Goal: Communication & Community: Answer question/provide support

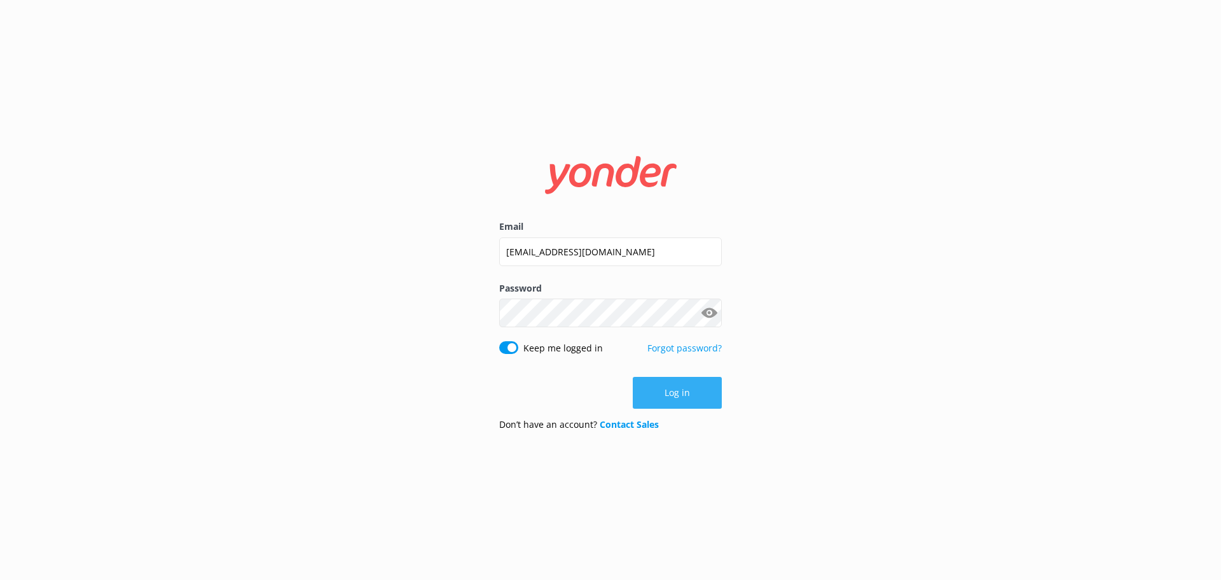
click at [703, 384] on button "Log in" at bounding box center [677, 393] width 89 height 32
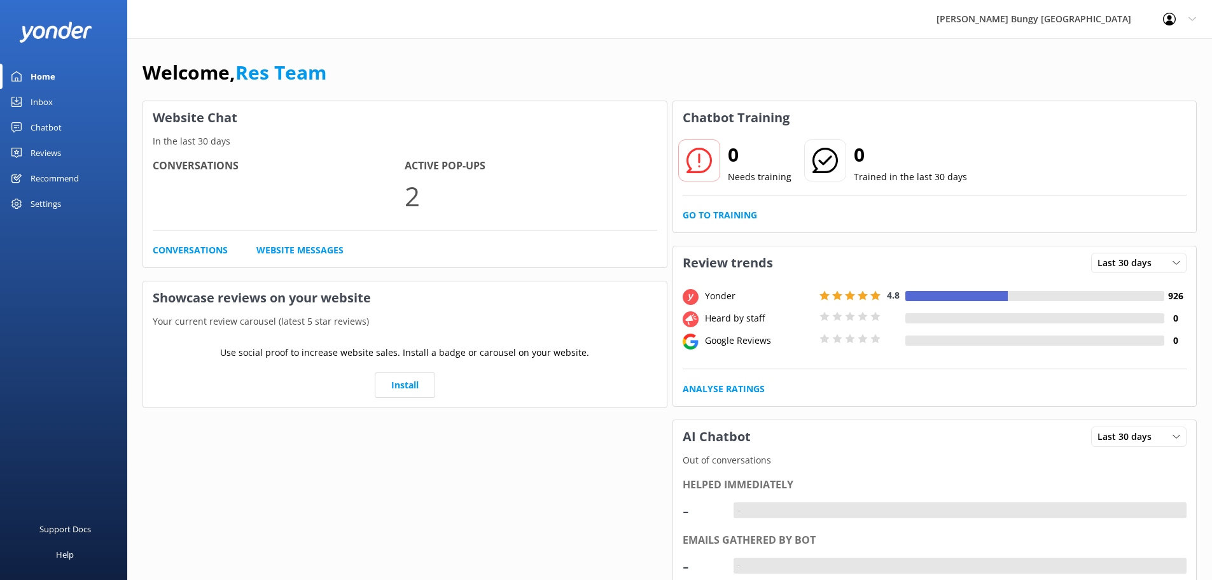
click at [72, 87] on link "Home" at bounding box center [63, 76] width 127 height 25
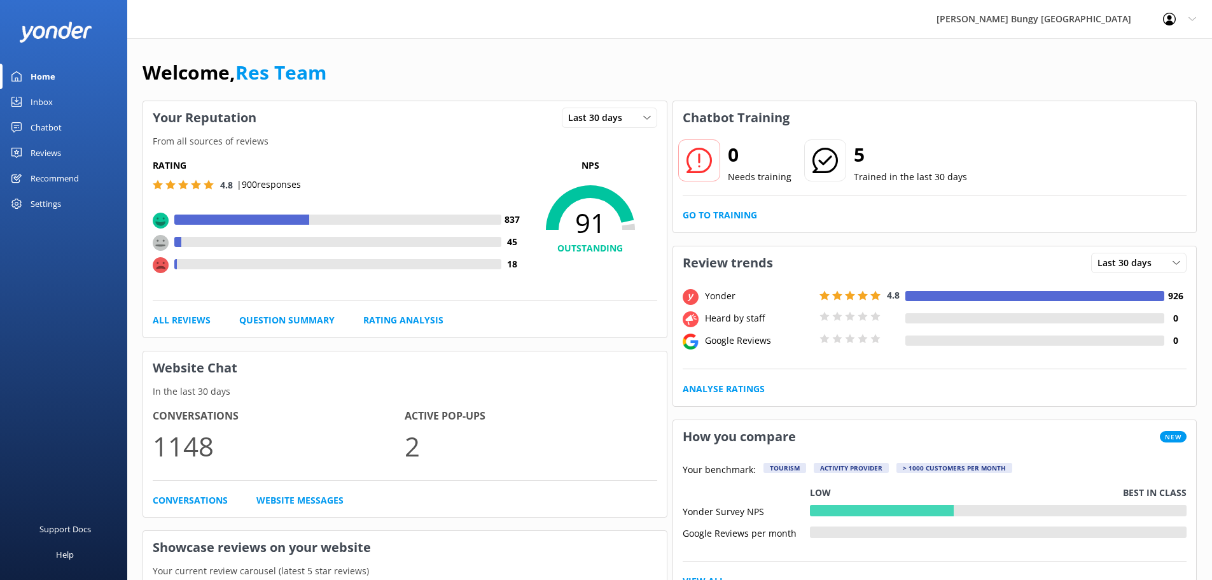
click at [51, 98] on div "Inbox" at bounding box center [42, 101] width 22 height 25
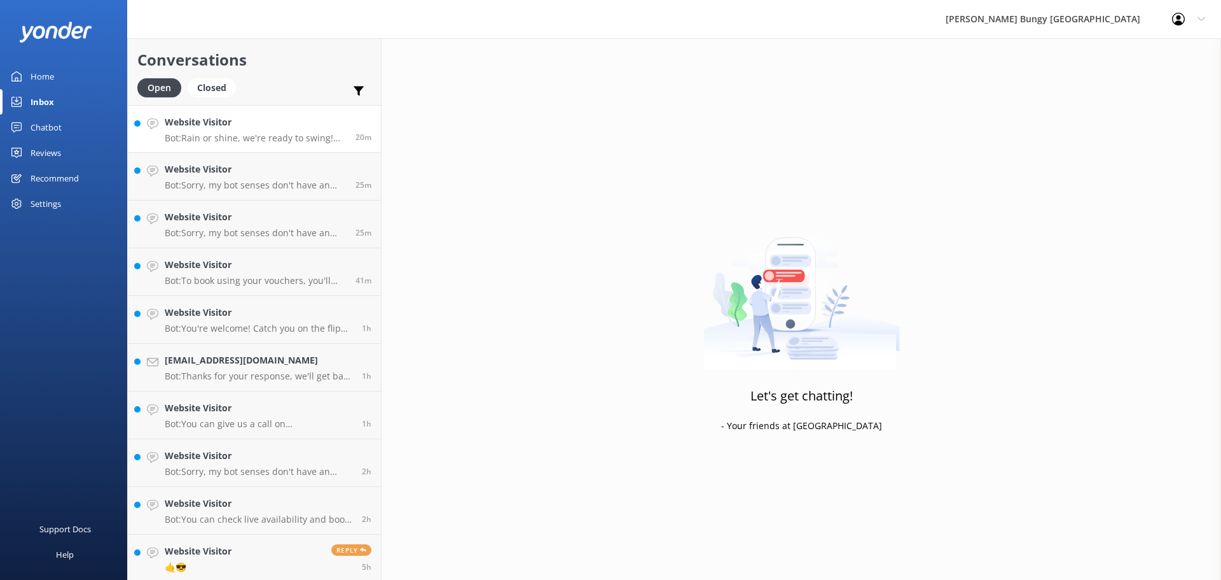
click at [267, 132] on p "Bot: Rain or shine, we're ready to swing! We jump in all types of weather, so y…" at bounding box center [255, 137] width 181 height 11
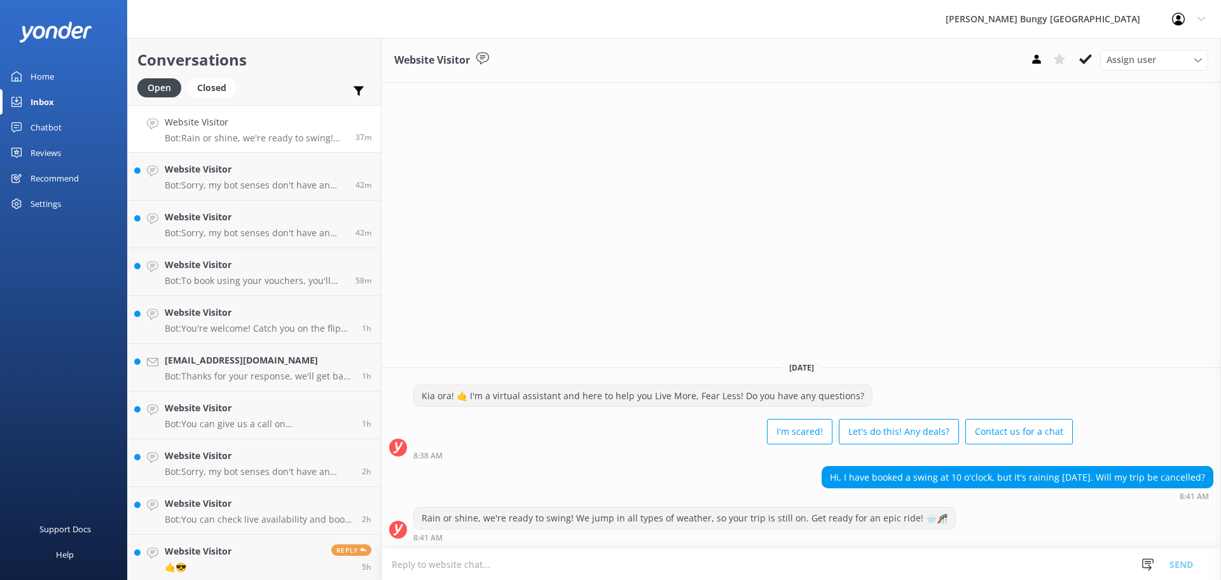
click at [707, 475] on div "Hi, I have booked a swing at 10 o'clock, but it's raining today. Will my trip b…" at bounding box center [802, 483] width 840 height 35
click at [218, 141] on p "Bot: Sorry, my bot senses don't have an answer for that, please try and rephras…" at bounding box center [255, 137] width 181 height 11
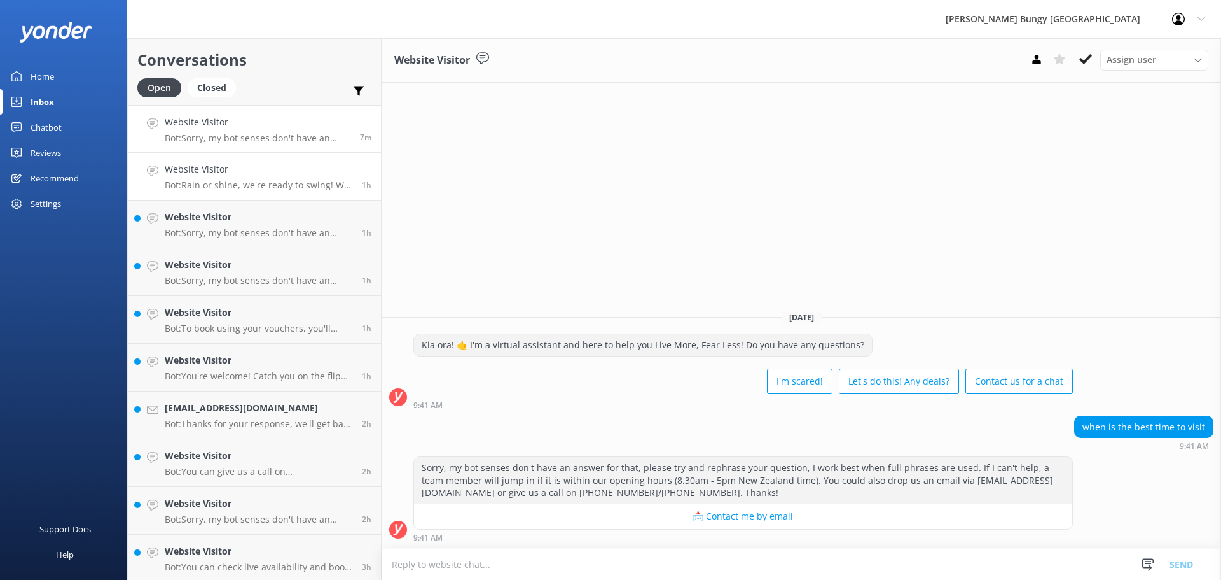
click at [244, 184] on p "Bot: Rain or shine, we're ready to swing! We jump in all types of weather, so y…" at bounding box center [259, 184] width 188 height 11
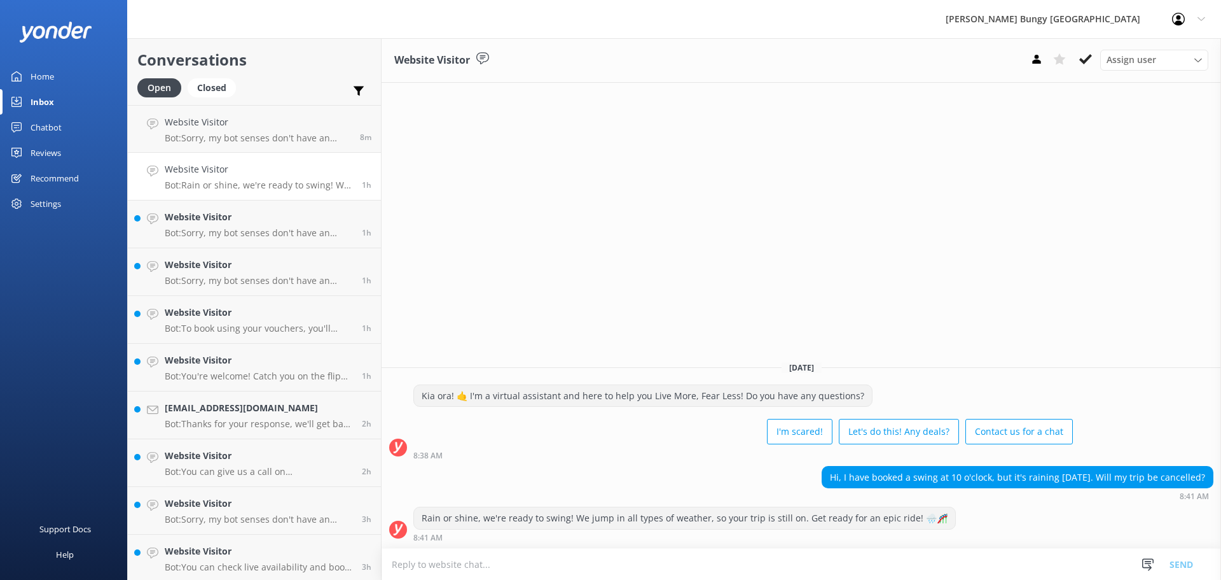
click at [654, 532] on div "Rain or shine, we're ready to swing! We jump in all types of weather, so your t…" at bounding box center [684, 523] width 543 height 35
click at [260, 137] on p "Bot: Sorry, my bot senses don't have an answer for that, please try and rephras…" at bounding box center [258, 137] width 186 height 11
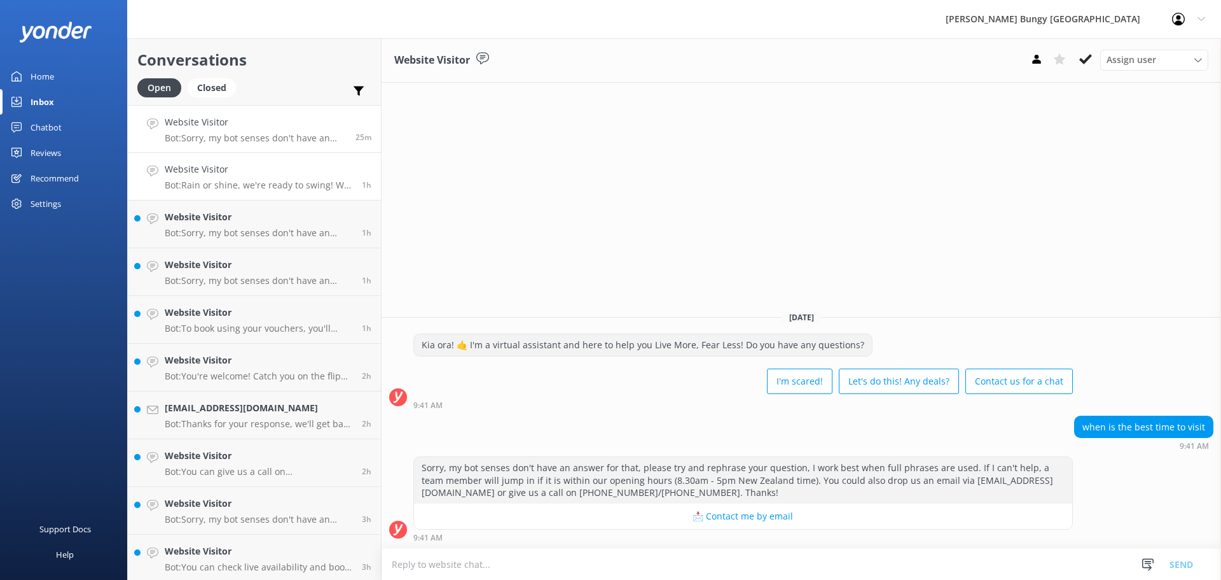
click at [193, 191] on link "Website Visitor Bot: Rain or shine, we're ready to swing! We jump in all types …" at bounding box center [254, 177] width 253 height 48
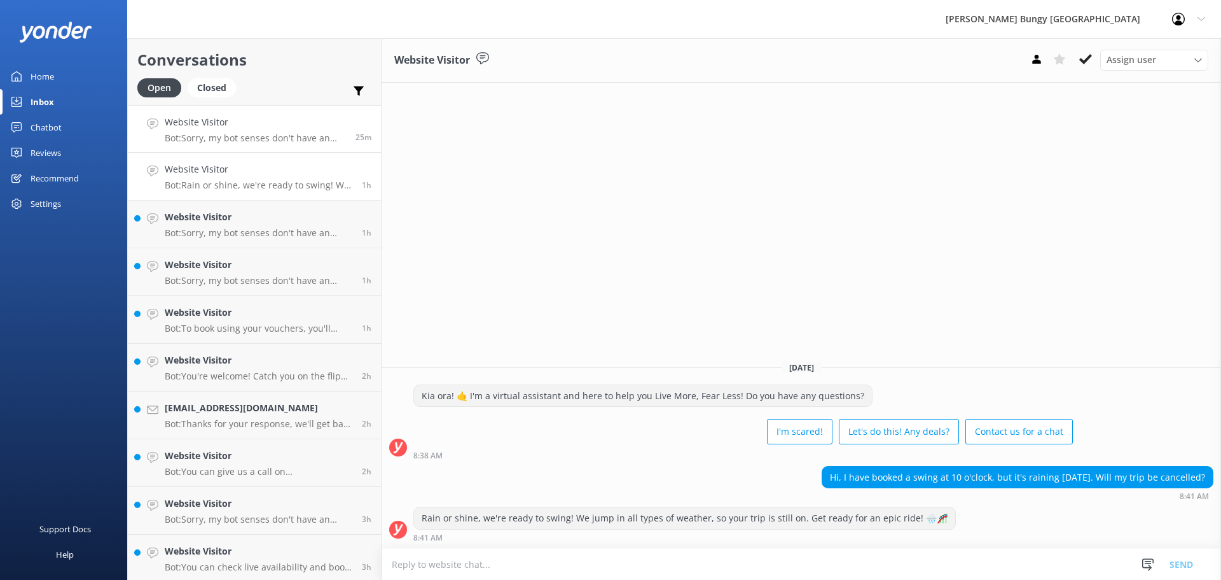
click at [195, 134] on p "Bot: Sorry, my bot senses don't have an answer for that, please try and rephras…" at bounding box center [255, 137] width 181 height 11
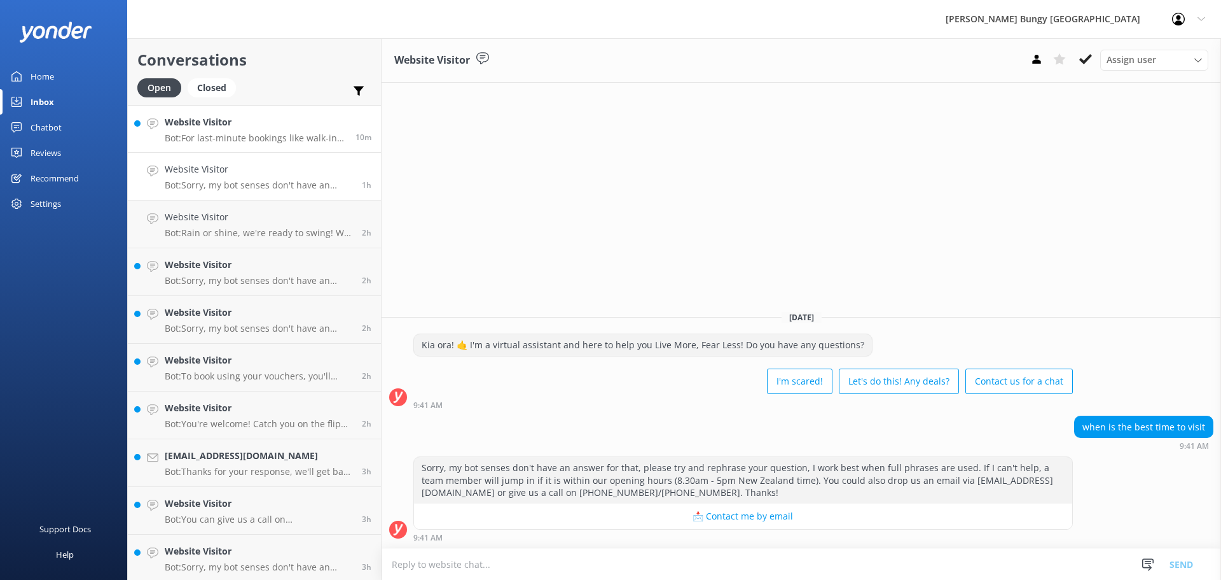
click at [235, 128] on h4 "Website Visitor" at bounding box center [255, 122] width 181 height 14
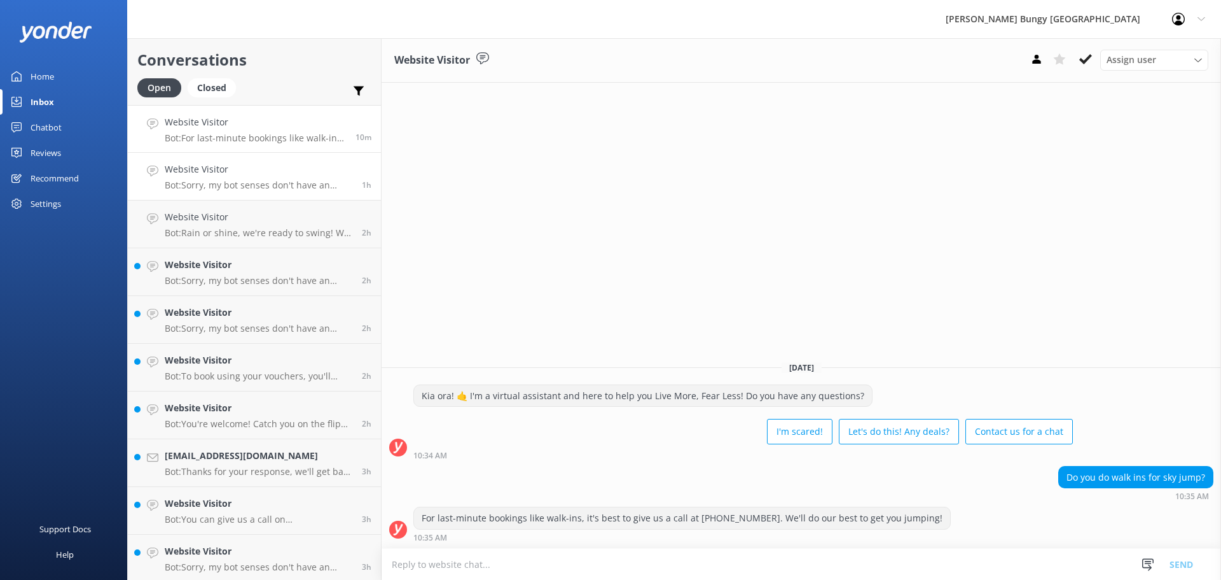
click at [340, 181] on p "Bot: Sorry, my bot senses don't have an answer for that, please try and rephras…" at bounding box center [259, 184] width 188 height 11
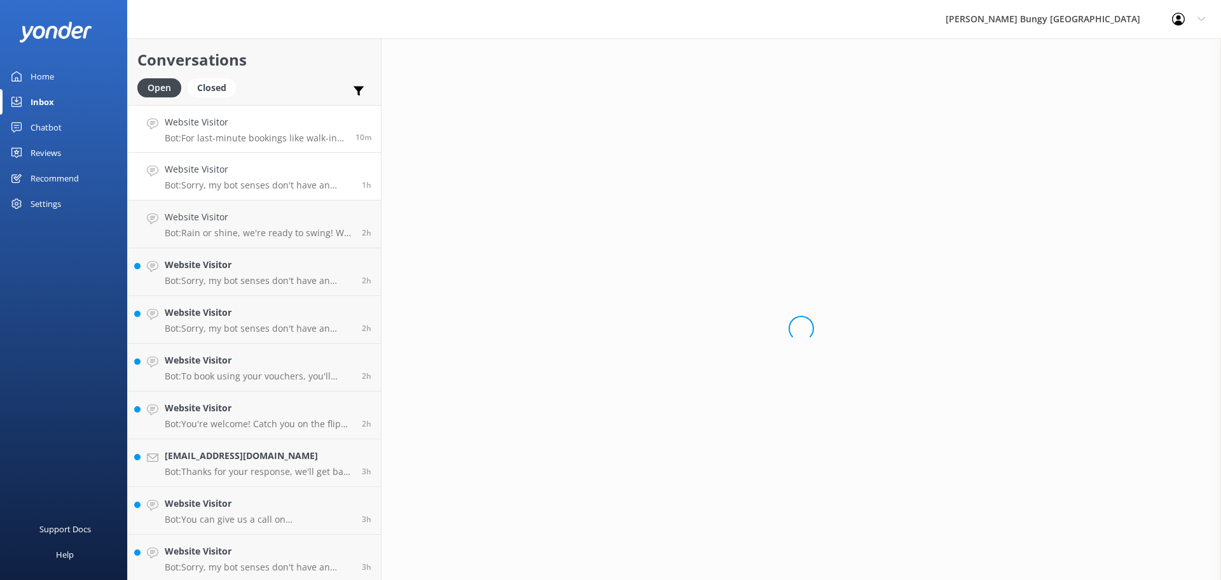
click at [317, 136] on p "Bot: For last-minute bookings like walk-ins, it's best to give us a call at [PH…" at bounding box center [255, 137] width 181 height 11
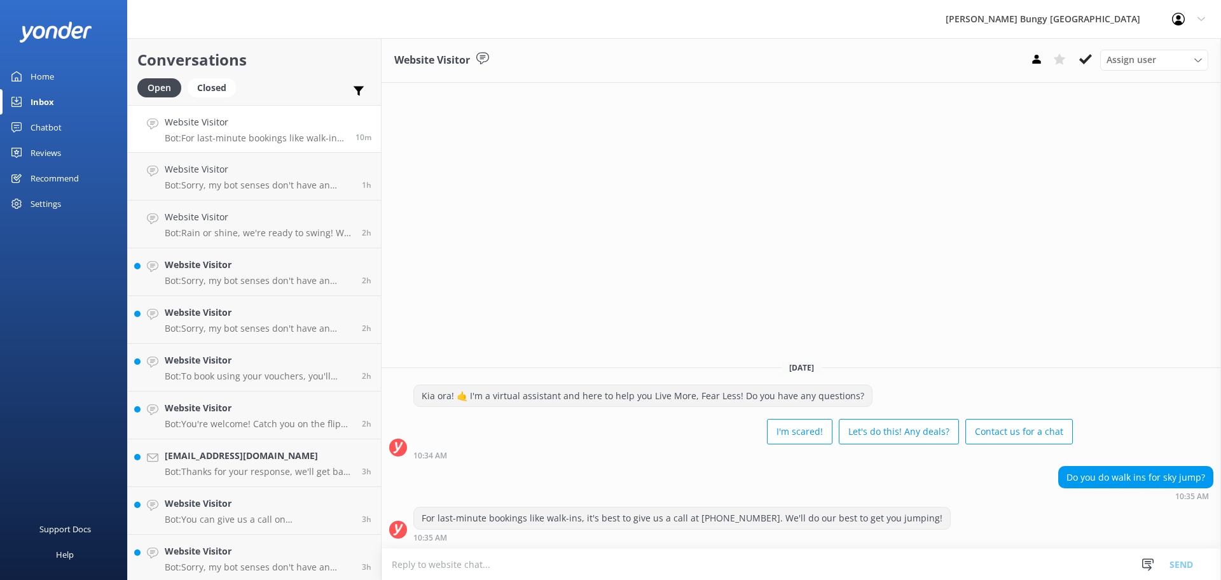
click at [847, 574] on textarea at bounding box center [802, 563] width 840 height 31
type textarea "hiya"
drag, startPoint x: 847, startPoint y: 576, endPoint x: 350, endPoint y: 558, distance: 497.2
click at [350, 558] on div "Conversations Open Closed Important Assigned to me Unassigned Website Visitor B…" at bounding box center [674, 308] width 1094 height 541
click at [611, 371] on div "[DATE]" at bounding box center [802, 367] width 840 height 14
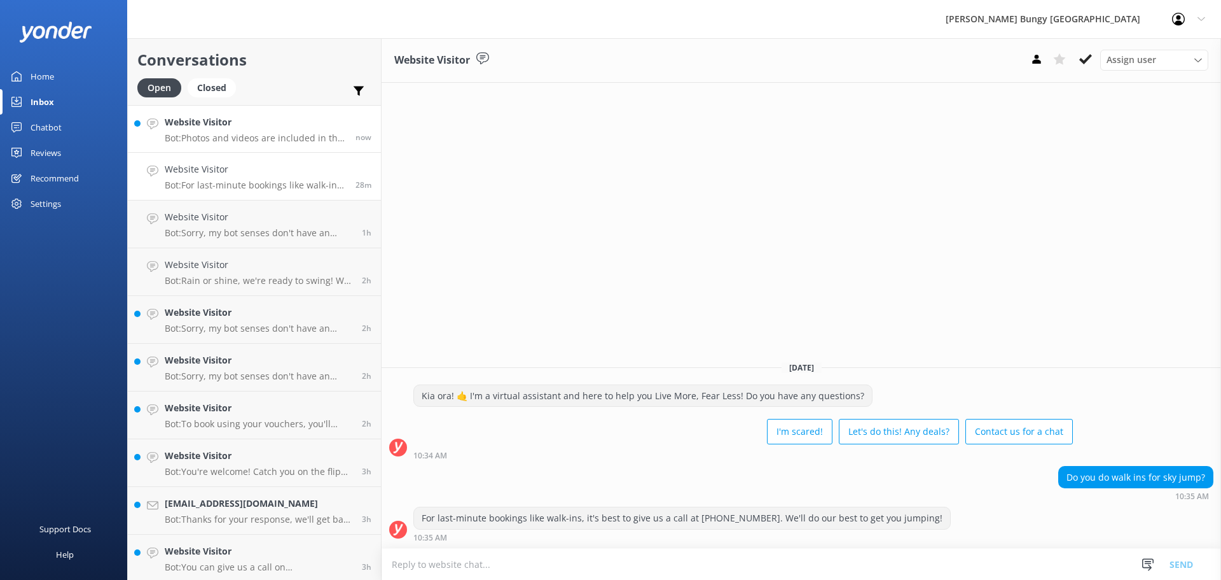
click at [282, 119] on h4 "Website Visitor" at bounding box center [255, 122] width 181 height 14
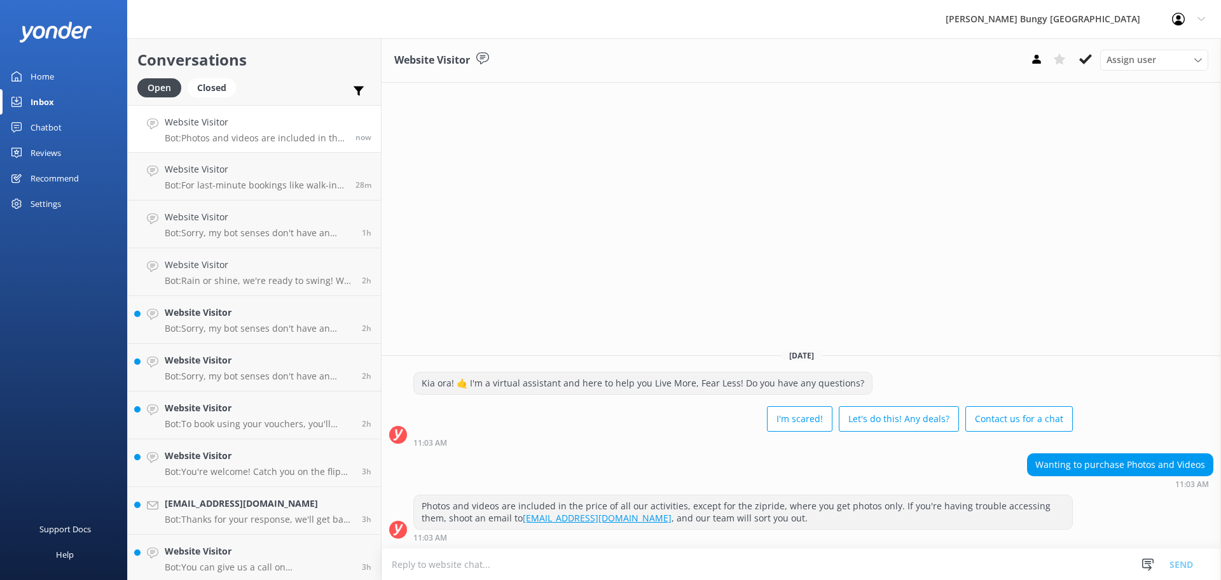
click at [923, 467] on div "Wanting to purchase Photos and Videos 11:03 AM" at bounding box center [802, 470] width 840 height 35
click at [260, 183] on p "Bot: For last-minute bookings like walk-ins, it's best to give us a call at +64…" at bounding box center [255, 184] width 181 height 11
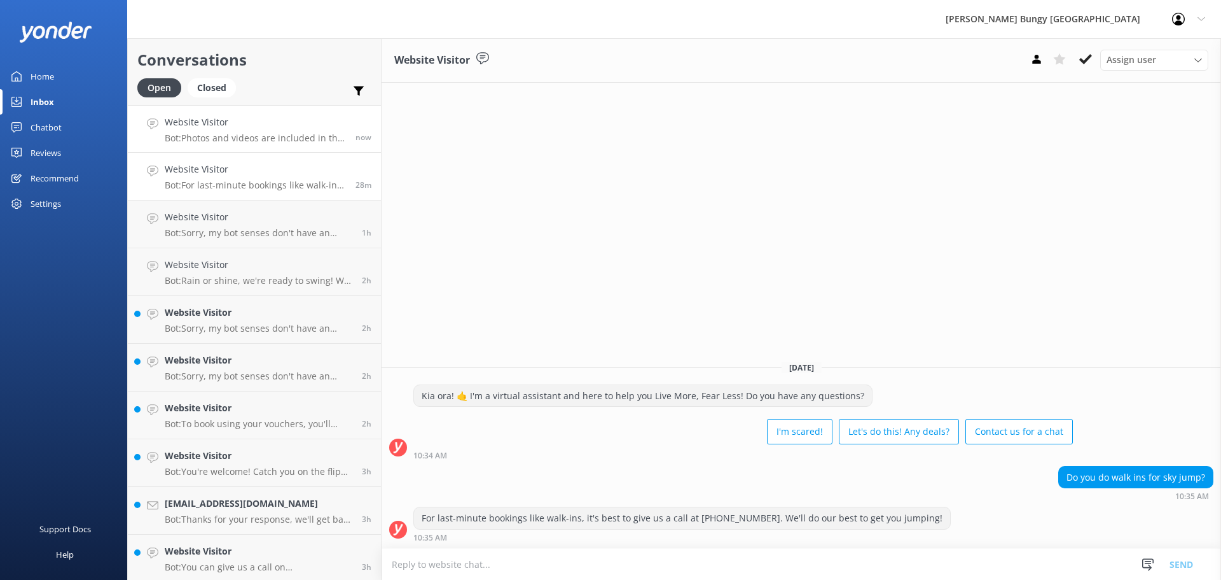
click at [281, 127] on h4 "Website Visitor" at bounding box center [255, 122] width 181 height 14
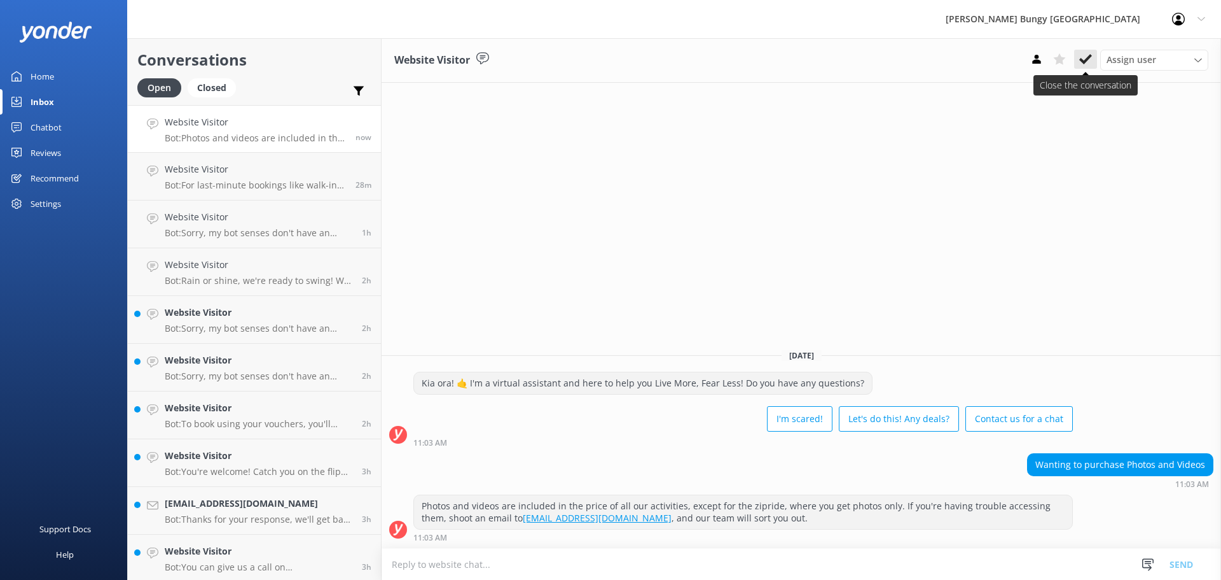
click at [1085, 60] on icon at bounding box center [1086, 59] width 13 height 13
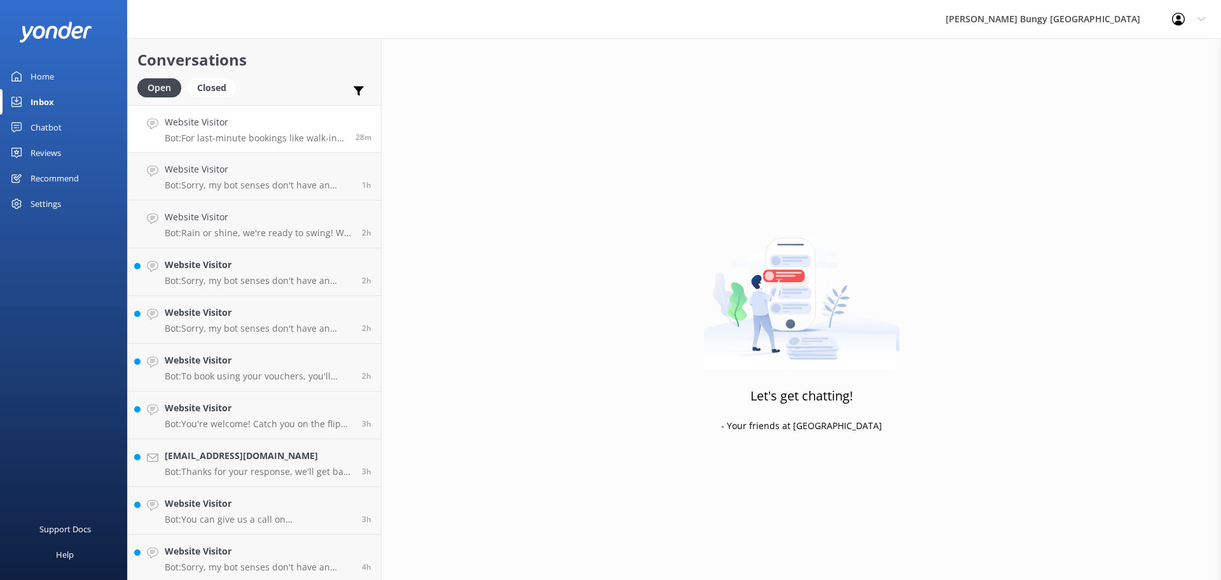
click at [305, 106] on link "Website Visitor Bot: For last-minute bookings like walk-ins, it's best to give …" at bounding box center [254, 129] width 253 height 48
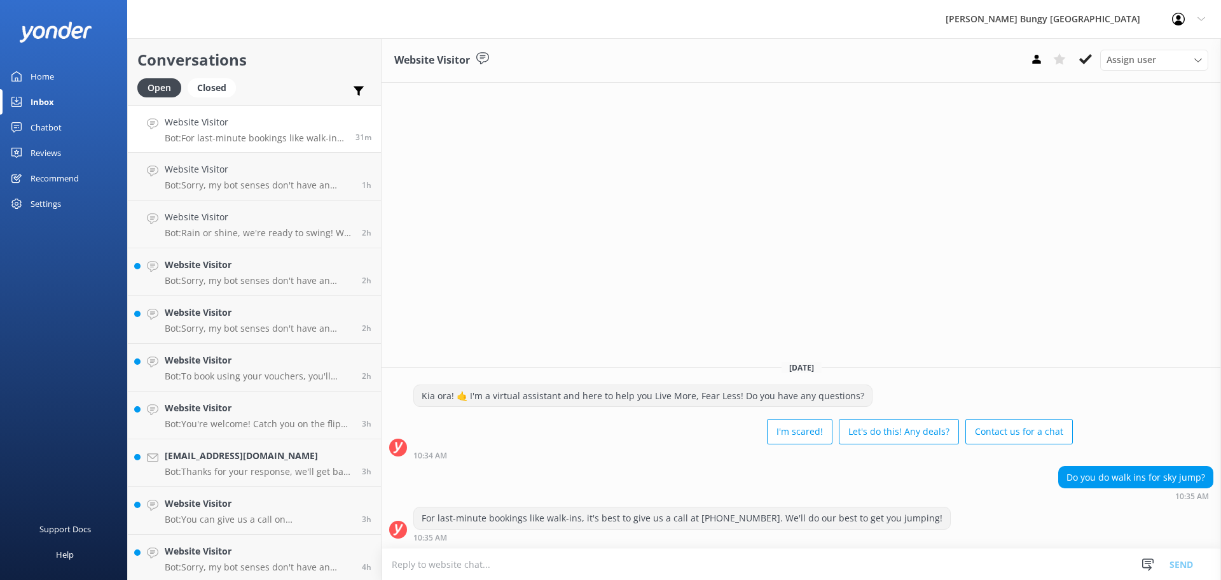
drag, startPoint x: 244, startPoint y: 158, endPoint x: 271, endPoint y: 91, distance: 71.9
click at [244, 158] on link "Website Visitor Bot: Sorry, my bot senses don't have an answer for that, please…" at bounding box center [254, 177] width 253 height 48
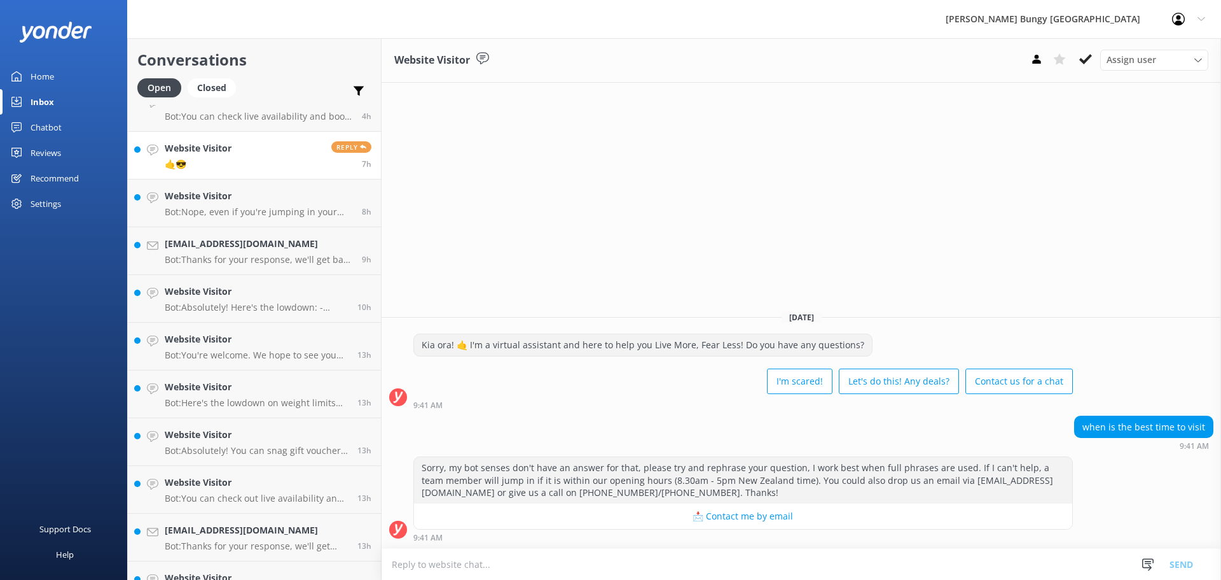
scroll to position [527, 0]
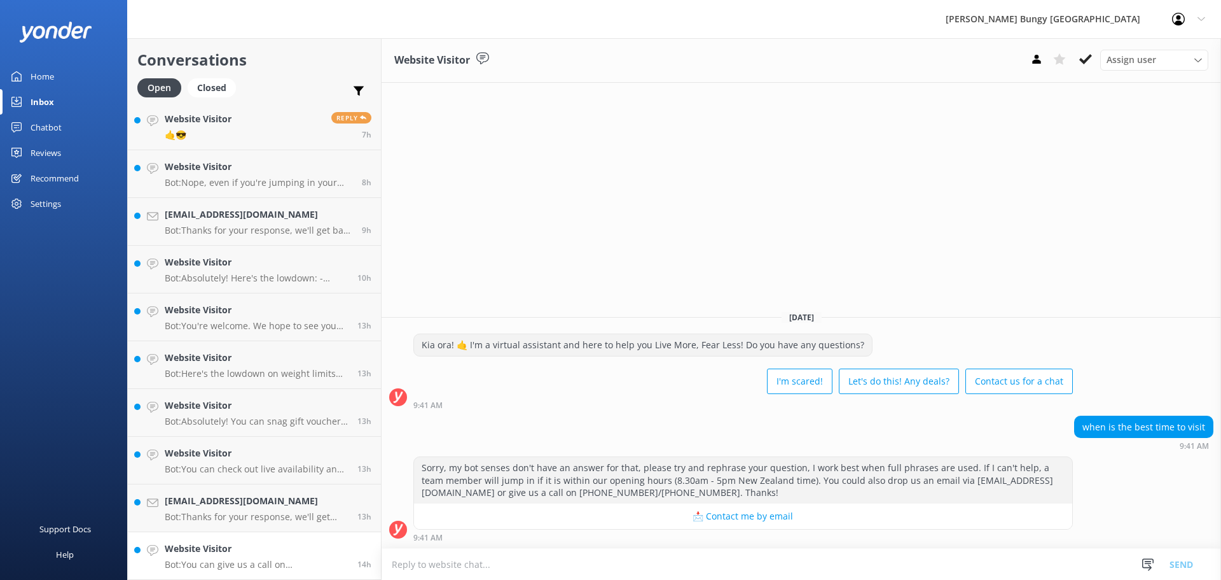
click at [242, 557] on div "Website Visitor Bot: You can give us a call on [PHONE_NUMBER] or [PHONE_NUMBER]…" at bounding box center [256, 555] width 183 height 28
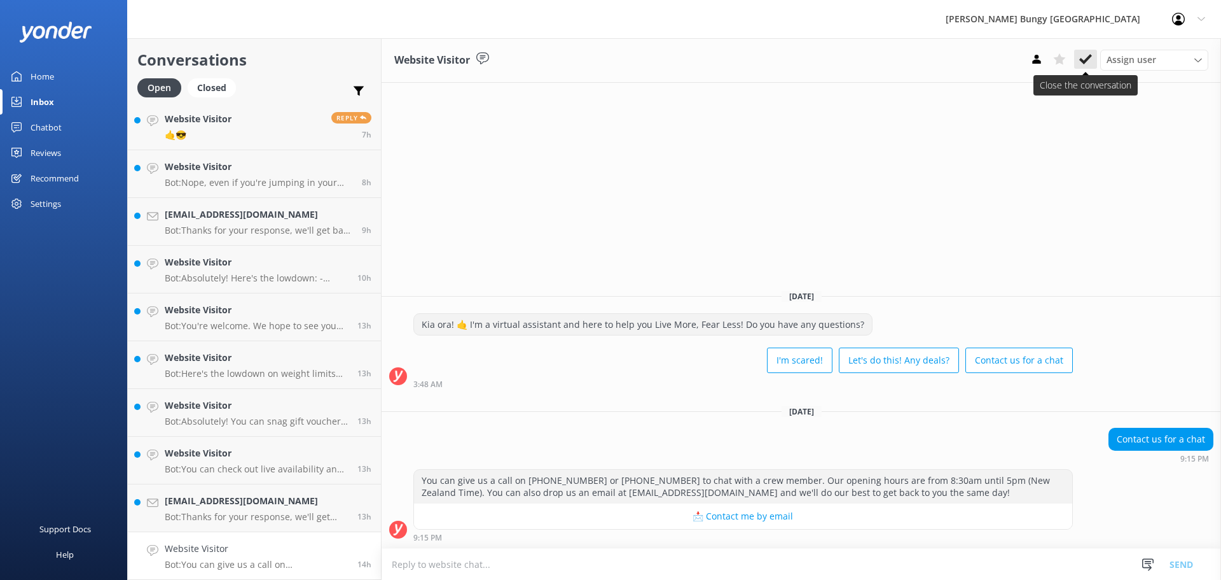
click at [1096, 54] on button at bounding box center [1085, 59] width 23 height 19
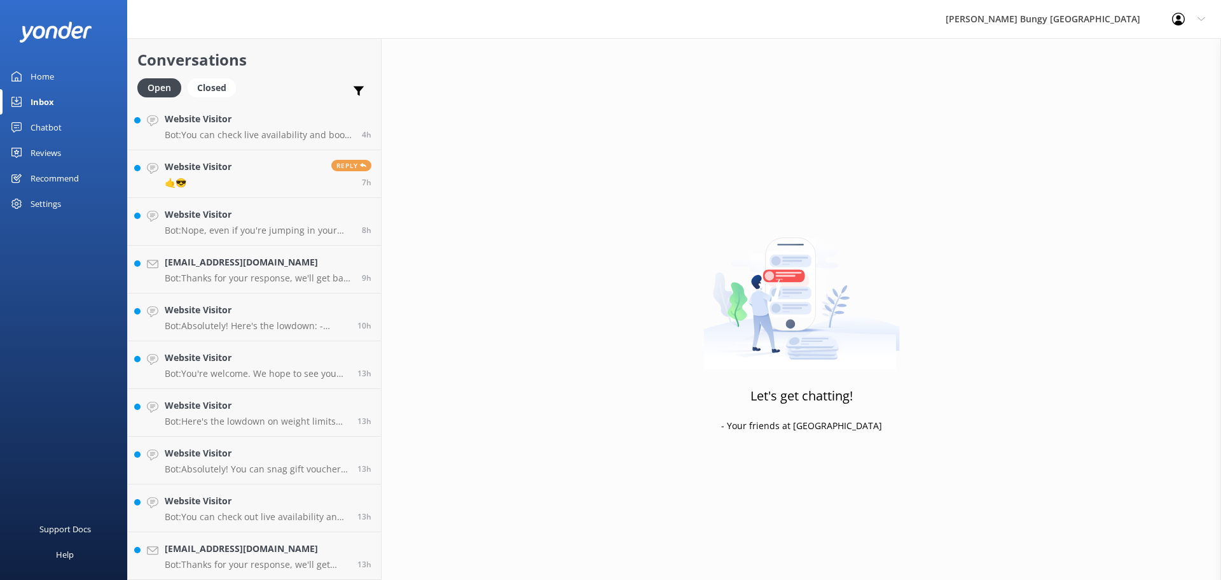
scroll to position [480, 0]
click at [313, 551] on h4 "[EMAIL_ADDRESS][DOMAIN_NAME]" at bounding box center [256, 548] width 183 height 14
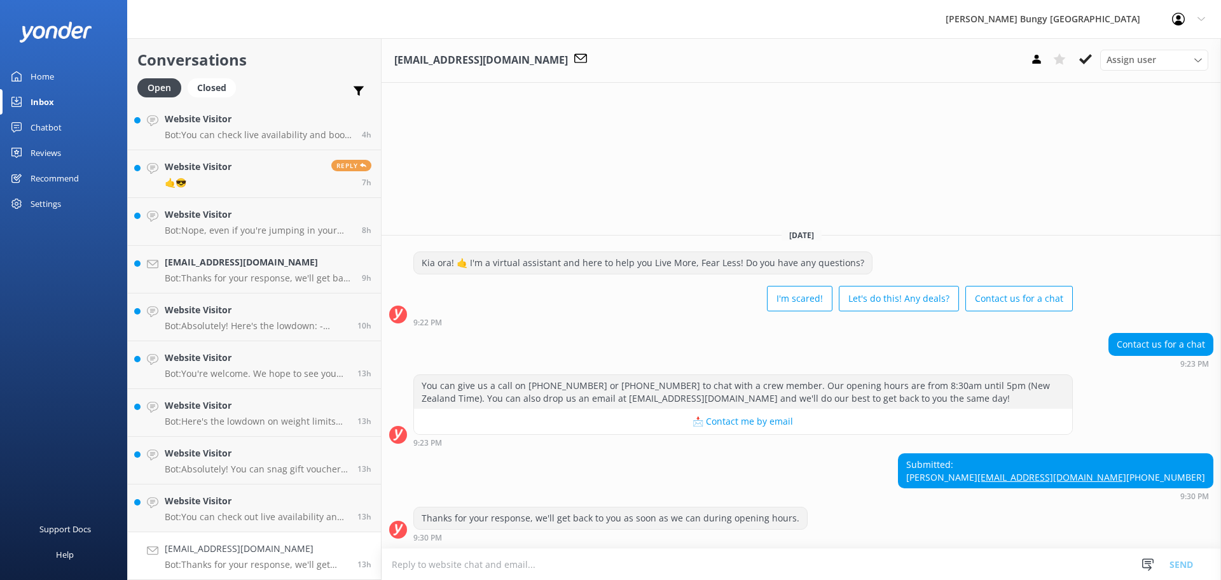
click at [1012, 573] on textarea at bounding box center [802, 563] width 840 height 31
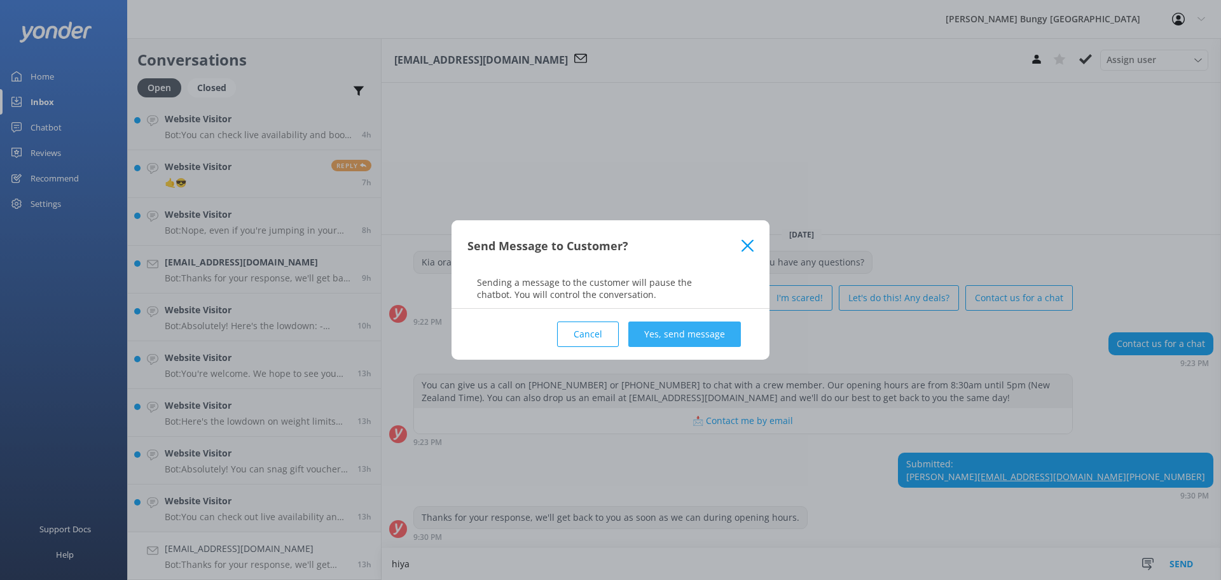
type textarea "hiya"
click at [690, 335] on button "Yes, send message" at bounding box center [684, 333] width 113 height 25
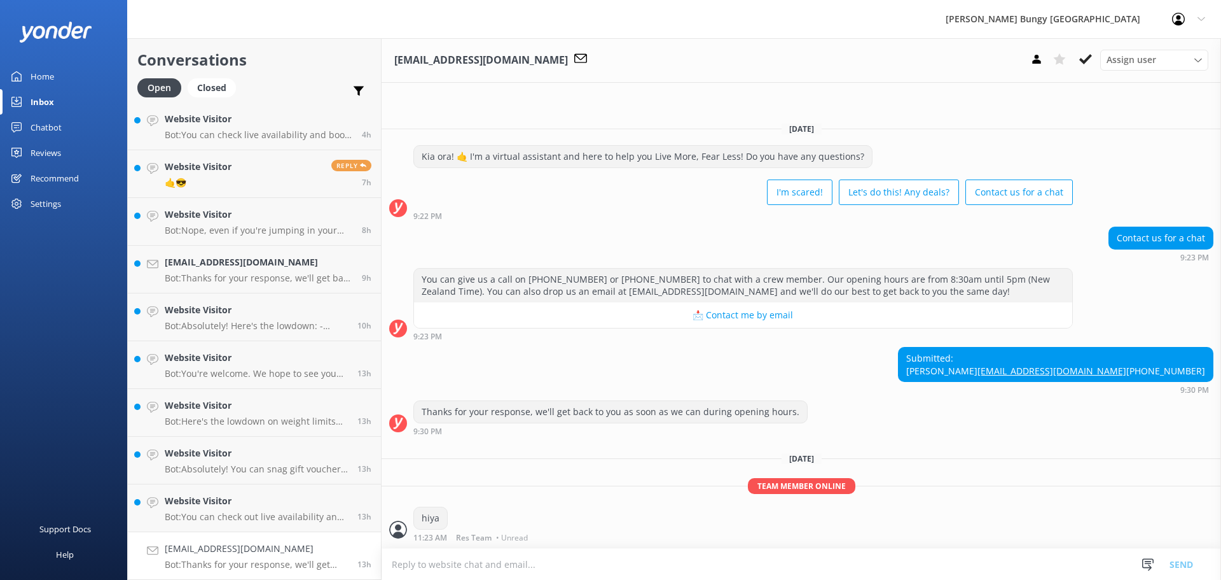
click at [591, 558] on textarea at bounding box center [802, 563] width 840 height 31
type textarea "how can we help?"
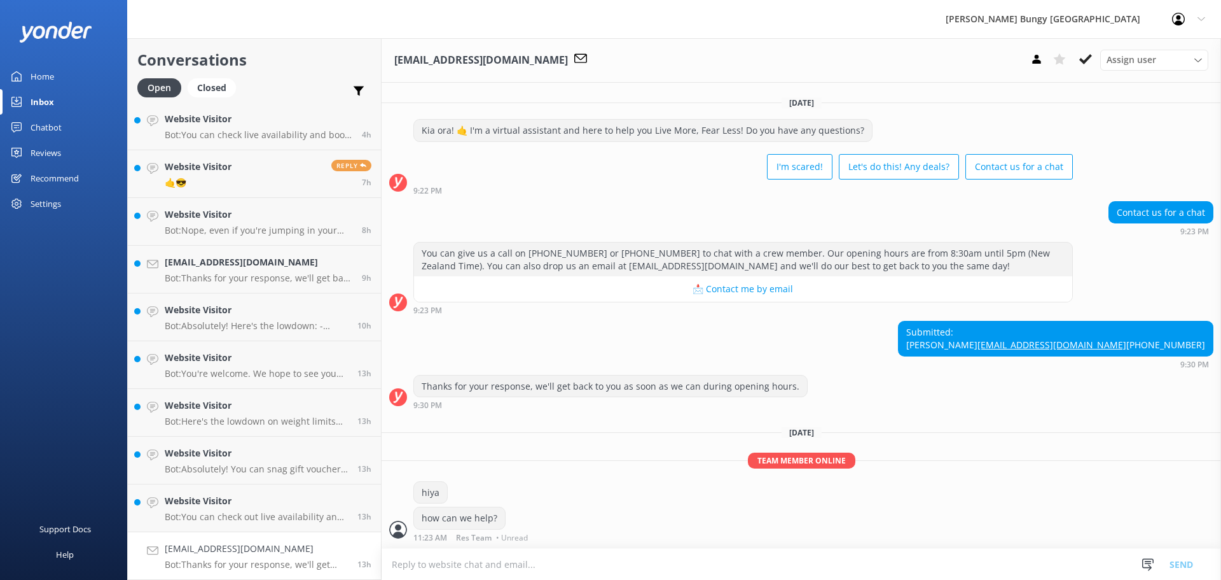
scroll to position [22, 0]
click at [265, 497] on h4 "Website Visitor" at bounding box center [256, 501] width 183 height 14
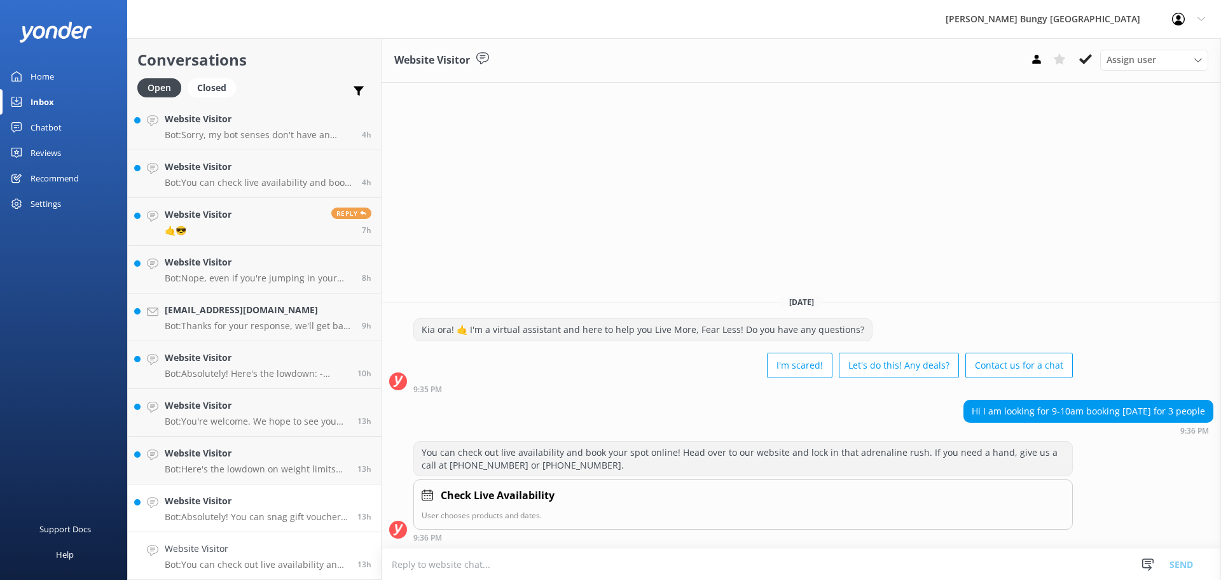
click at [295, 499] on h4 "Website Visitor" at bounding box center [256, 501] width 183 height 14
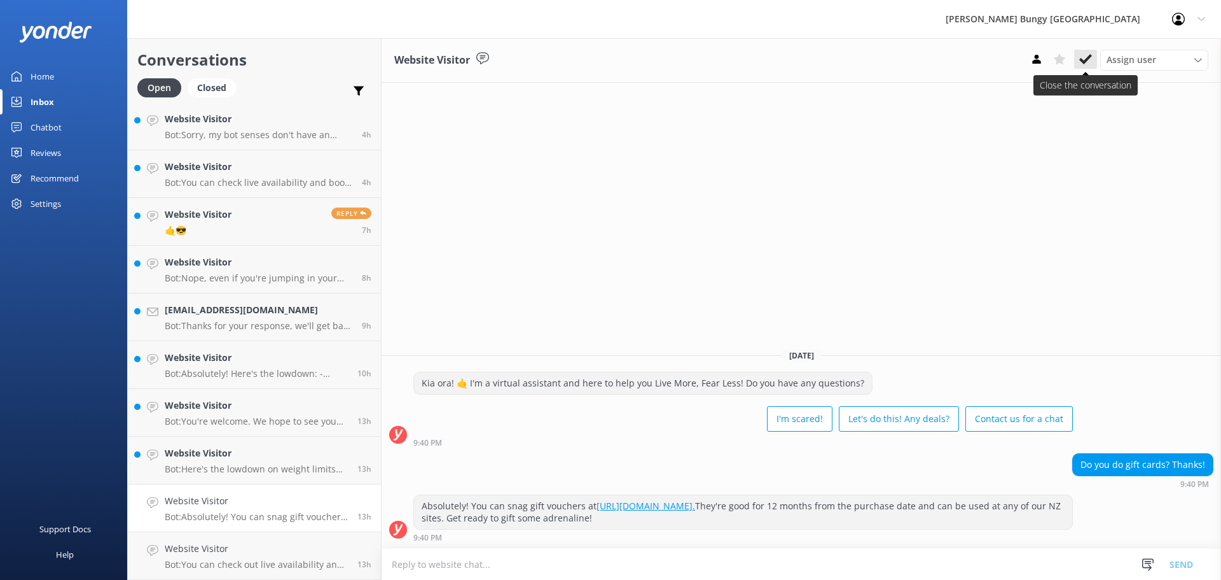
click at [1089, 62] on icon at bounding box center [1086, 59] width 13 height 13
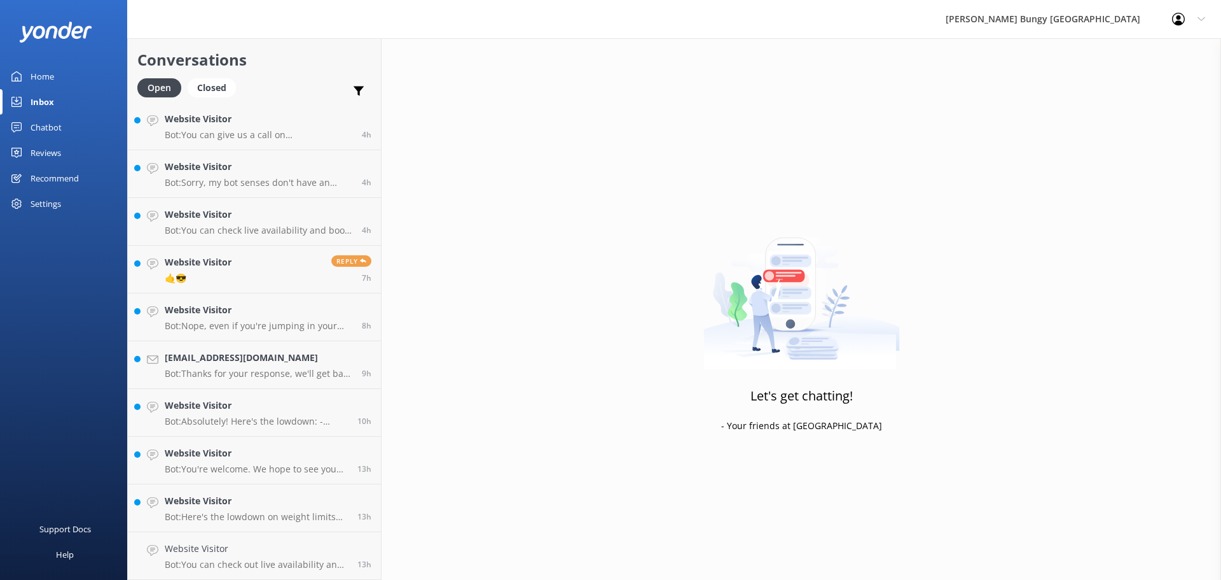
scroll to position [432, 0]
click at [299, 496] on h4 "Website Visitor" at bounding box center [256, 501] width 183 height 14
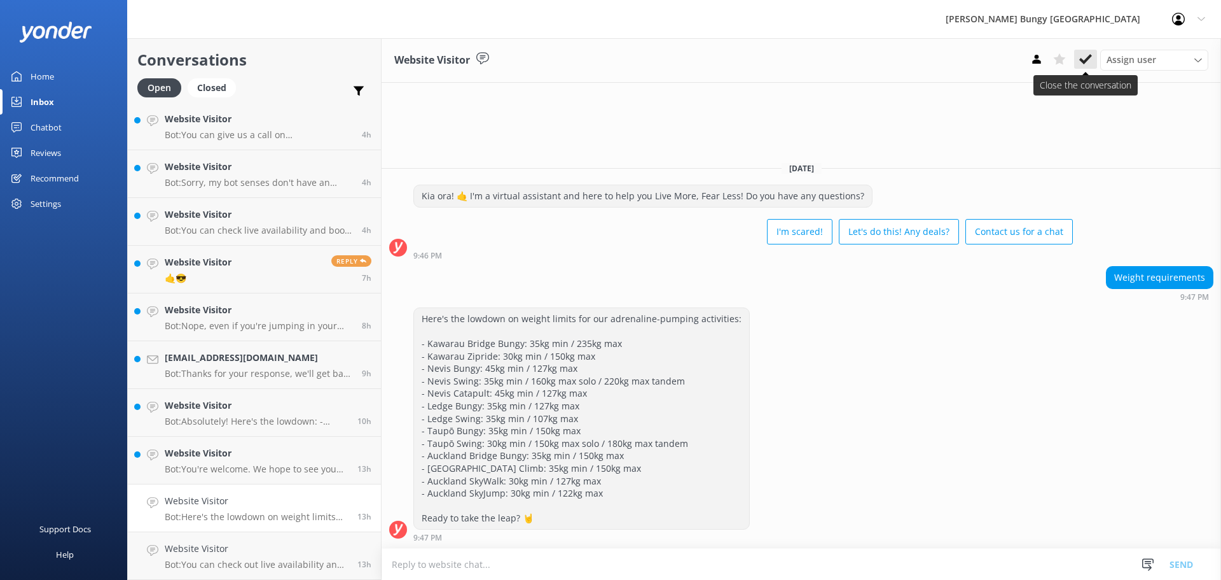
click at [1079, 53] on button at bounding box center [1085, 59] width 23 height 19
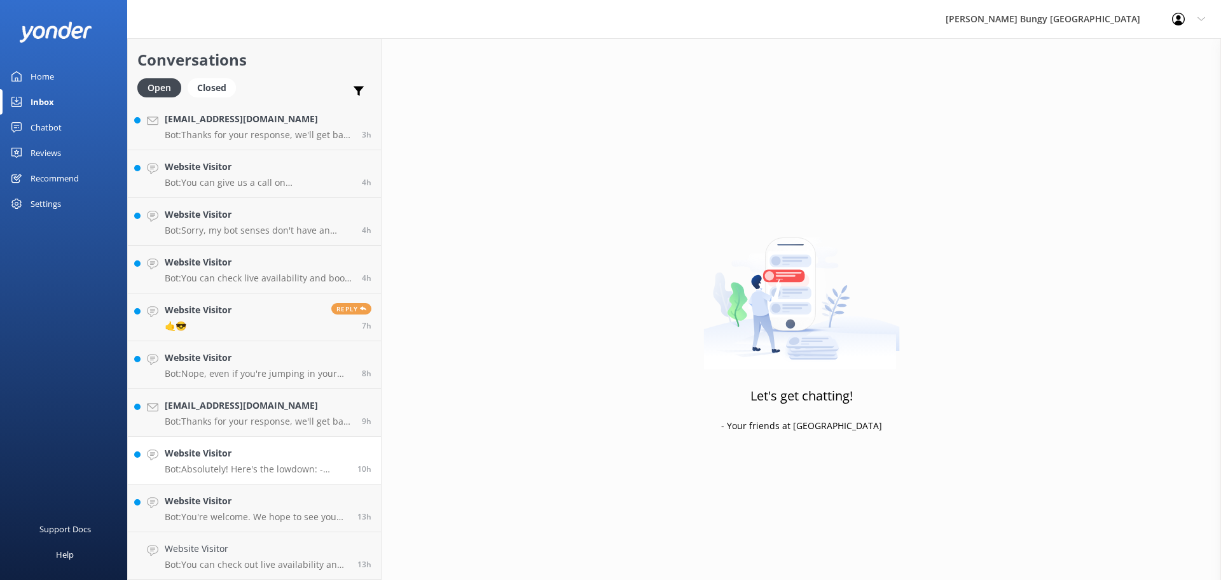
scroll to position [384, 0]
click at [242, 525] on link "Website Visitor Bot: You're welcome. We hope to see you soon! 13h" at bounding box center [254, 508] width 253 height 48
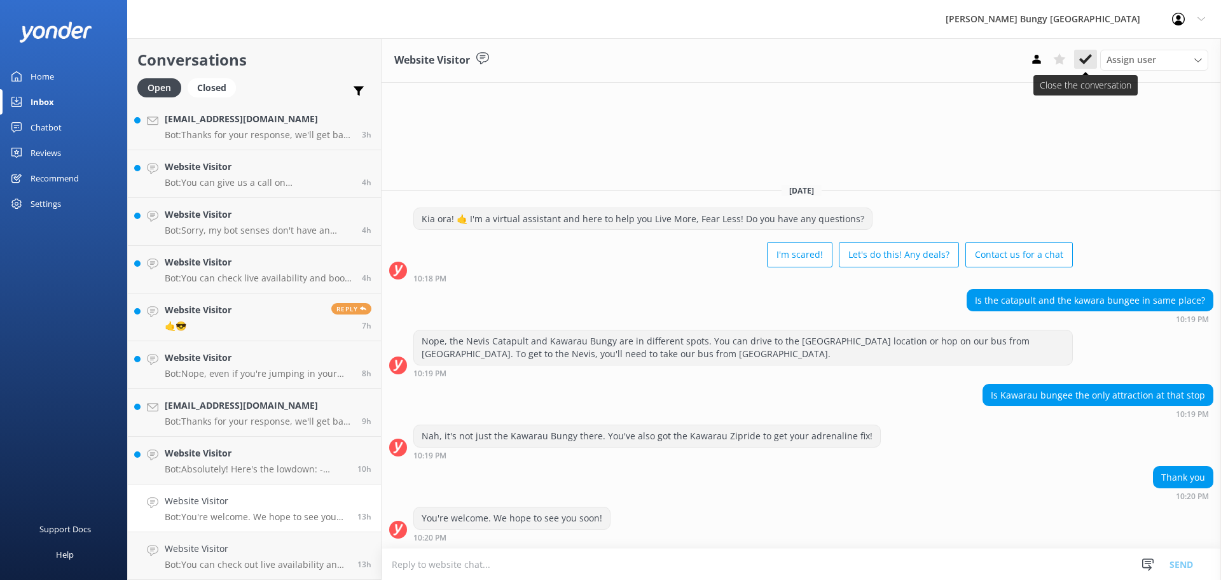
click at [1089, 52] on button at bounding box center [1085, 59] width 23 height 19
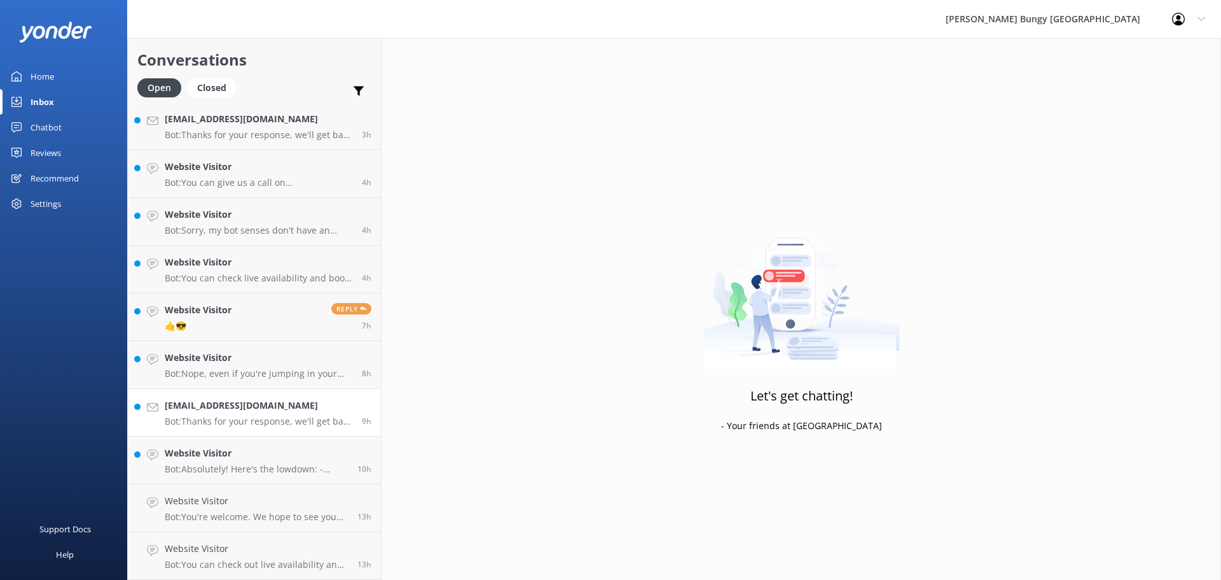
scroll to position [337, 0]
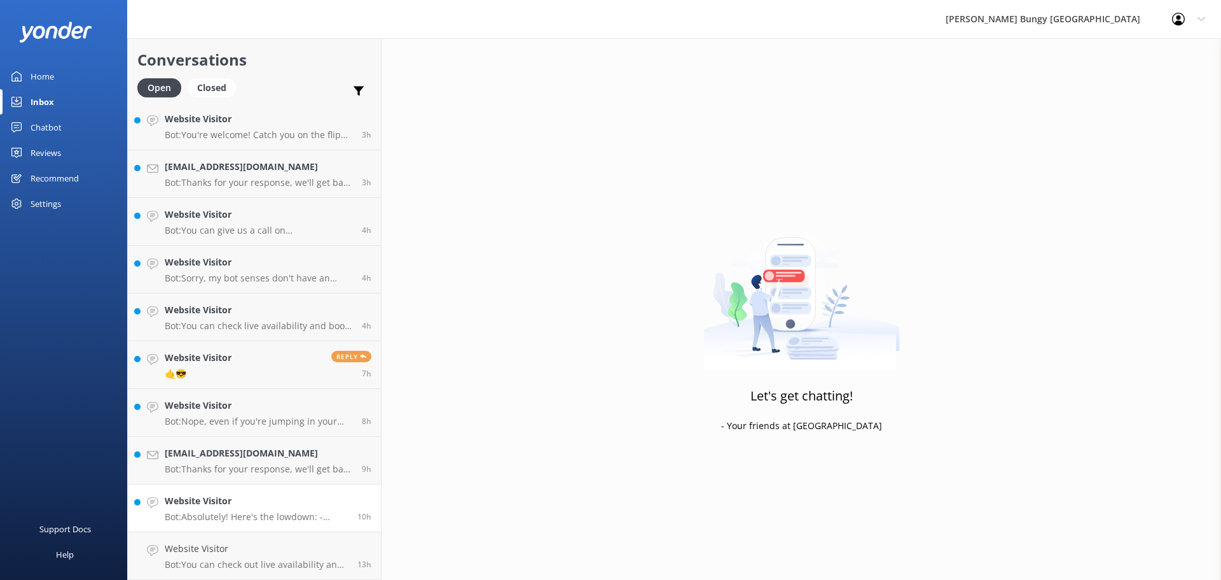
click at [271, 501] on h4 "Website Visitor" at bounding box center [256, 501] width 183 height 14
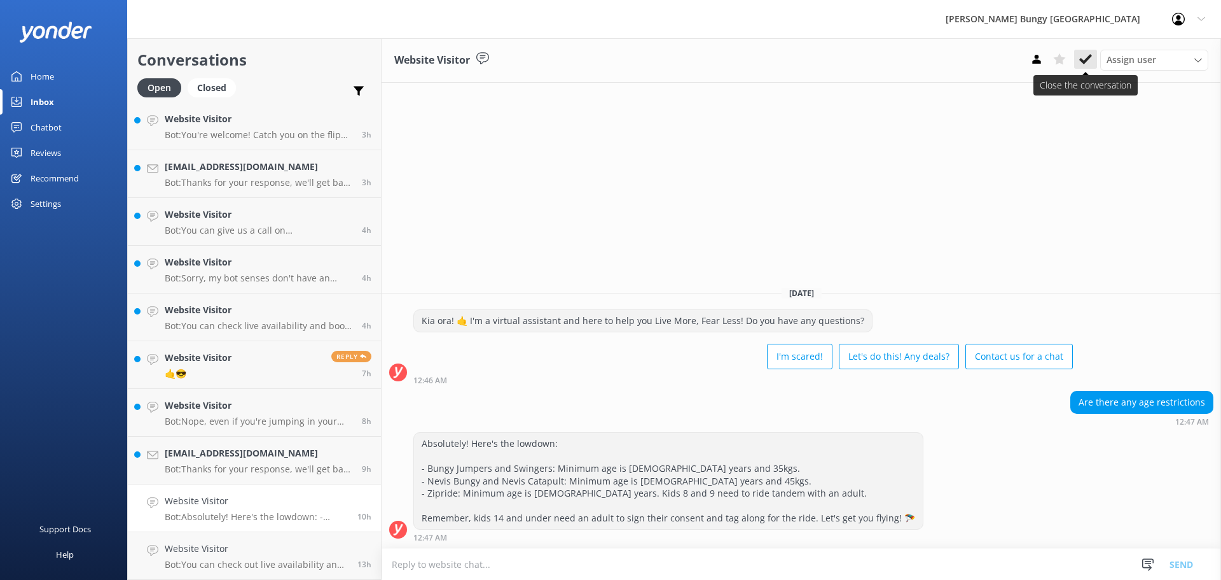
click at [1090, 57] on use at bounding box center [1086, 59] width 13 height 10
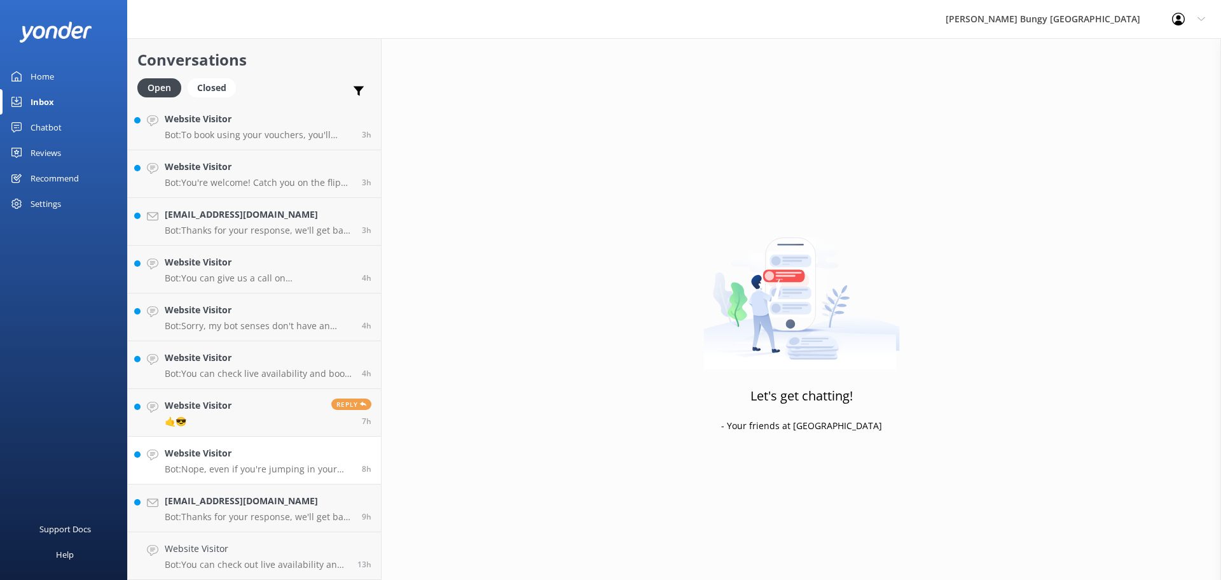
scroll to position [289, 0]
click at [259, 471] on p "Bot: Nope, even if you're jumping in your birthday suit, you still gotta pay fo…" at bounding box center [259, 468] width 188 height 11
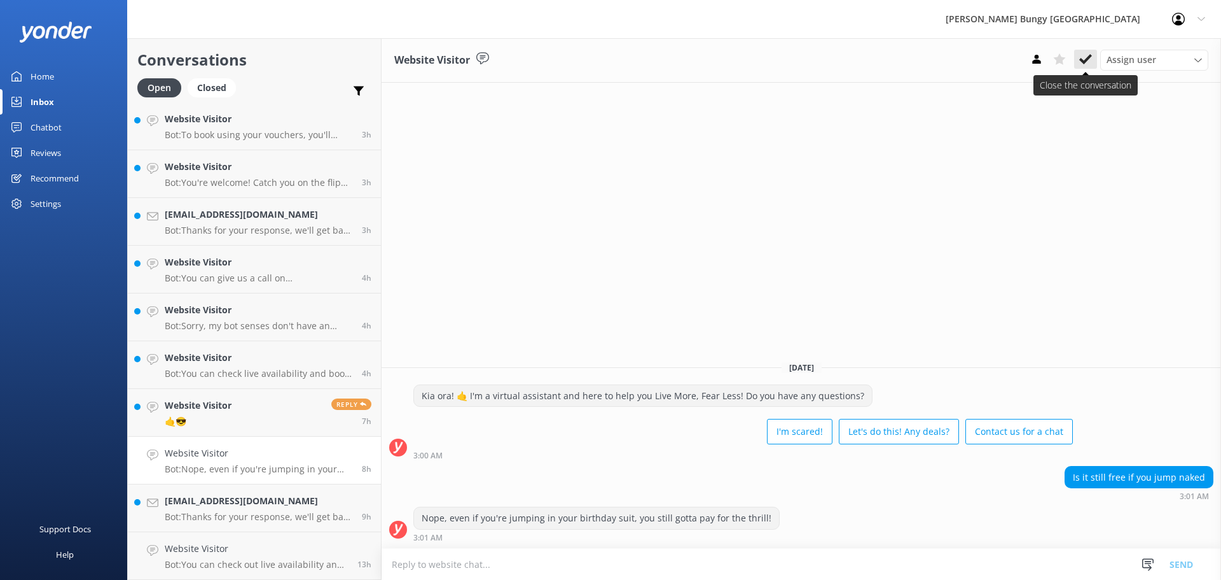
click at [1083, 60] on use at bounding box center [1086, 59] width 13 height 10
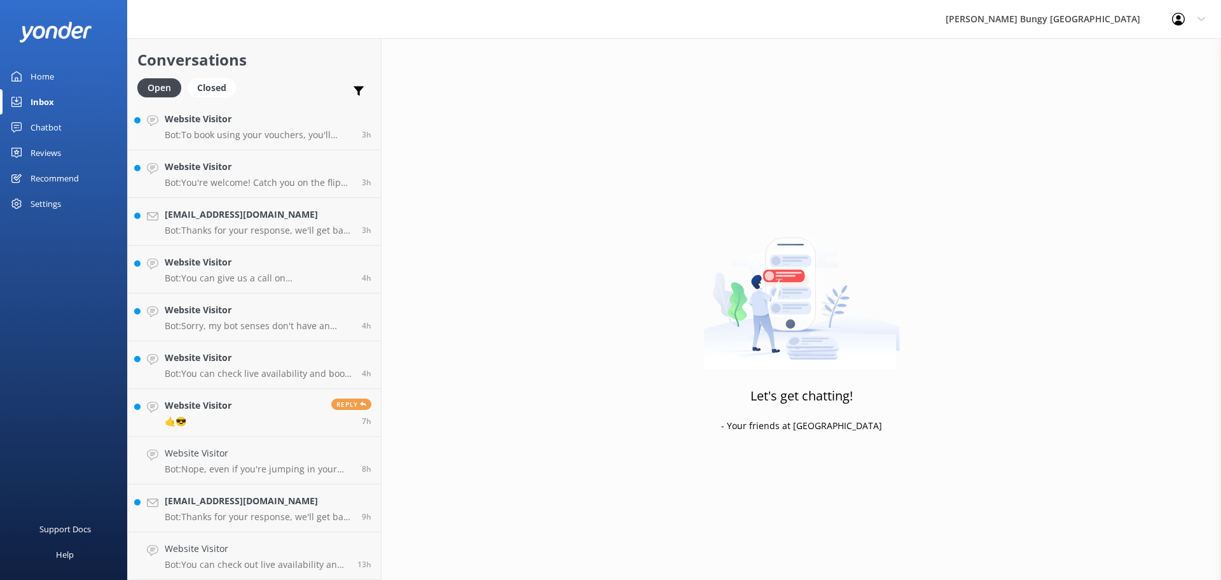
scroll to position [241, 0]
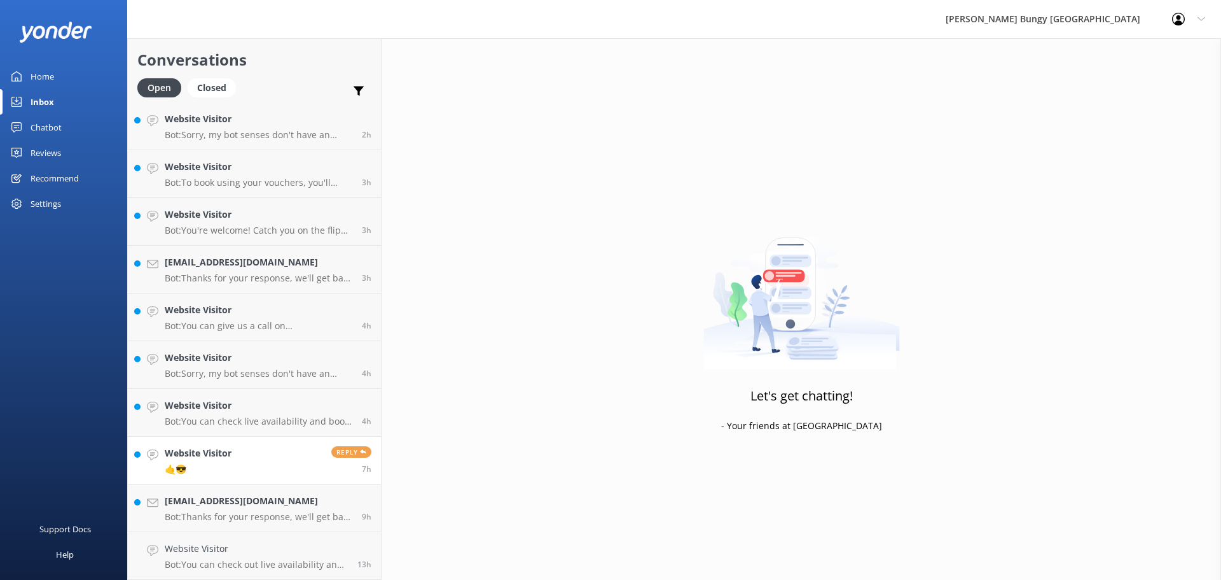
click at [263, 472] on link "Website Visitor 🤙😎 Reply 7h" at bounding box center [254, 460] width 253 height 48
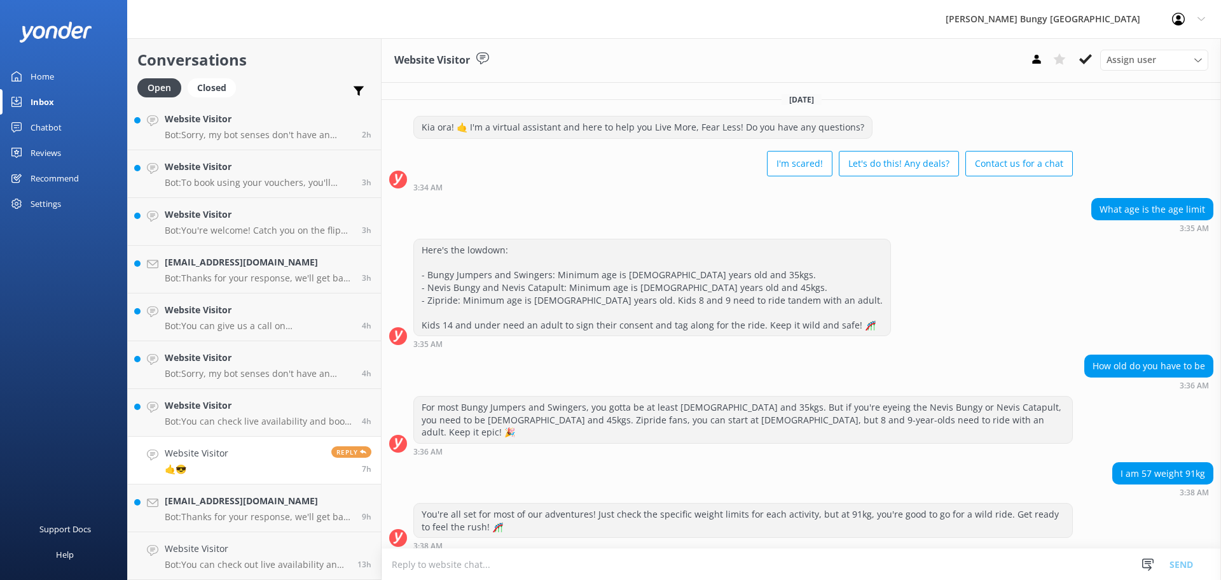
scroll to position [232, 0]
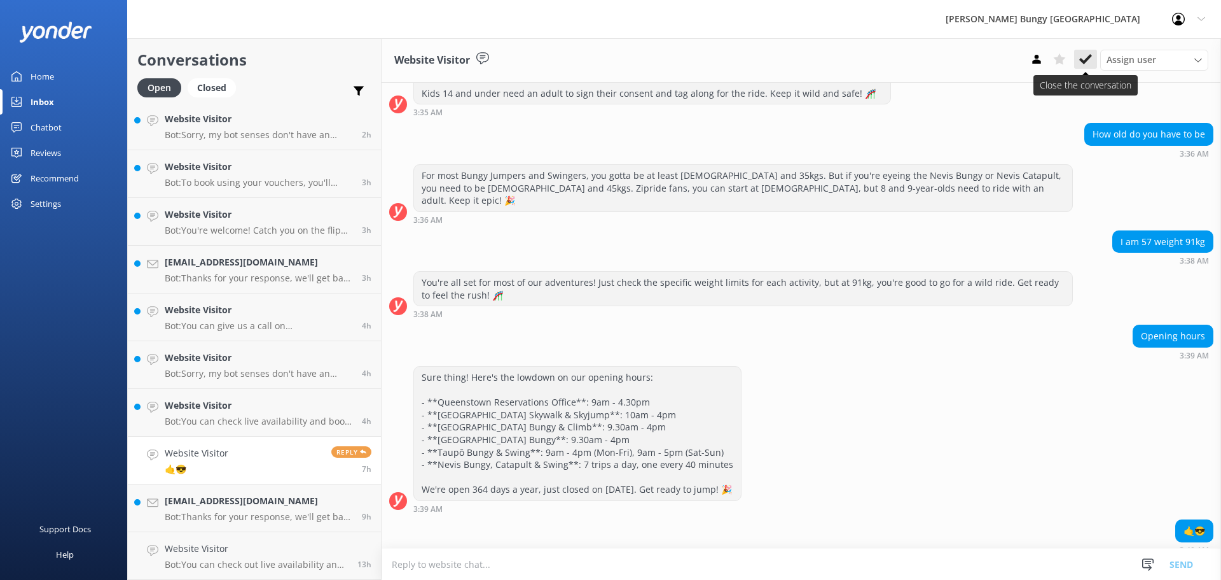
click at [1092, 61] on icon at bounding box center [1086, 59] width 13 height 13
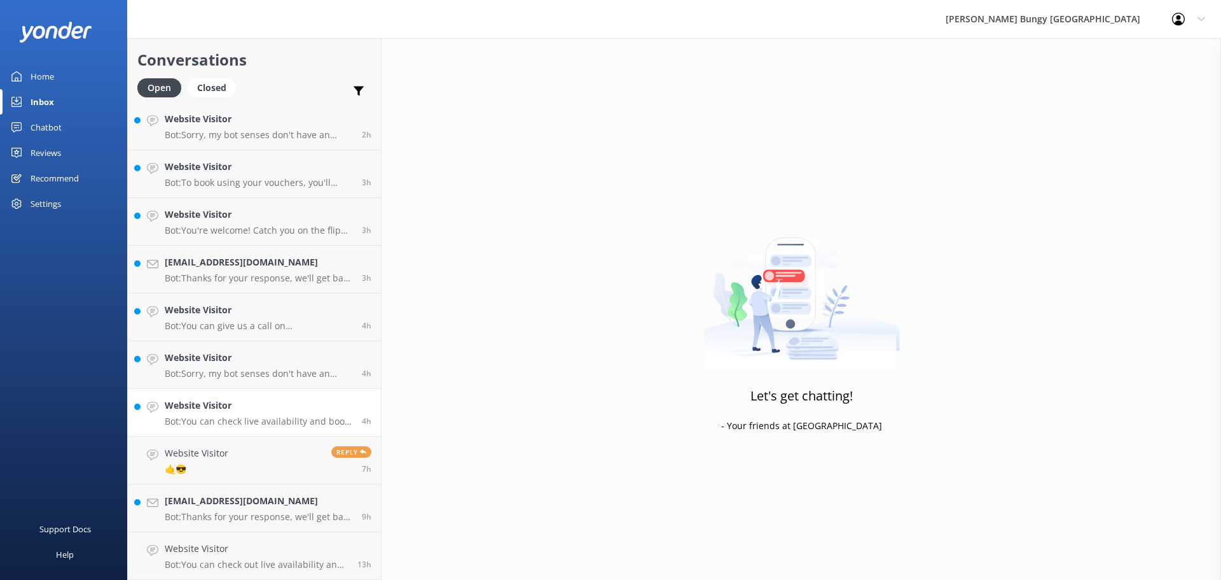
scroll to position [193, 0]
click at [246, 441] on link "Website Visitor Bot: You can check live availability and book all our experienc…" at bounding box center [254, 460] width 253 height 48
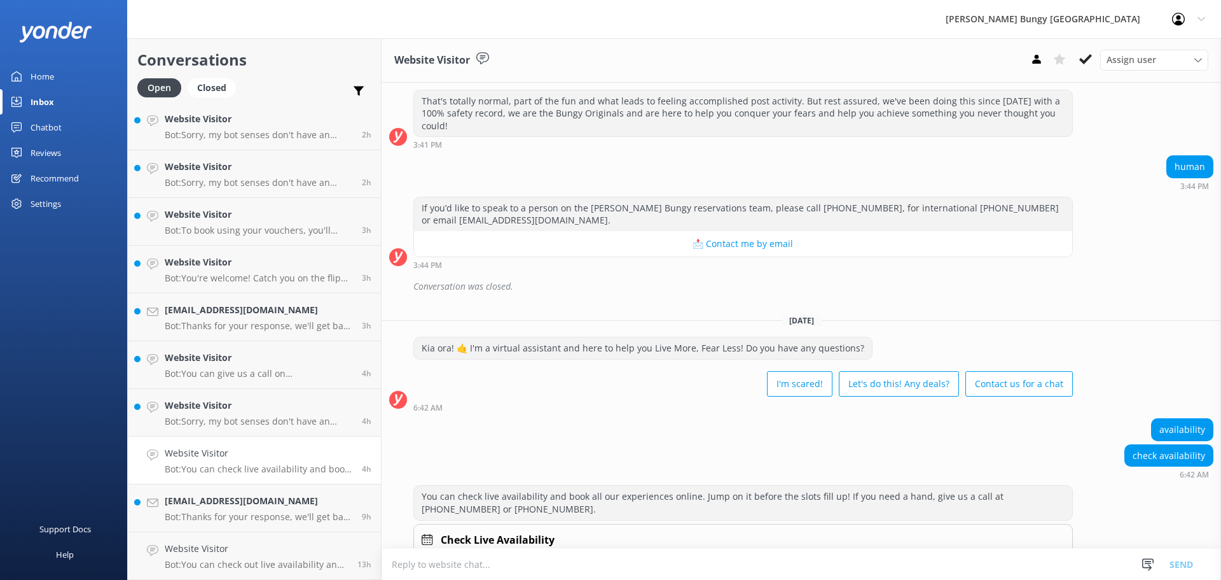
scroll to position [477, 0]
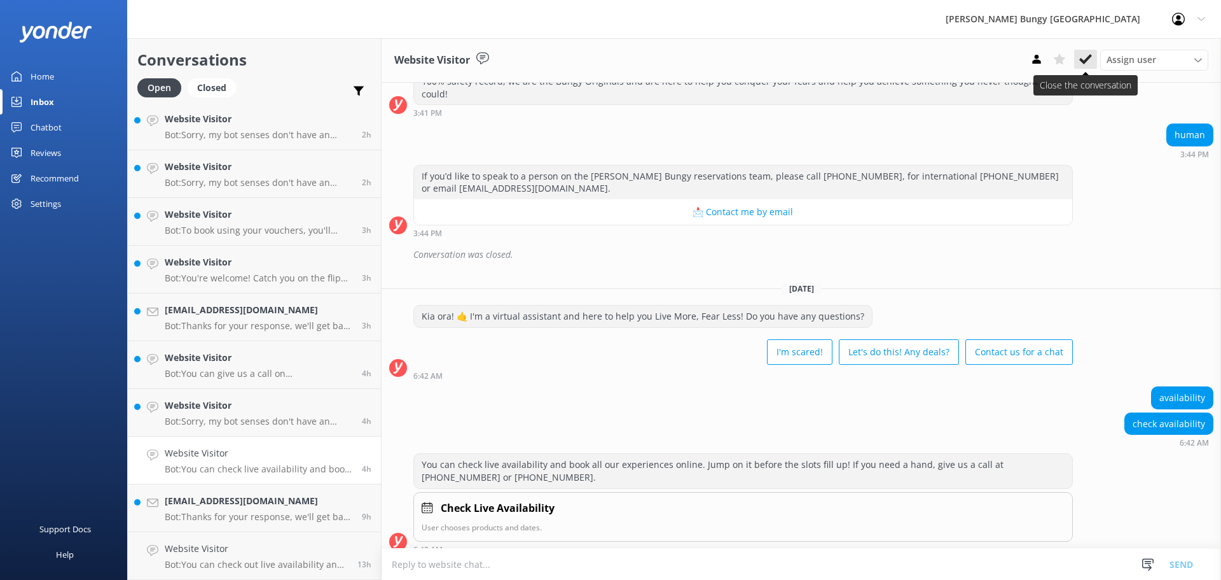
click at [1088, 53] on icon at bounding box center [1086, 59] width 13 height 13
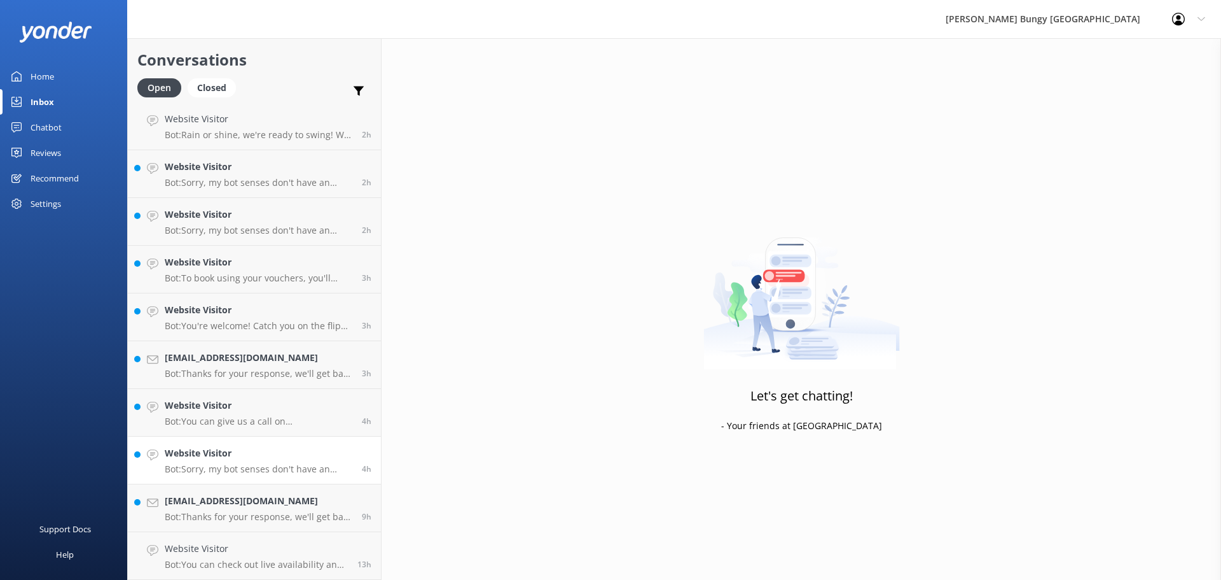
scroll to position [146, 0]
click at [245, 471] on p "Bot: Sorry, my bot senses don't have an answer for that, please try and rephras…" at bounding box center [259, 468] width 188 height 11
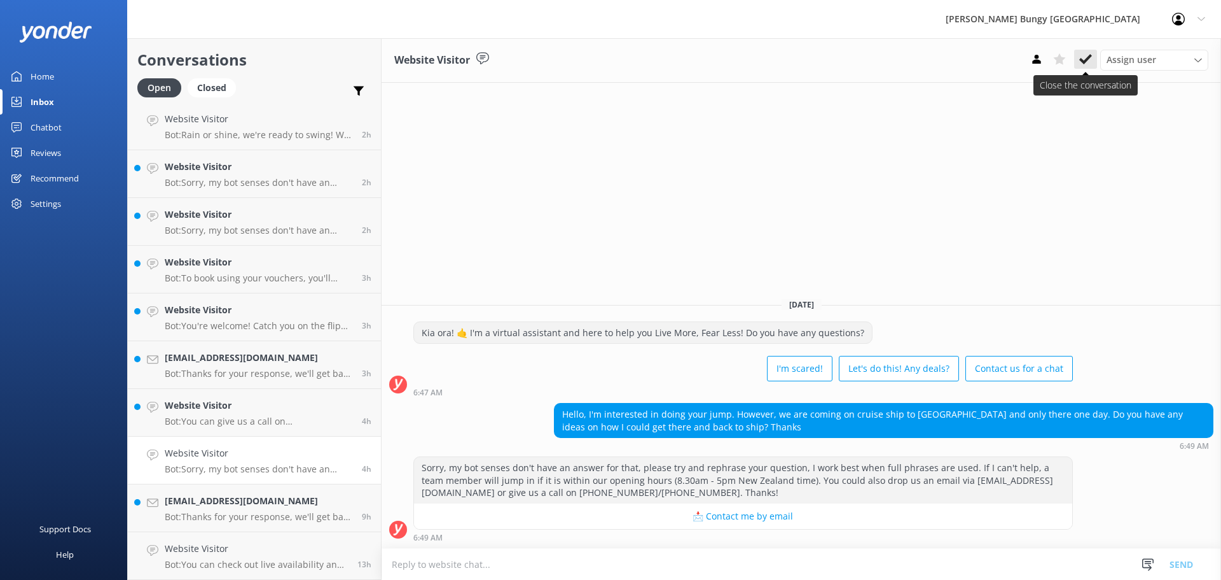
click at [1082, 61] on use at bounding box center [1086, 59] width 13 height 10
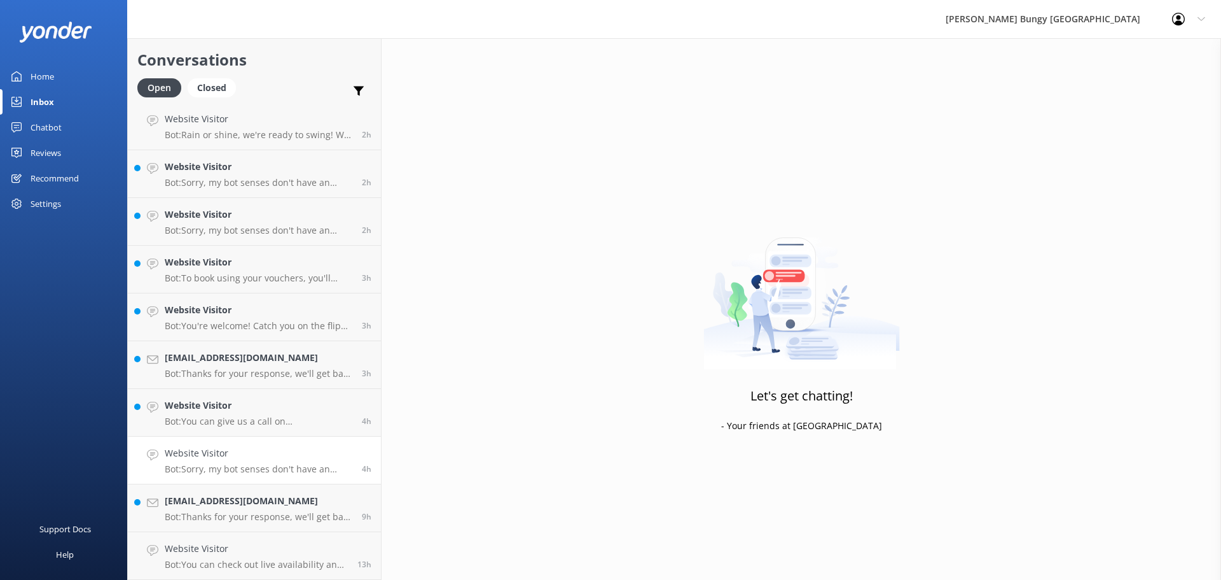
scroll to position [98, 0]
click at [193, 473] on p "Bot: You can give us a call on 0800 286 4958 or +64 3 450 1300 to chat with a c…" at bounding box center [259, 468] width 188 height 11
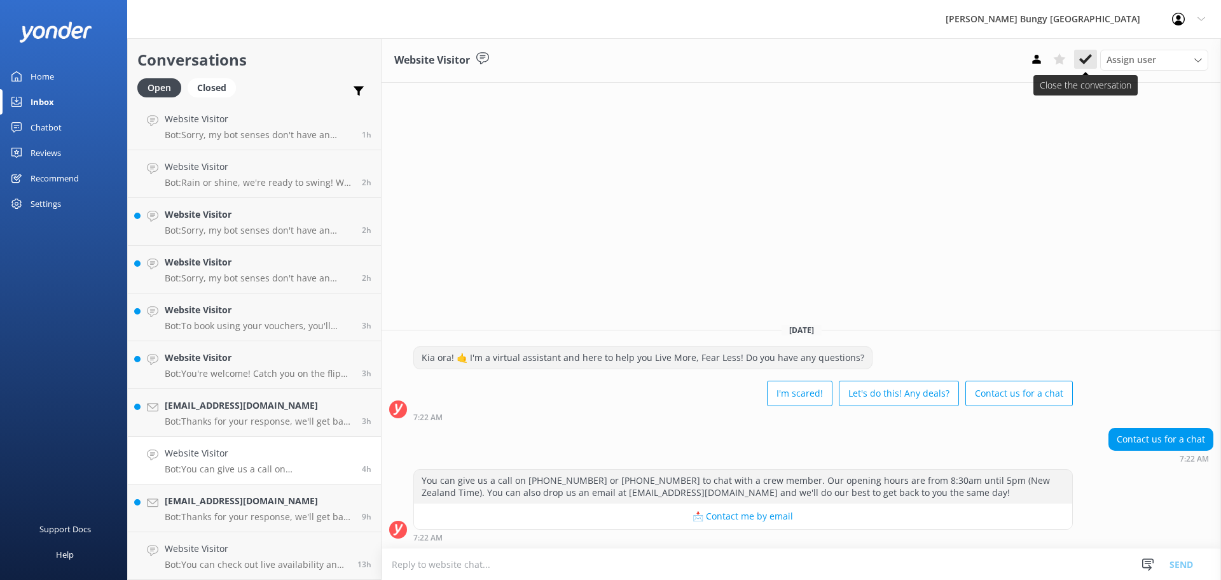
click at [1092, 52] on button at bounding box center [1085, 59] width 23 height 19
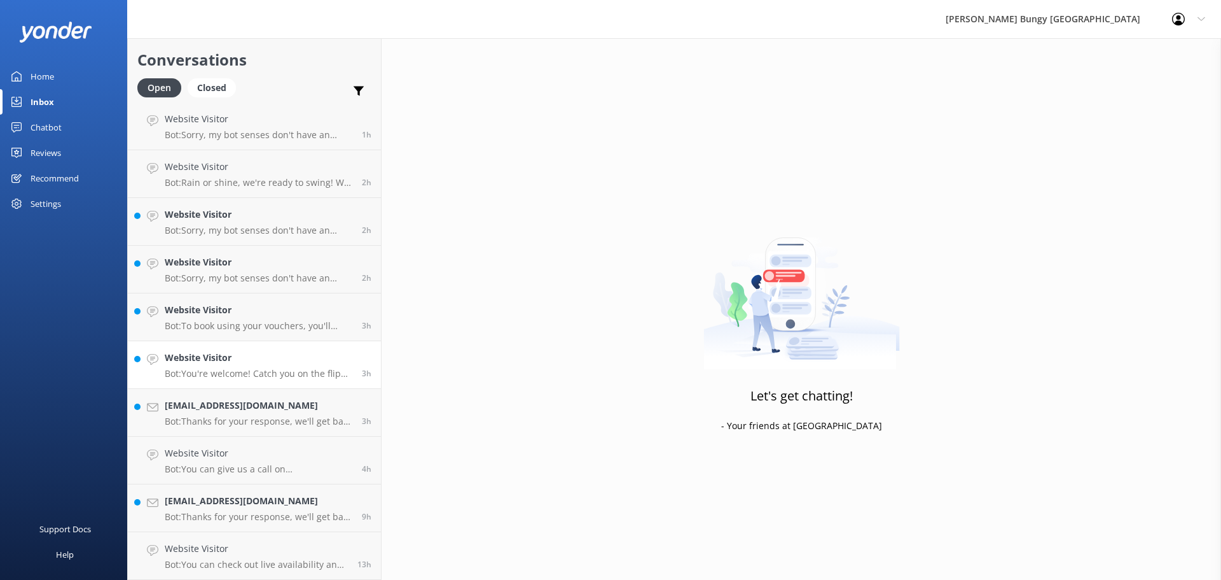
scroll to position [50, 0]
click at [258, 414] on div "Website Visitor Bot: You're welcome! Catch you on the flip side!" at bounding box center [259, 412] width 188 height 28
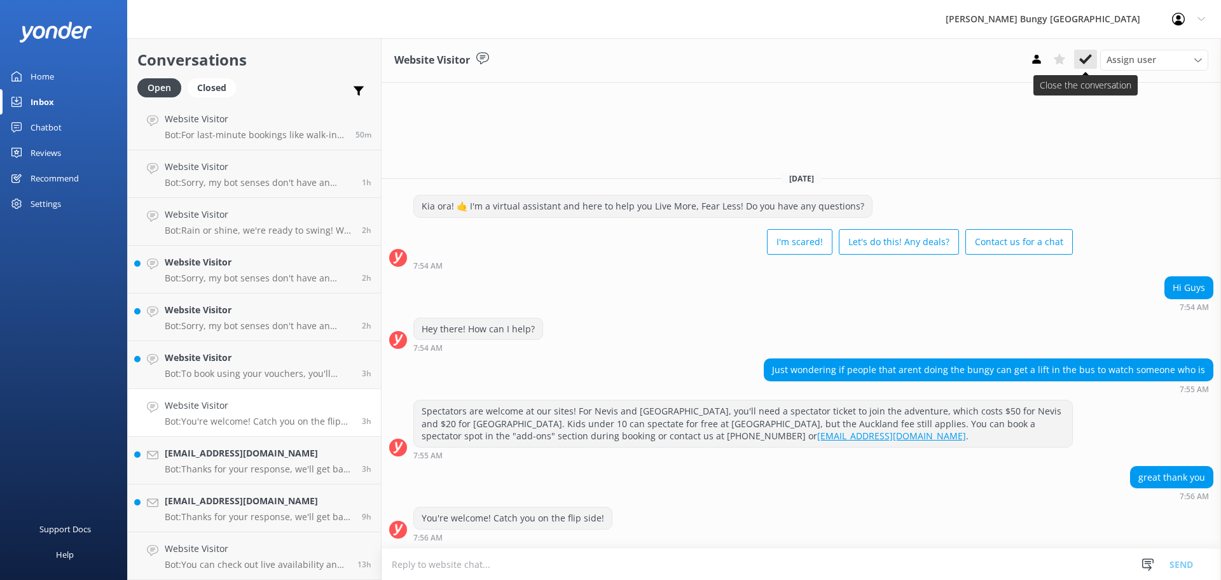
click at [1081, 63] on icon at bounding box center [1086, 59] width 13 height 13
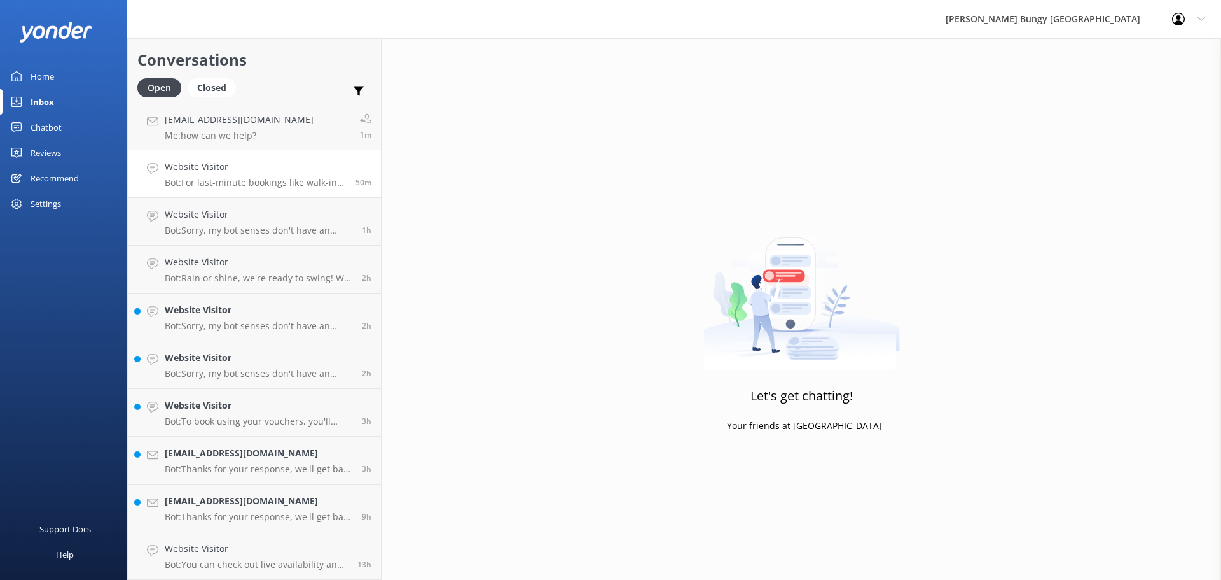
scroll to position [3, 0]
click at [317, 429] on link "Website Visitor Bot: To book using your vouchers, you'll need to contact us dir…" at bounding box center [254, 413] width 253 height 48
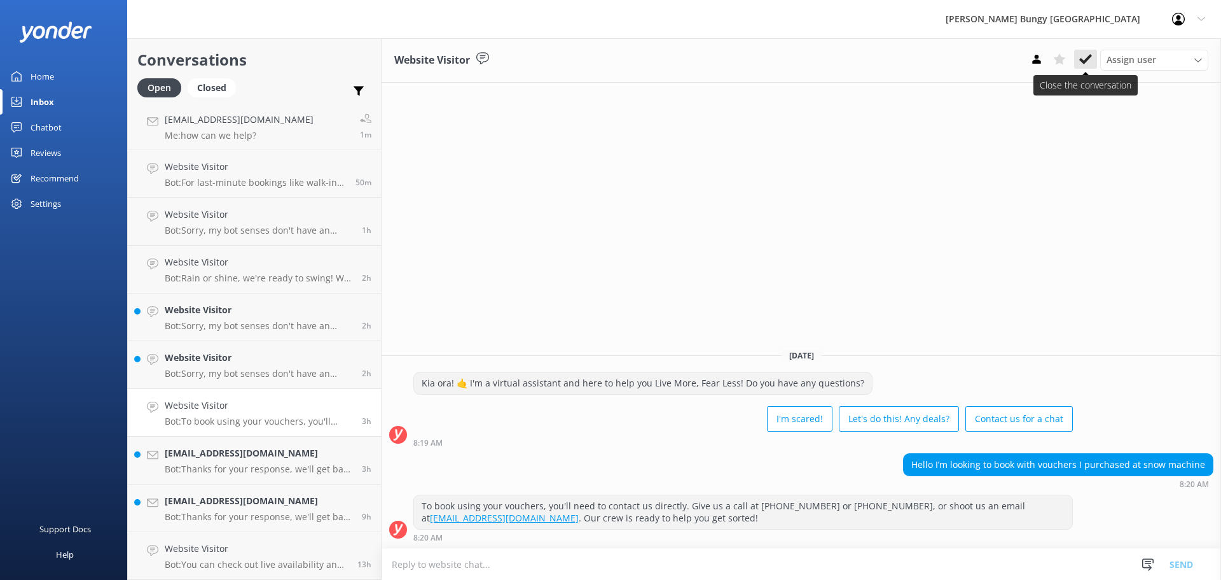
click at [1092, 57] on button at bounding box center [1085, 59] width 23 height 19
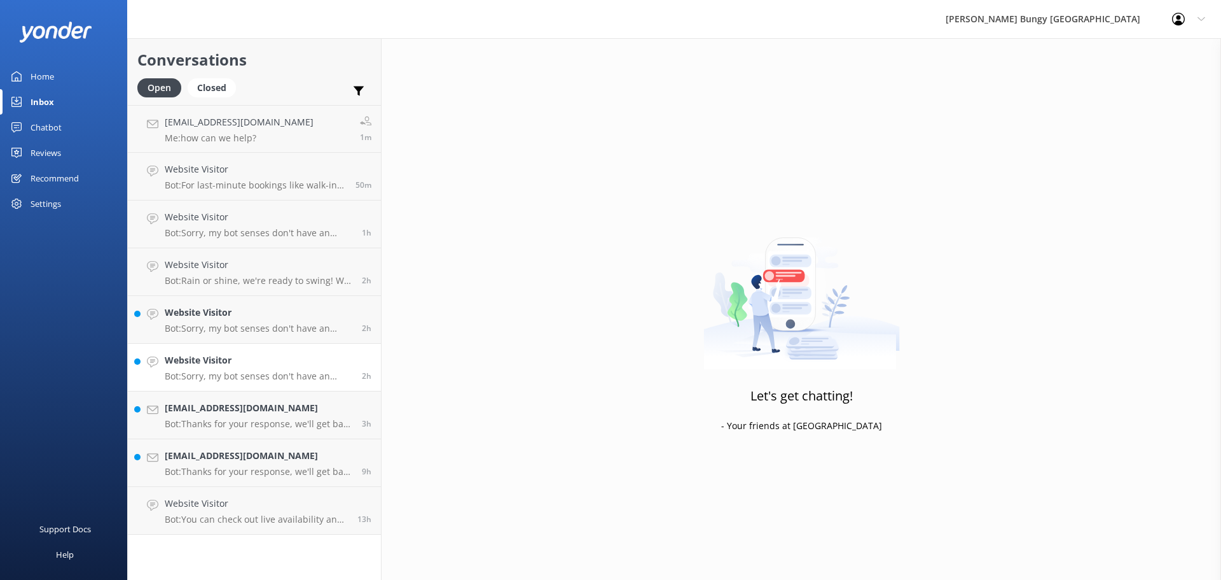
click at [284, 361] on h4 "Website Visitor" at bounding box center [259, 360] width 188 height 14
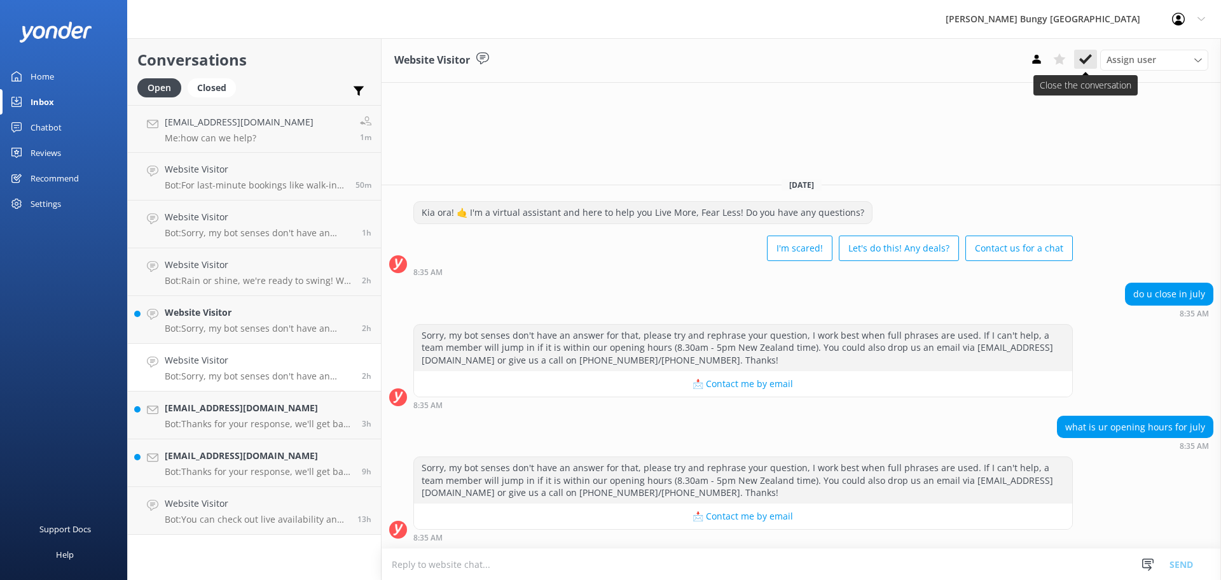
click at [1081, 53] on icon at bounding box center [1086, 59] width 13 height 13
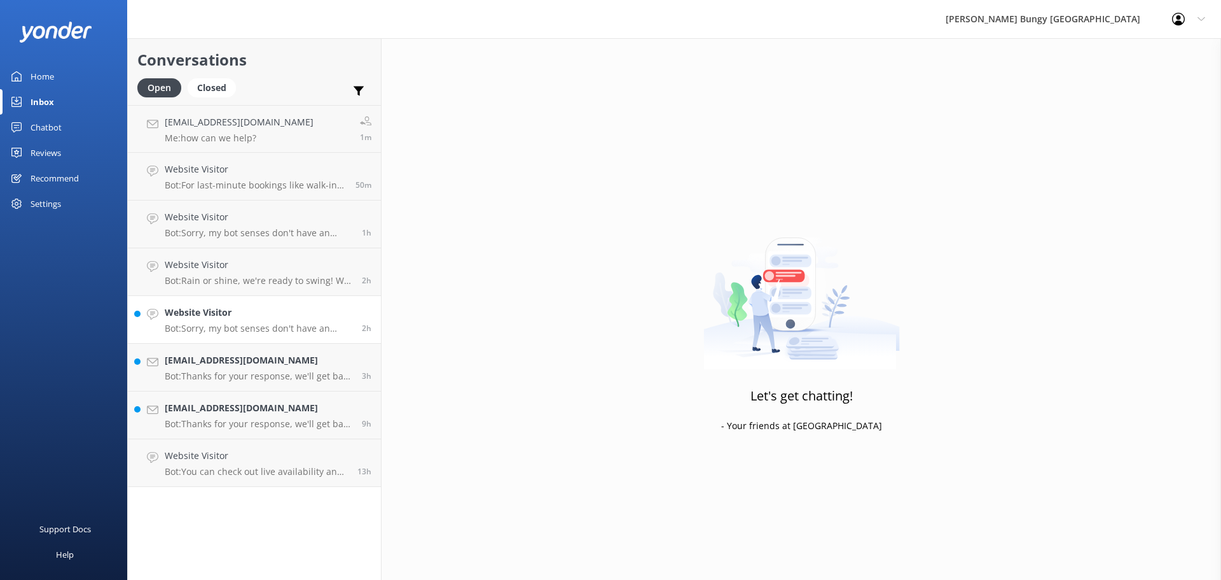
click at [218, 303] on link "Website Visitor Bot: Sorry, my bot senses don't have an answer for that, please…" at bounding box center [254, 320] width 253 height 48
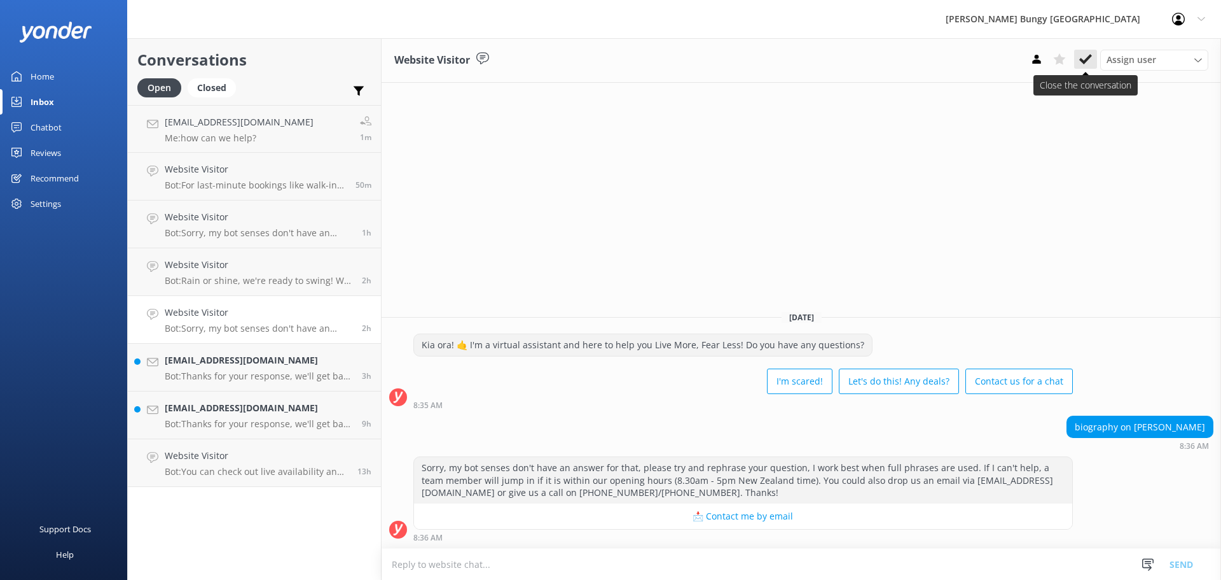
click at [1081, 53] on icon at bounding box center [1086, 59] width 13 height 13
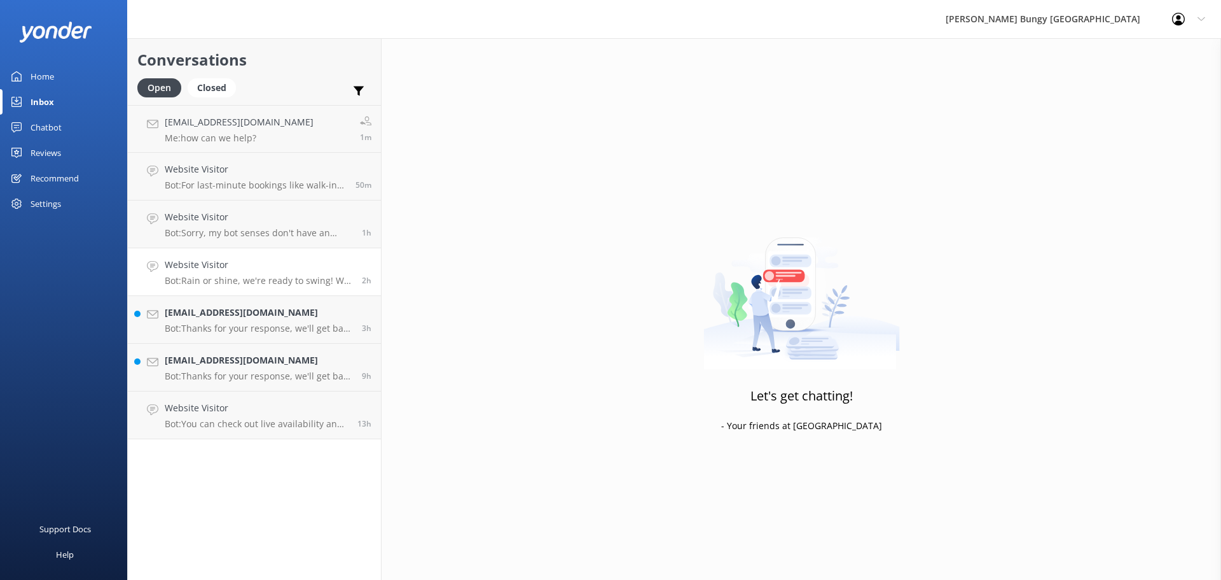
click at [199, 283] on p "Bot: Rain or shine, we're ready to swing! We jump in all types of weather, so y…" at bounding box center [259, 280] width 188 height 11
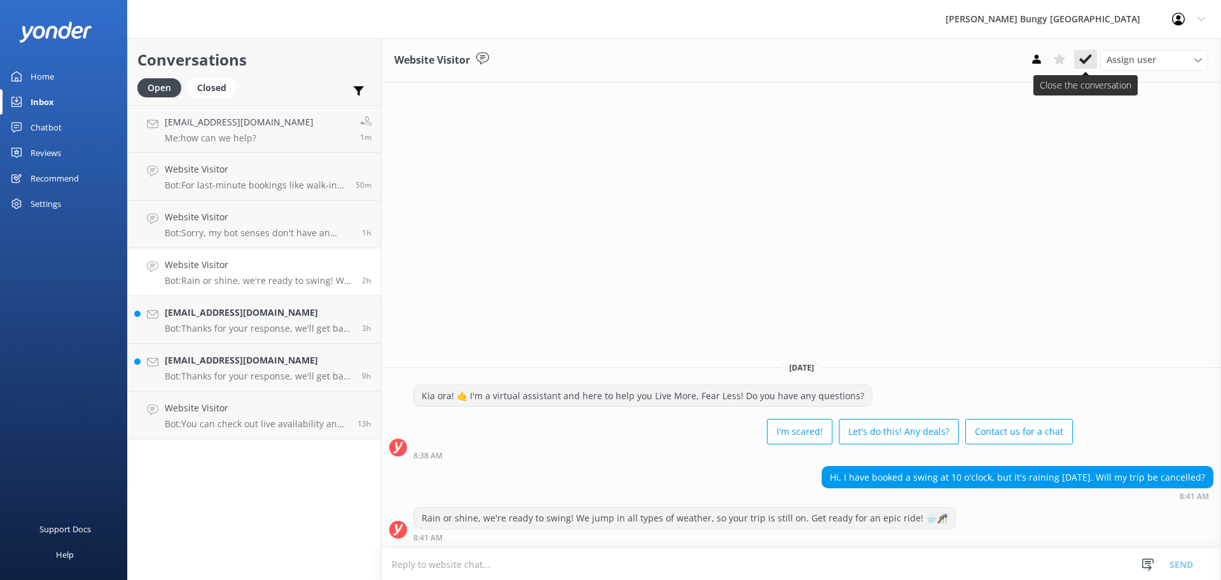
click at [1086, 54] on icon at bounding box center [1086, 59] width 13 height 13
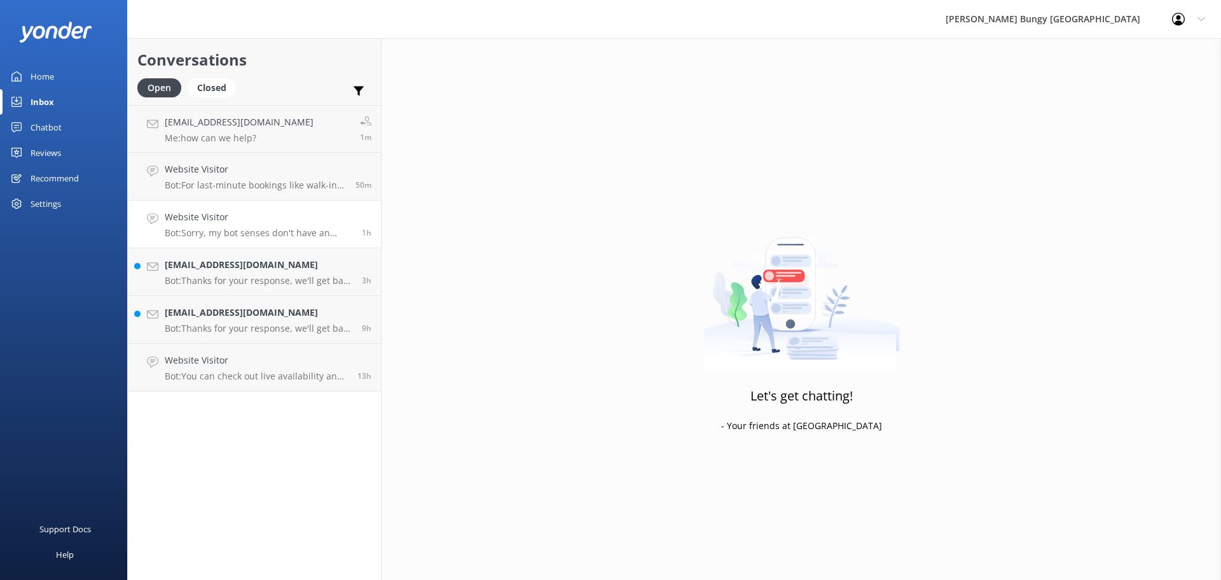
click at [286, 233] on p "Bot: Sorry, my bot senses don't have an answer for that, please try and rephras…" at bounding box center [259, 232] width 188 height 11
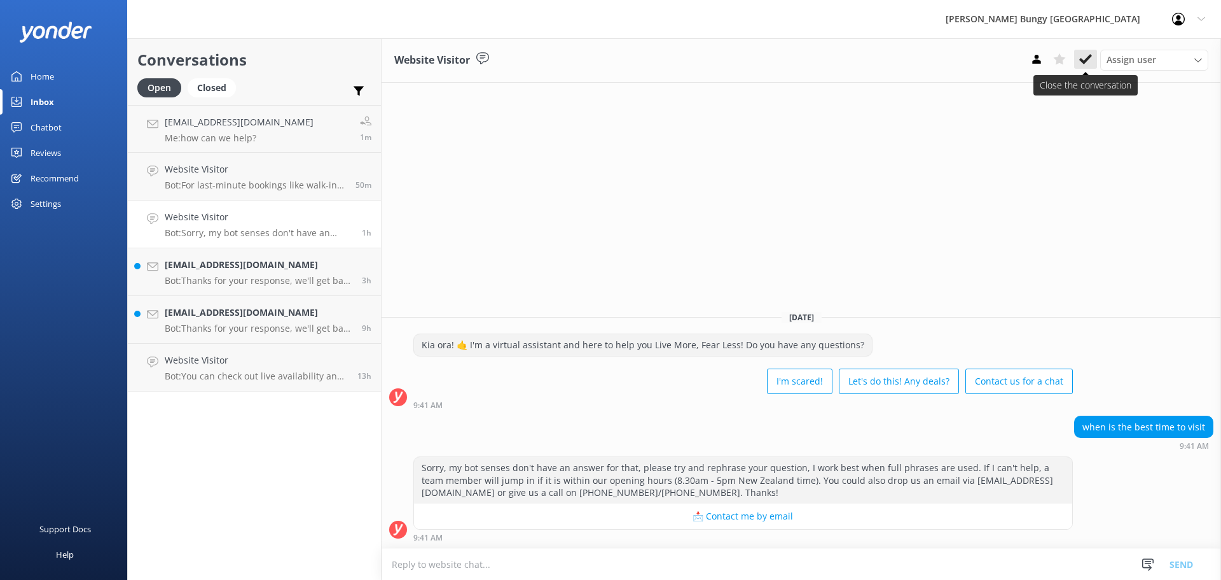
click at [1081, 51] on button at bounding box center [1085, 59] width 23 height 19
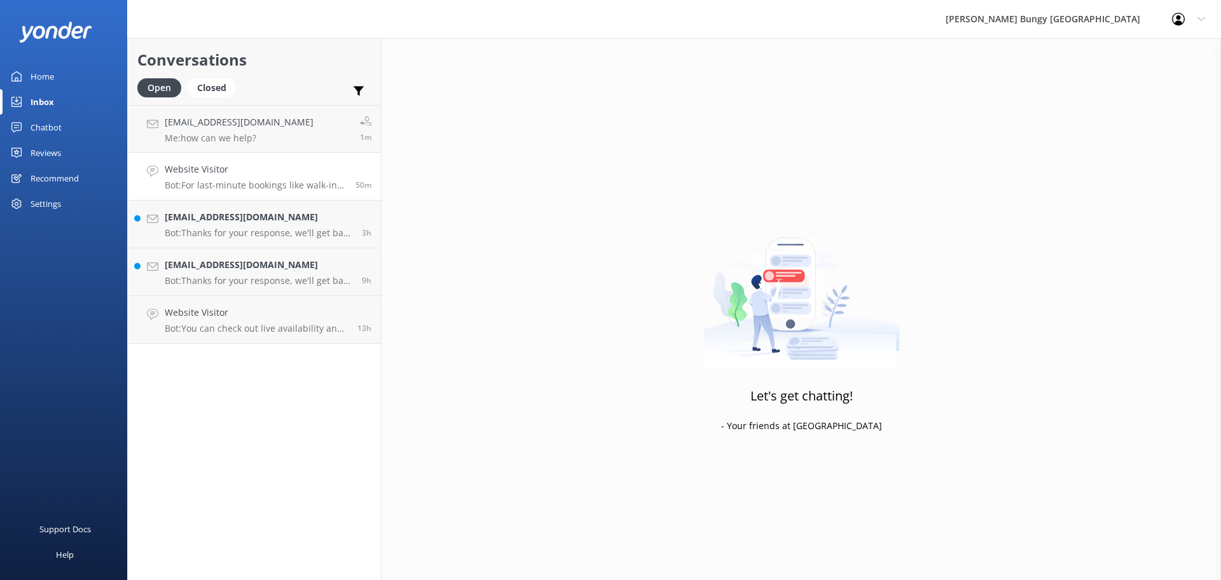
click at [273, 167] on h4 "Website Visitor" at bounding box center [255, 169] width 181 height 14
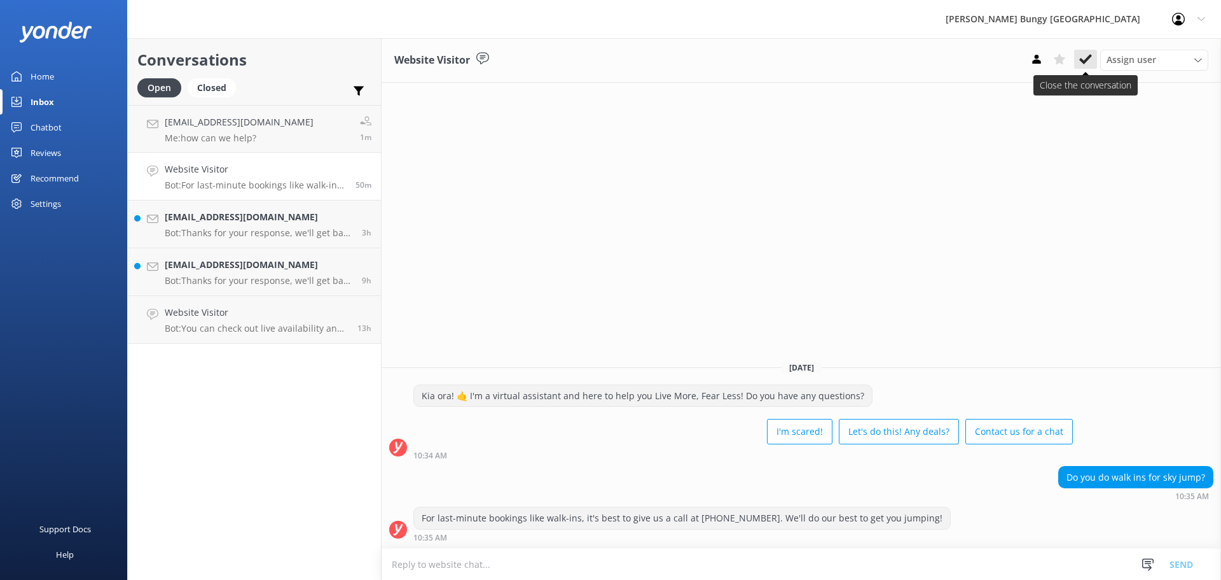
click at [1090, 59] on icon at bounding box center [1086, 59] width 13 height 13
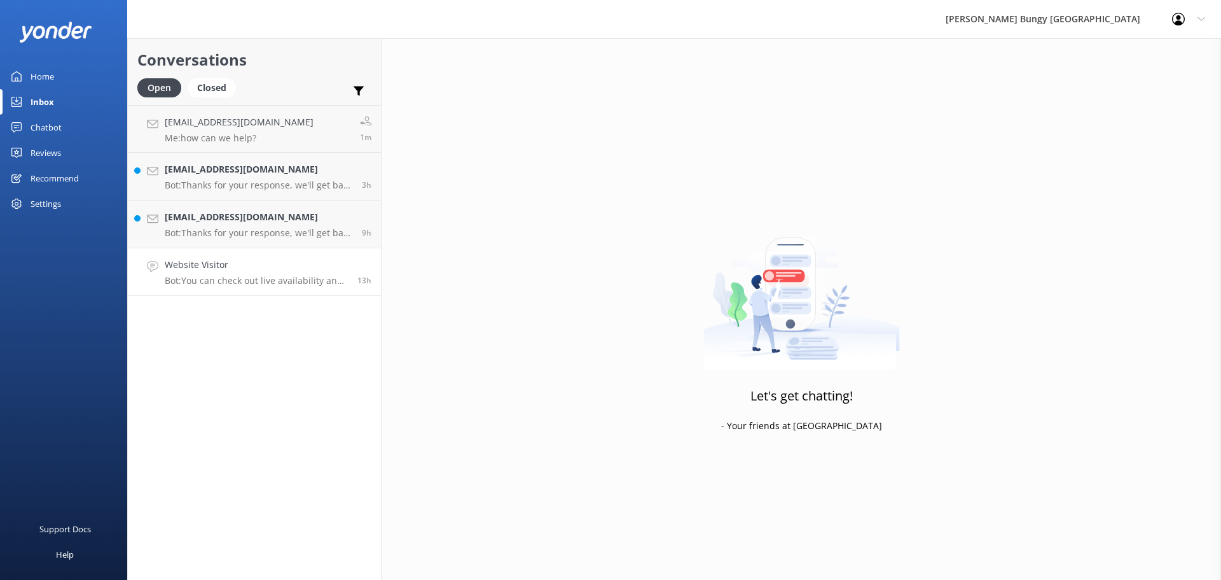
click at [243, 272] on h4 "Website Visitor" at bounding box center [256, 265] width 183 height 14
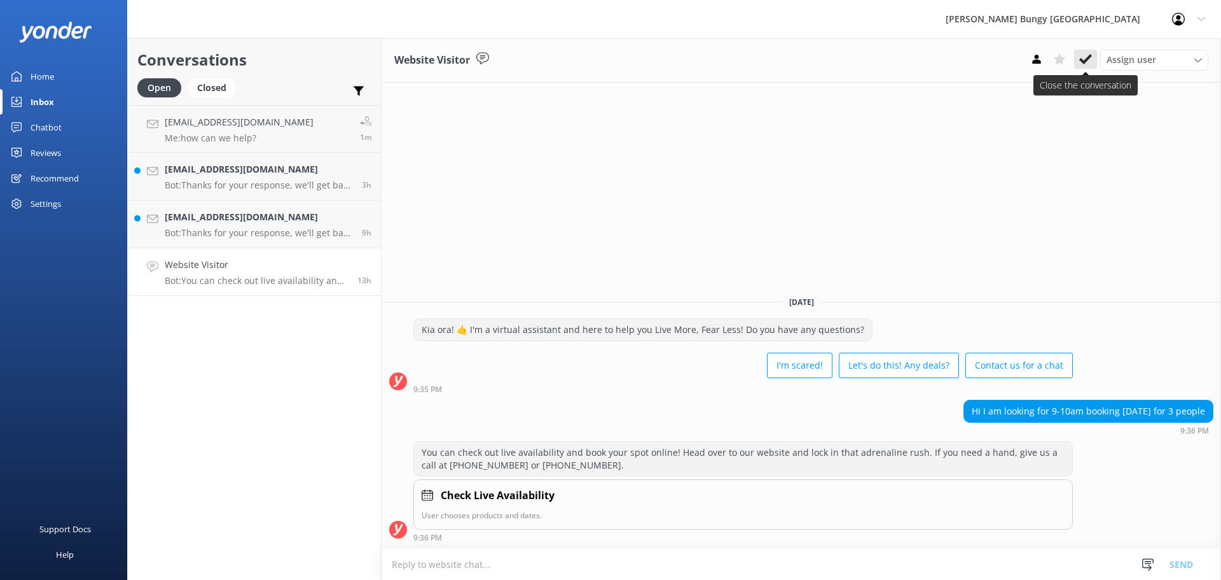
click at [1089, 57] on use at bounding box center [1086, 59] width 13 height 10
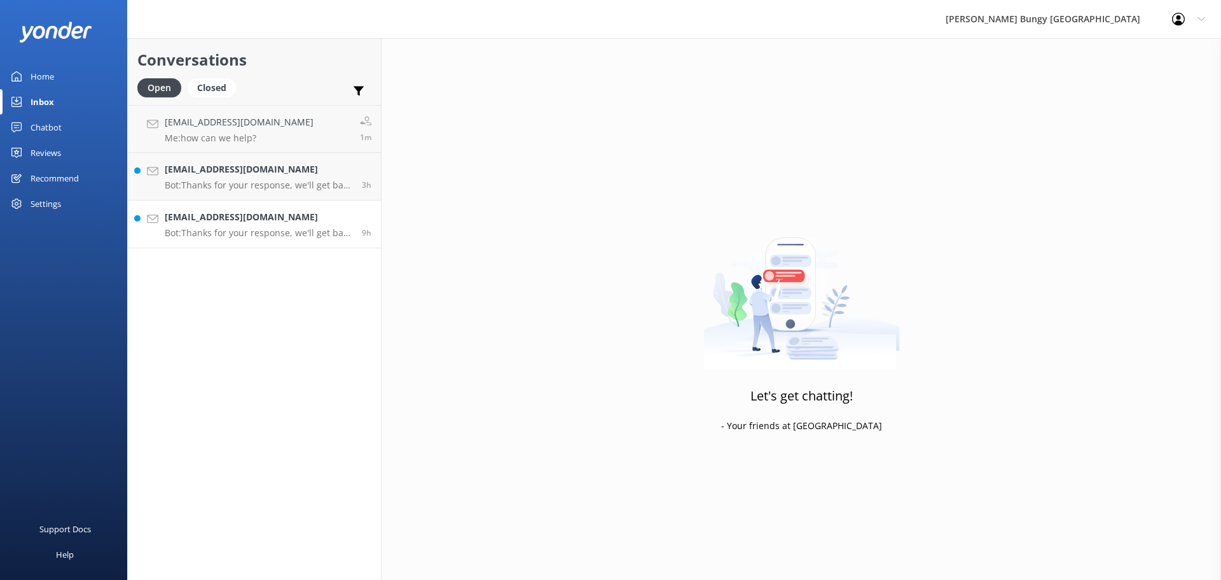
click at [267, 233] on p "Bot: Thanks for your response, we'll get back to you as soon as we can during o…" at bounding box center [259, 232] width 188 height 11
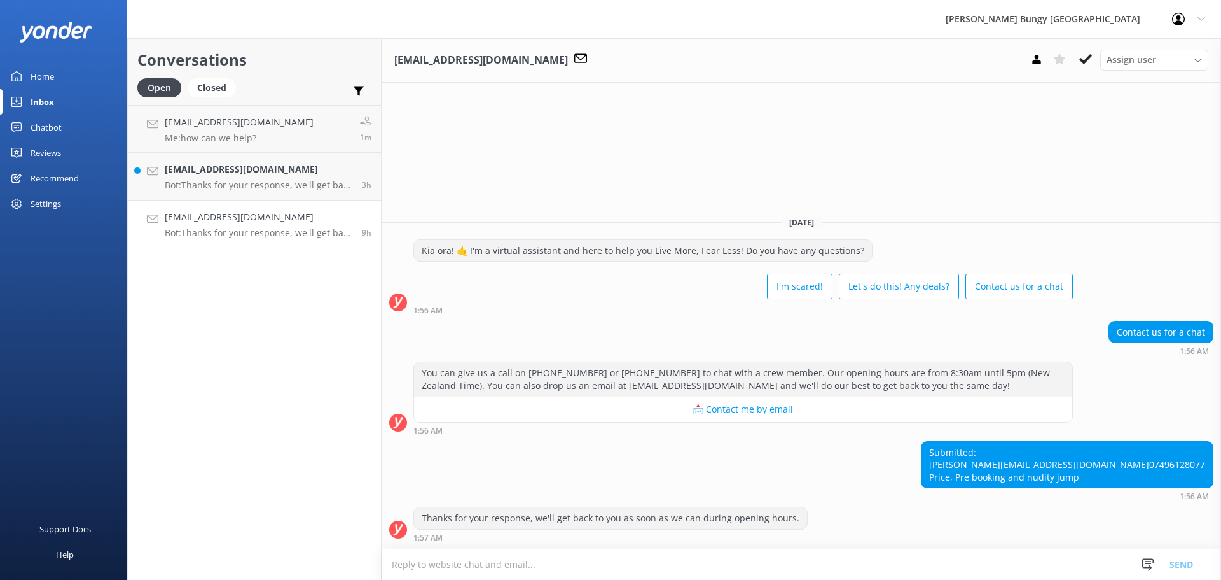
click at [1013, 554] on textarea at bounding box center [802, 563] width 840 height 31
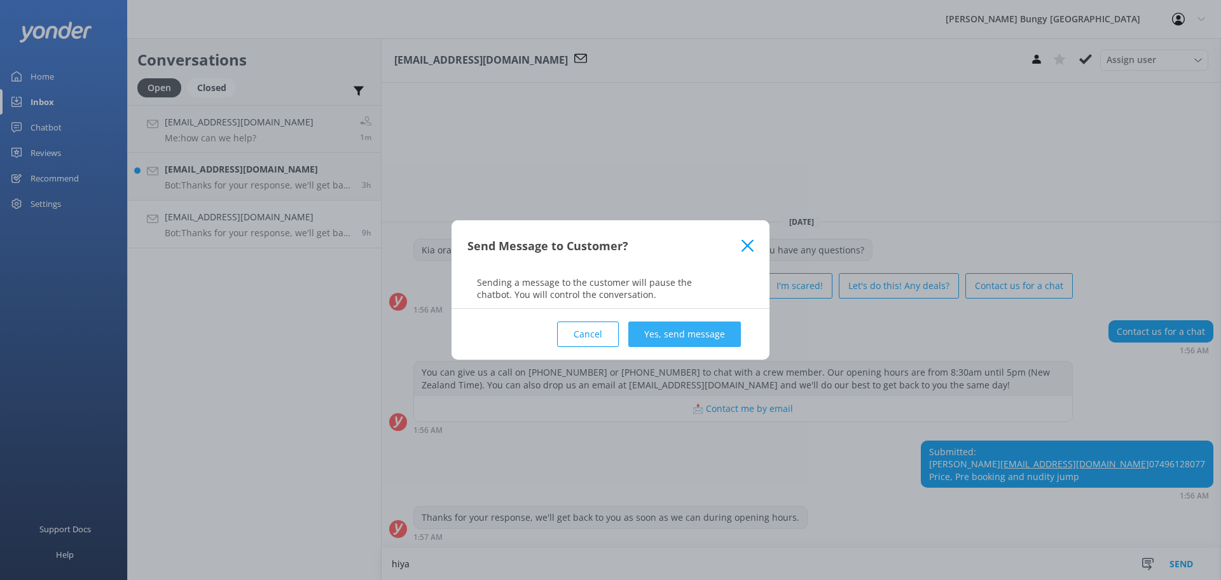
type textarea "hiya"
click at [647, 333] on button "Yes, send message" at bounding box center [684, 333] width 113 height 25
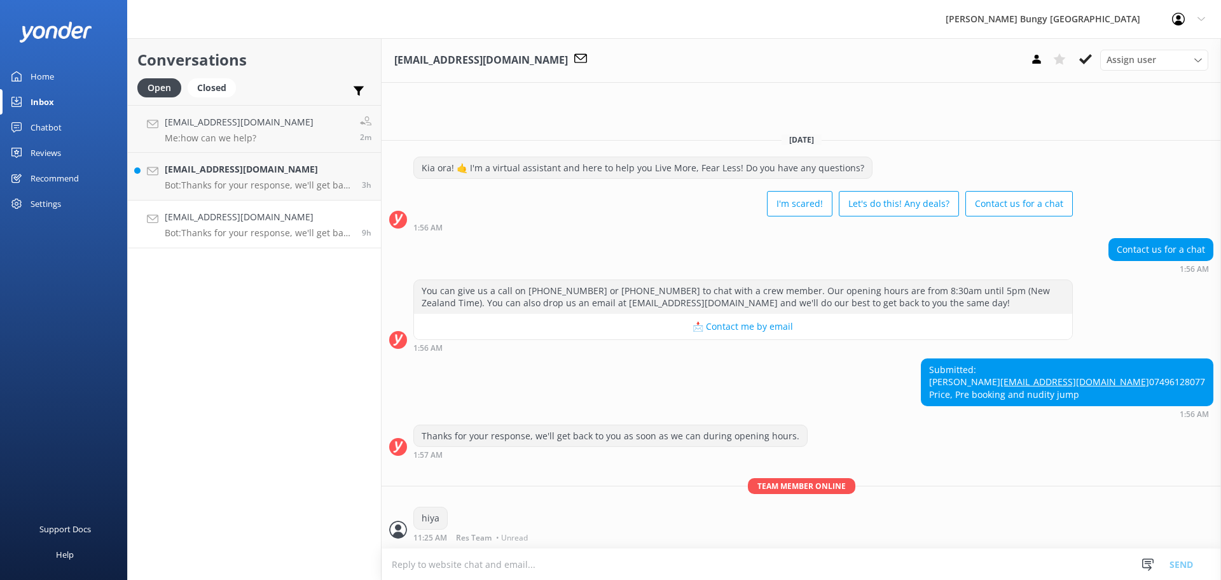
click at [747, 578] on textarea at bounding box center [802, 563] width 840 height 31
type textarea "how can we help?"
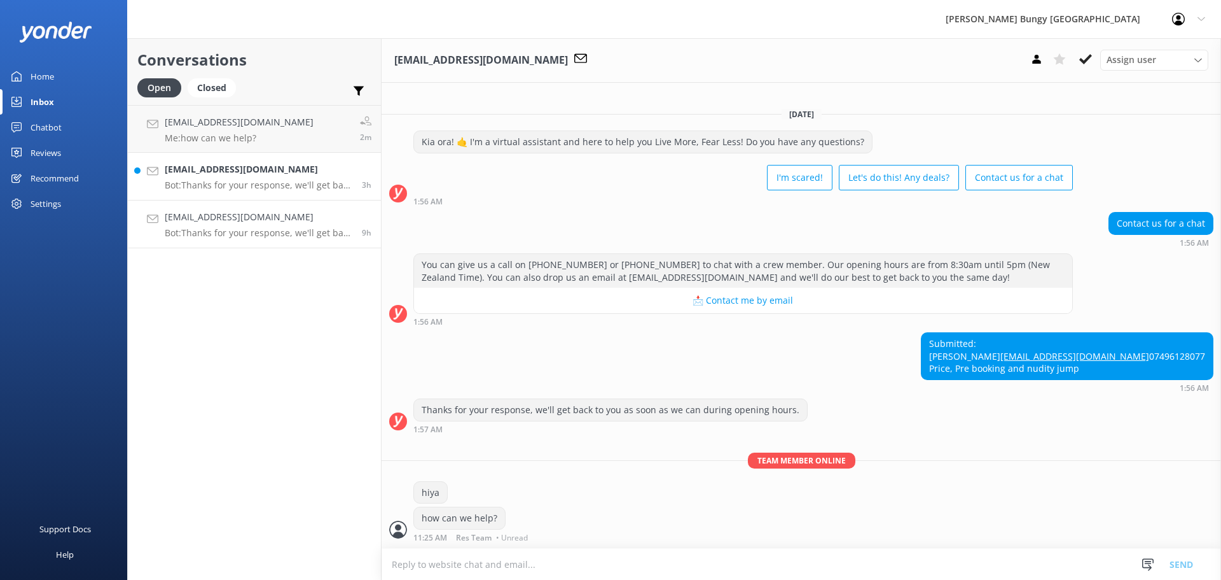
click at [237, 181] on p "Bot: Thanks for your response, we'll get back to you as soon as we can during o…" at bounding box center [259, 184] width 188 height 11
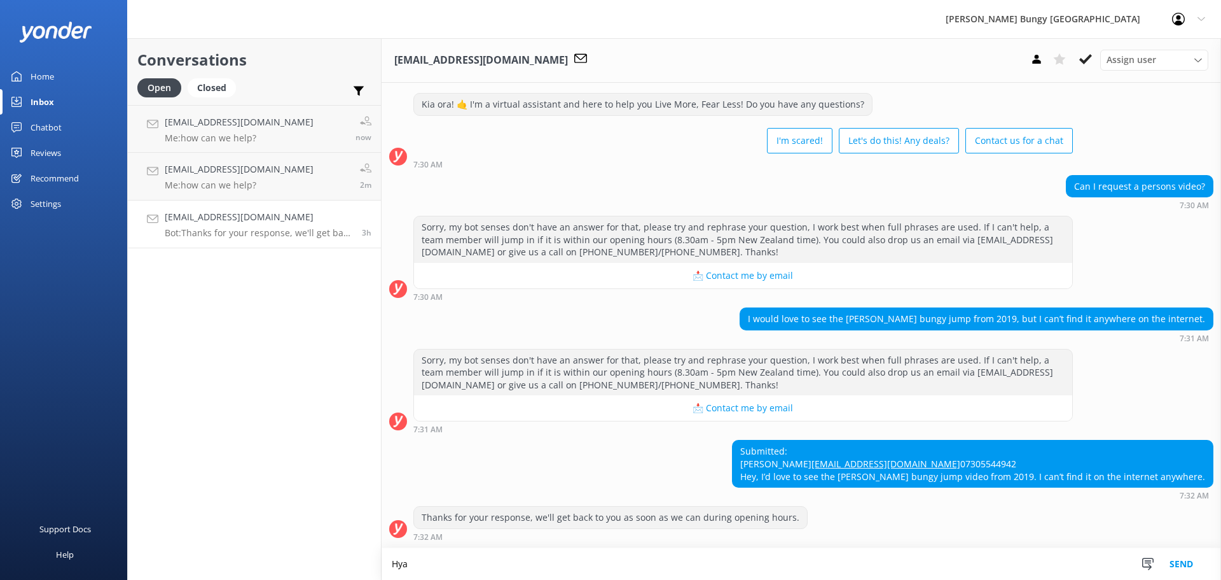
scroll to position [48, 0]
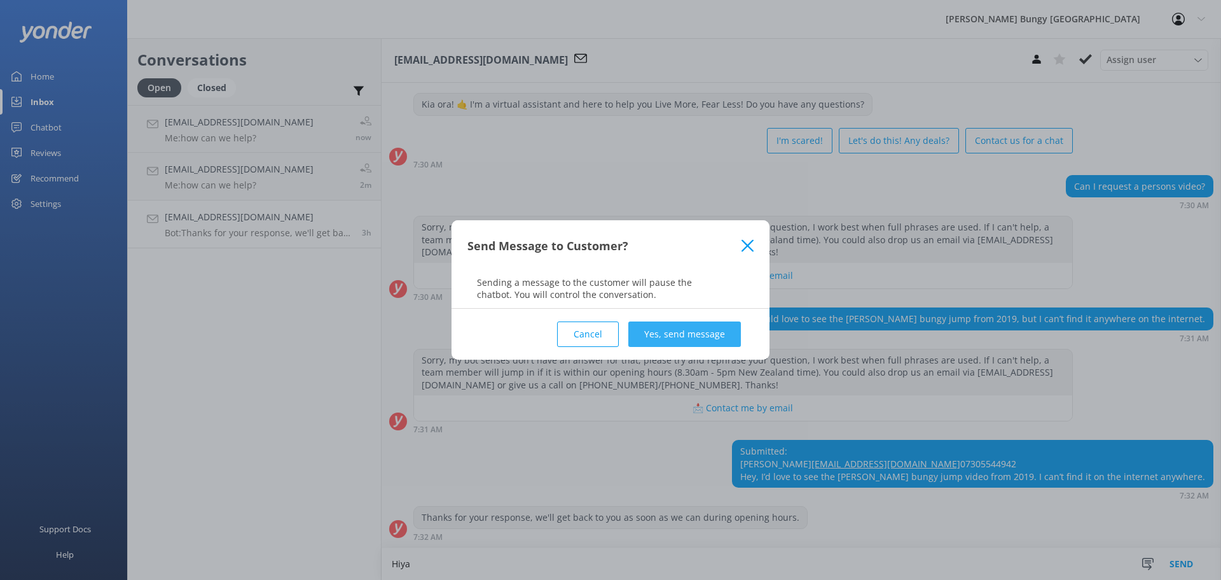
type textarea "Hiya"
click at [651, 328] on button "Yes, send message" at bounding box center [684, 333] width 113 height 25
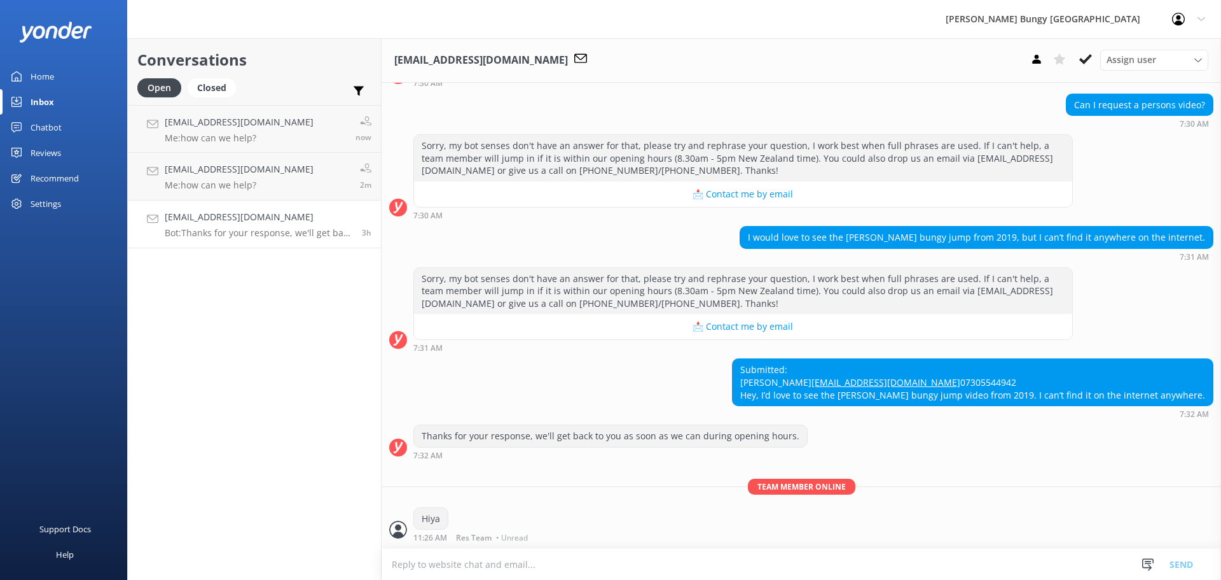
scroll to position [130, 0]
click at [665, 560] on textarea at bounding box center [802, 563] width 840 height 31
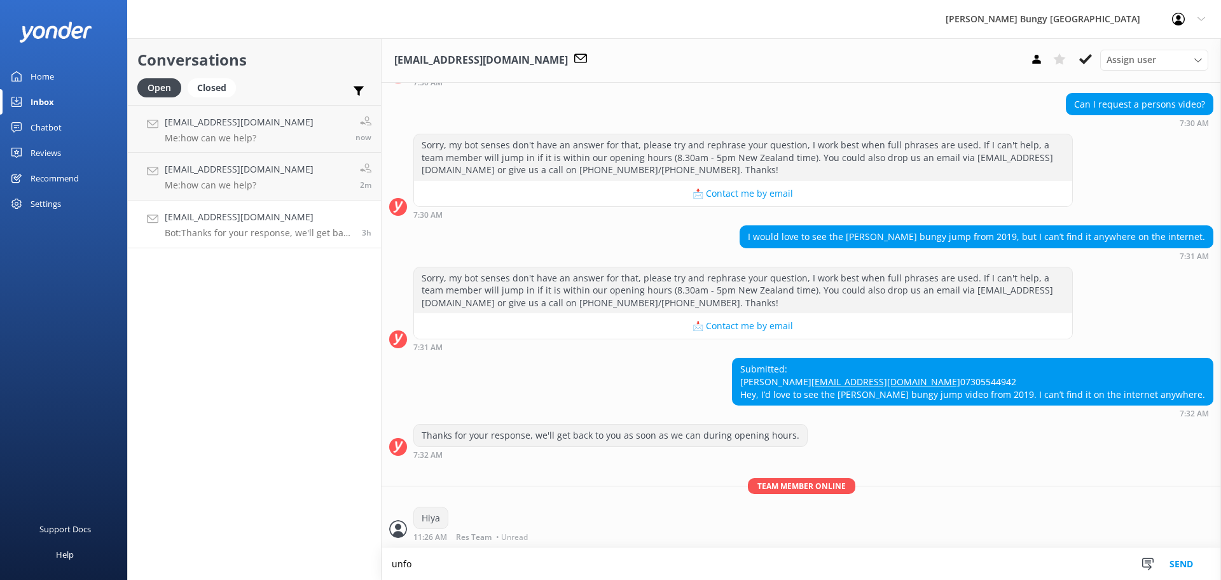
scroll to position [130, 0]
click at [567, 552] on textarea "unfortunately," at bounding box center [802, 564] width 840 height 32
type textarea "unfortunately, we do not have the footage of [PERSON_NAME] jump stored"
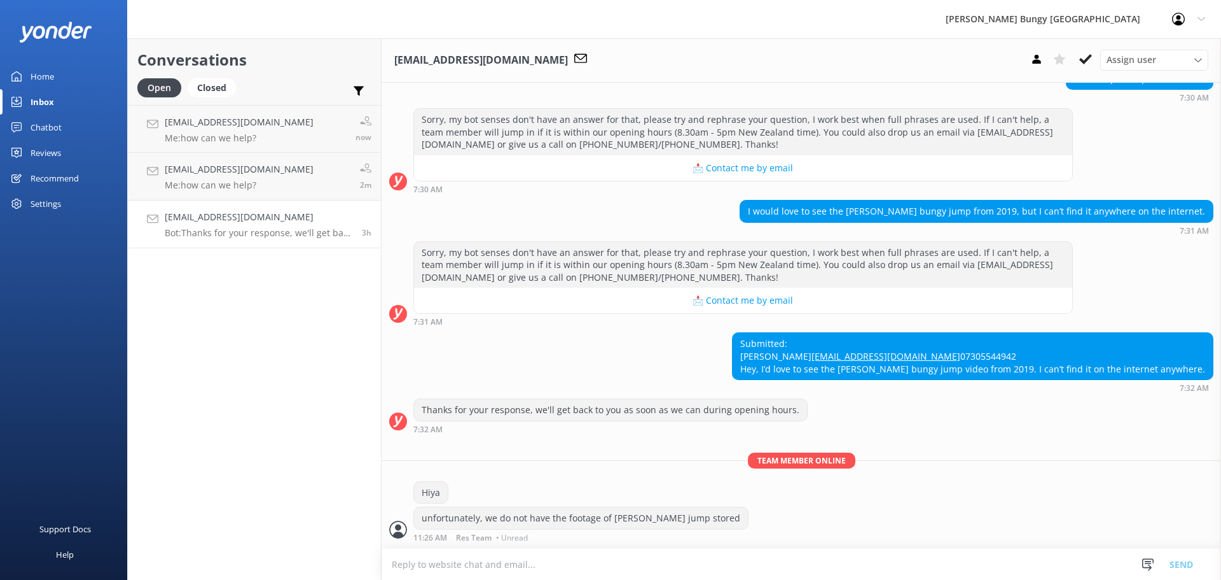
scroll to position [155, 0]
click at [258, 407] on div "Conversations Open Closed Important Assigned to me Unassigned jakesaunders2900@…" at bounding box center [254, 308] width 254 height 541
click at [249, 190] on p "Me: how can we help?" at bounding box center [239, 184] width 149 height 11
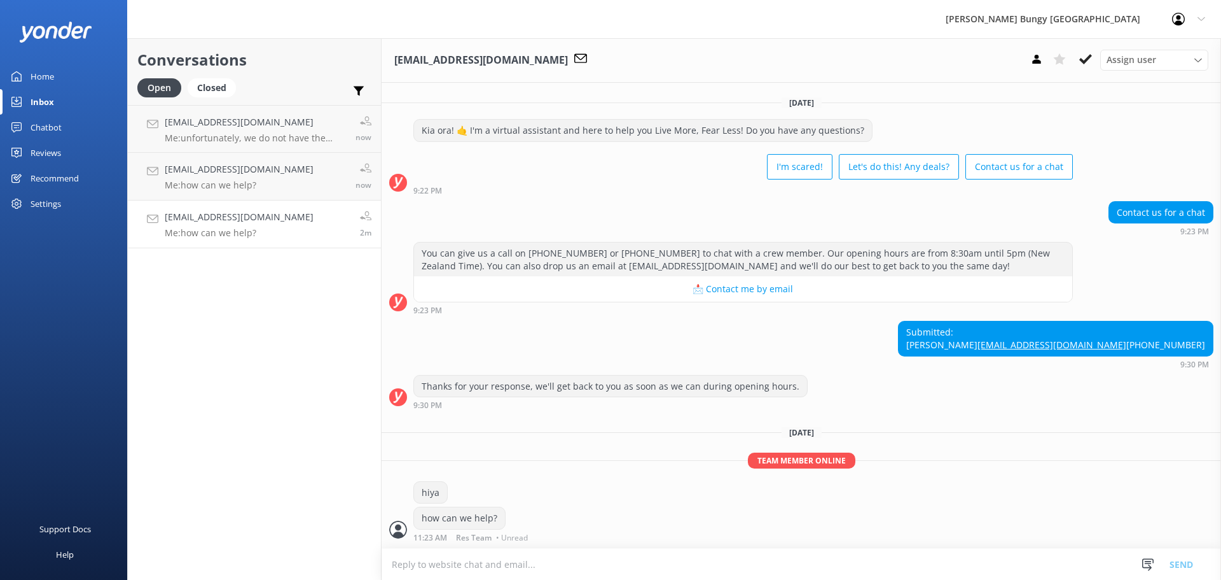
scroll to position [22, 0]
click at [304, 128] on h4 "[EMAIL_ADDRESS][DOMAIN_NAME]" at bounding box center [255, 122] width 181 height 14
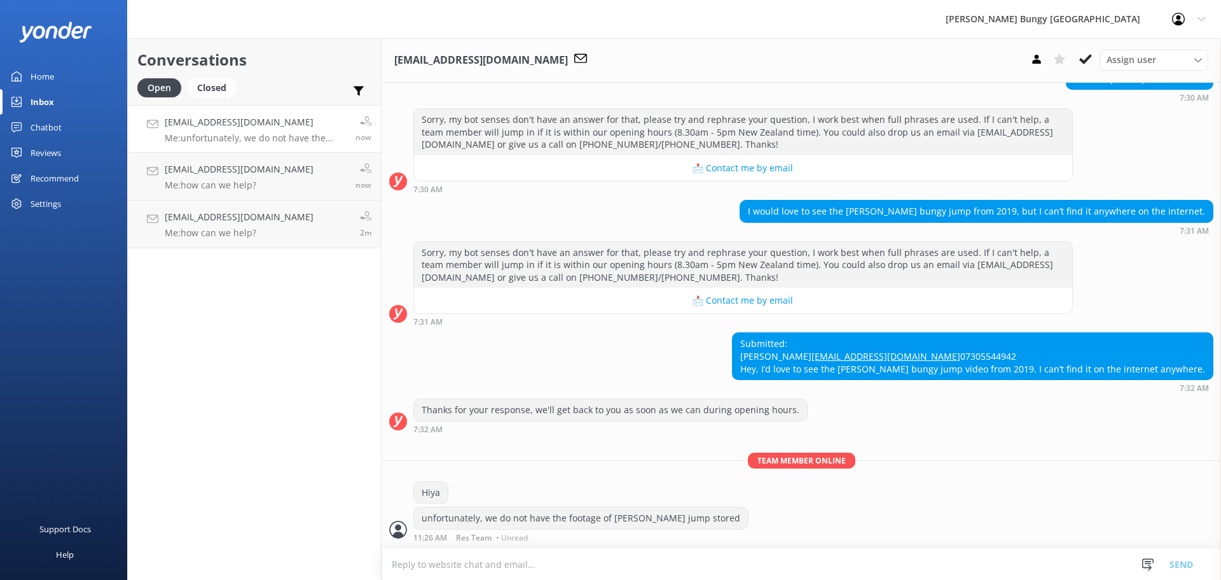
scroll to position [155, 0]
click at [342, 460] on div "Conversations Open Closed Important Assigned to me Unassigned [EMAIL_ADDRESS][D…" at bounding box center [254, 308] width 254 height 541
click at [287, 190] on p "Me: how can we help?" at bounding box center [239, 184] width 149 height 11
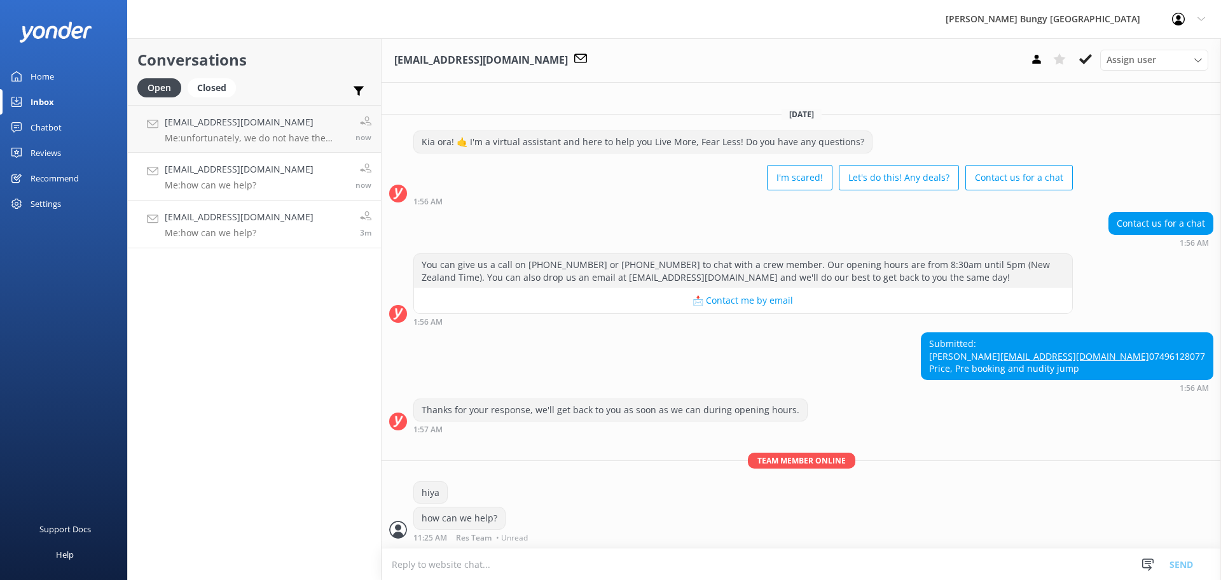
scroll to position [10, 0]
click at [248, 207] on link "[EMAIL_ADDRESS][DOMAIN_NAME] Me: how can we help? 3m" at bounding box center [254, 224] width 253 height 48
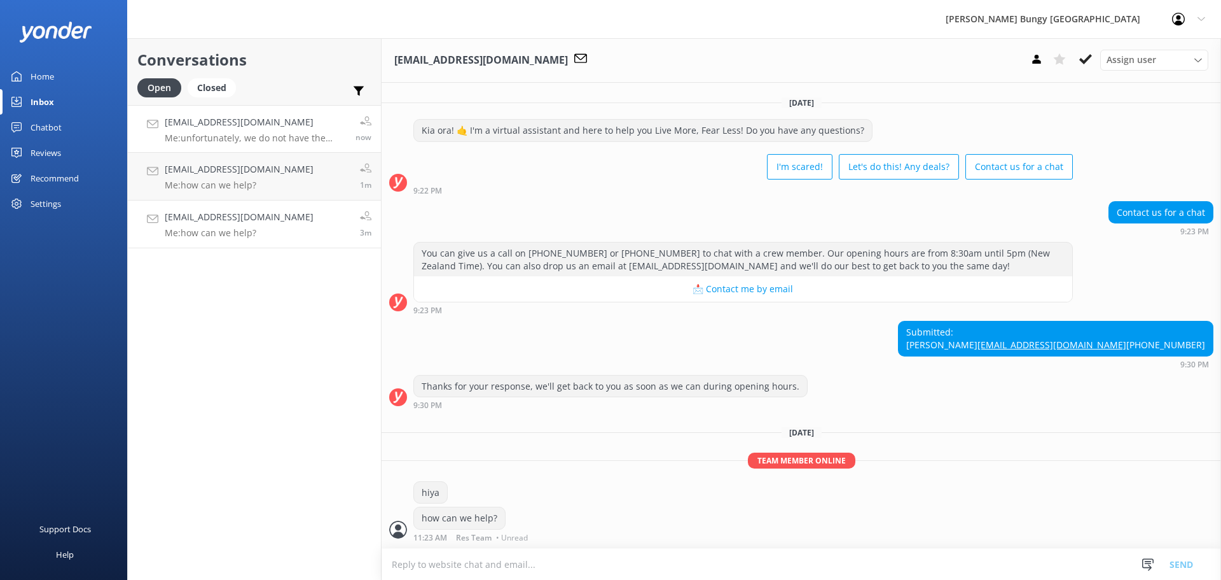
click at [247, 134] on p "Me: unfortunately, we do not have the footage of [PERSON_NAME] jump stored" at bounding box center [255, 137] width 181 height 11
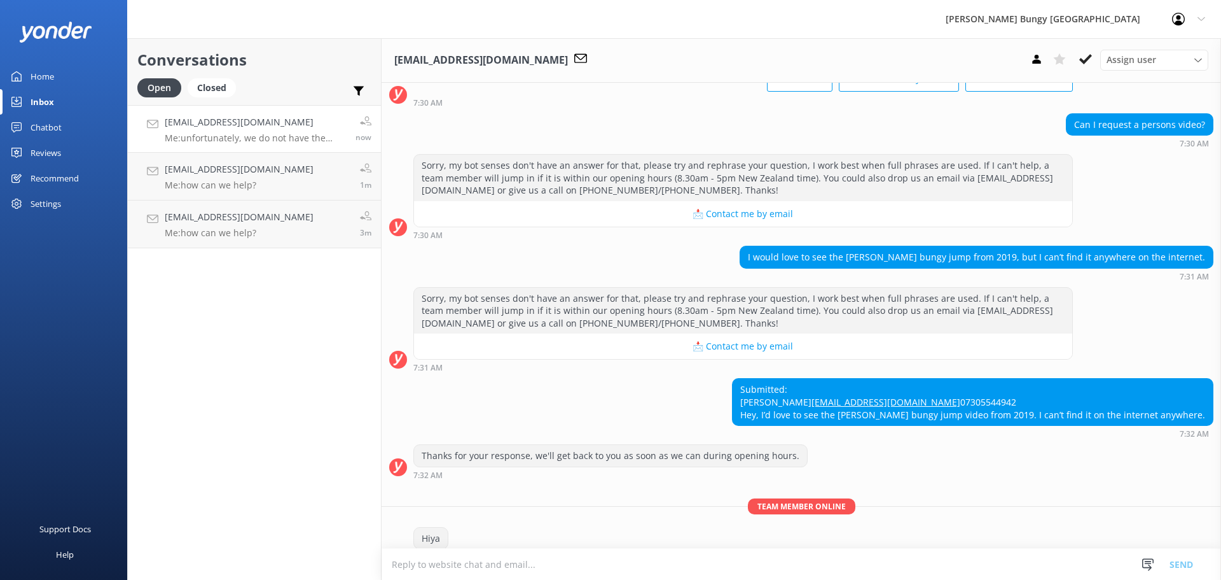
scroll to position [155, 0]
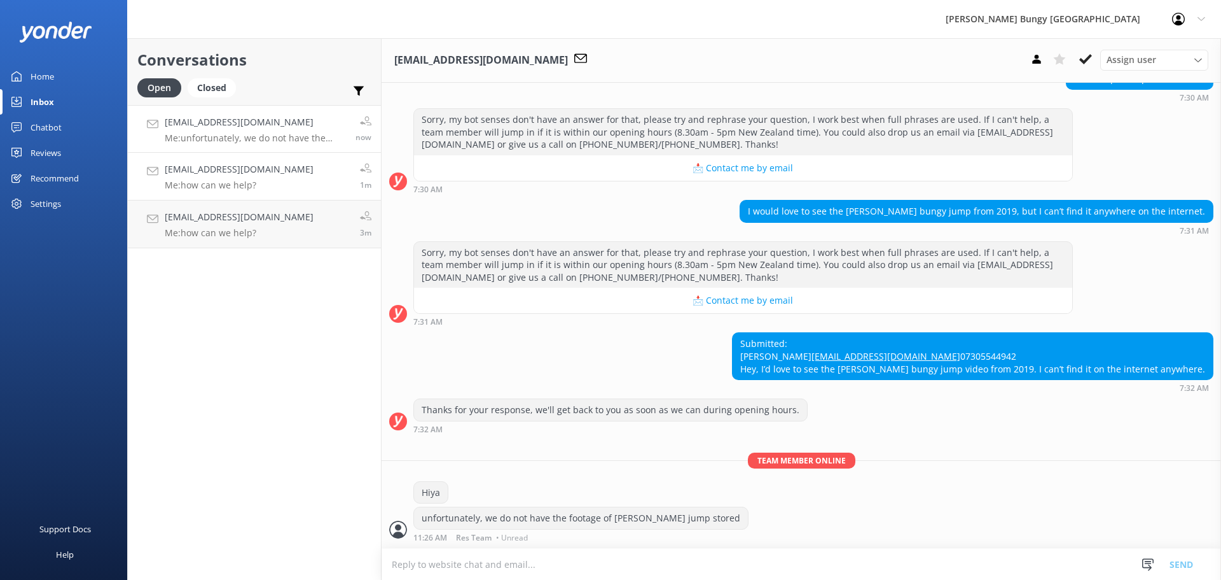
click at [256, 179] on div "[EMAIL_ADDRESS][DOMAIN_NAME] Me: how can we help?" at bounding box center [239, 176] width 149 height 28
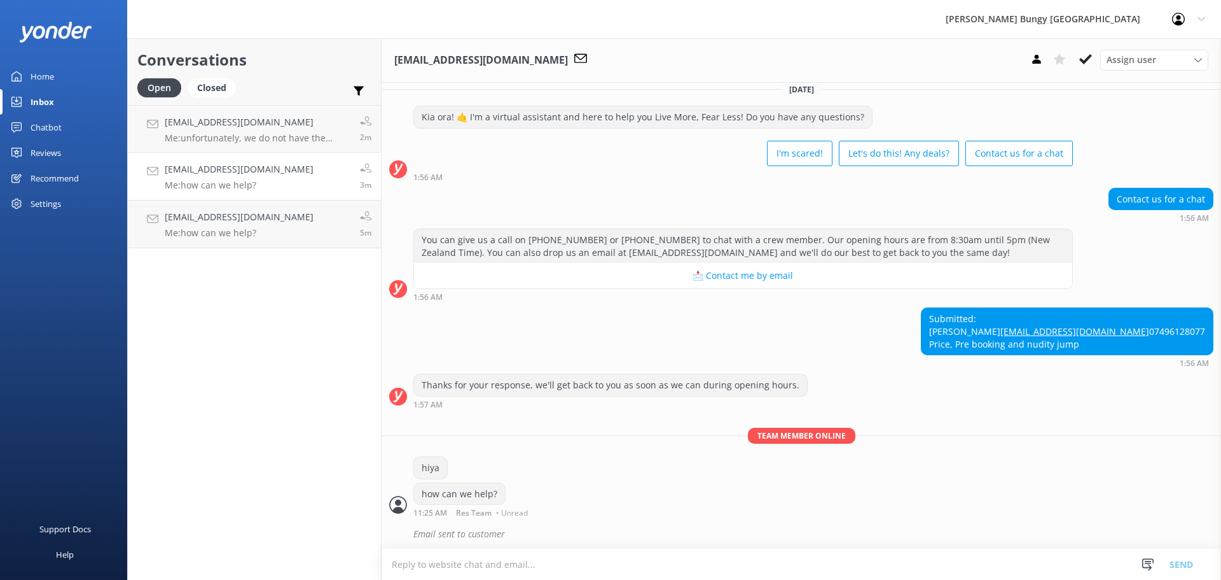
scroll to position [38, 0]
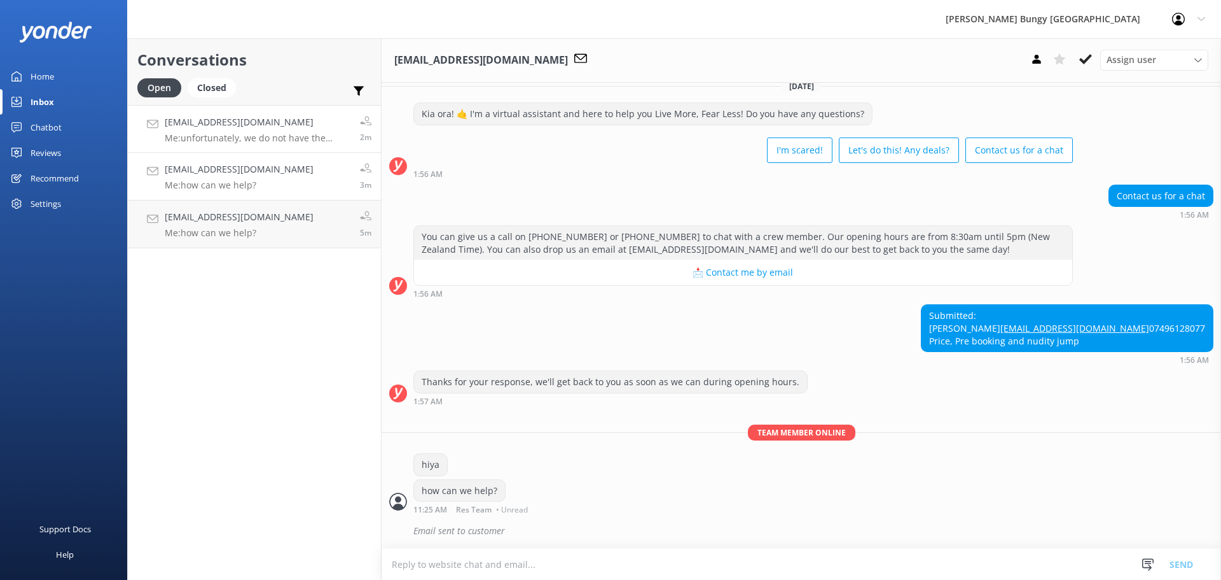
click at [321, 134] on p "Me: unfortunately, we do not have the footage of [PERSON_NAME] jump stored" at bounding box center [258, 137] width 186 height 11
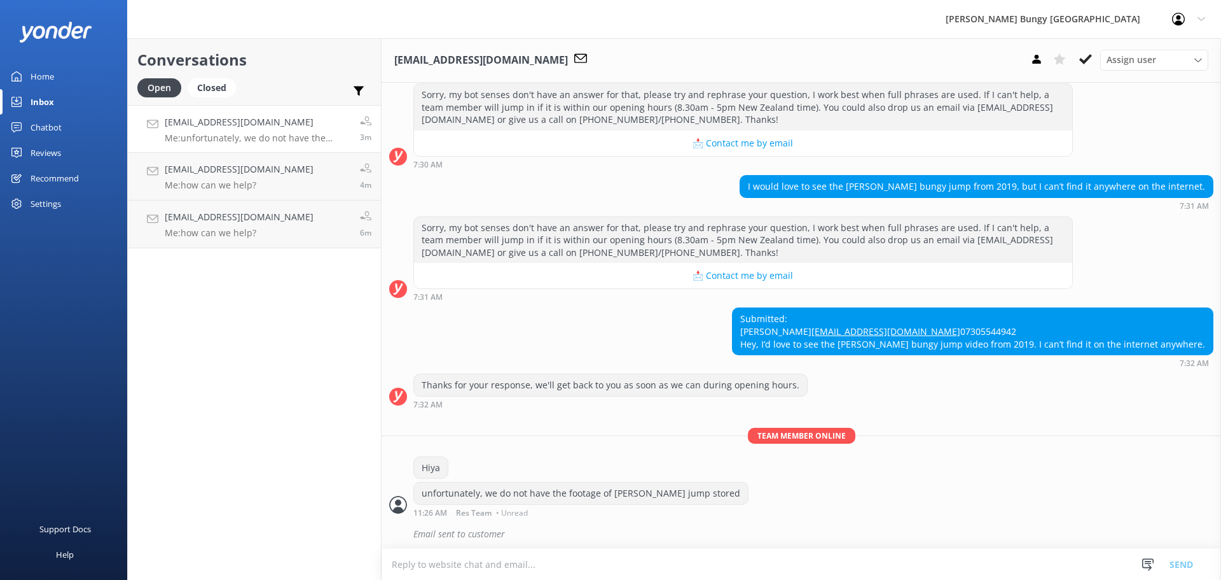
scroll to position [183, 0]
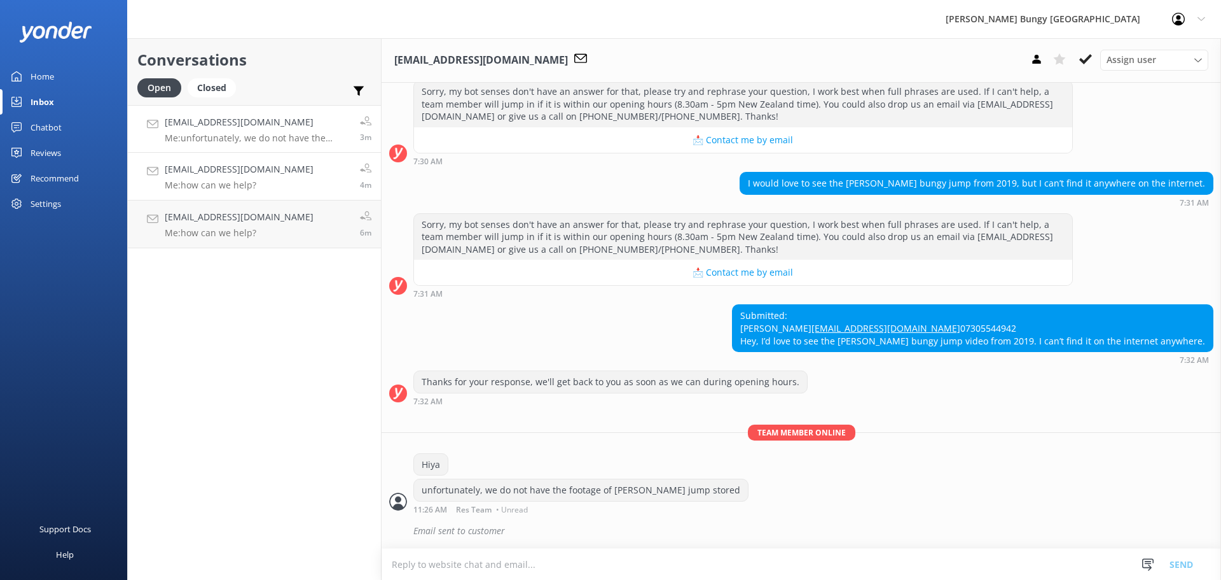
click at [262, 179] on p "Me: how can we help?" at bounding box center [239, 184] width 149 height 11
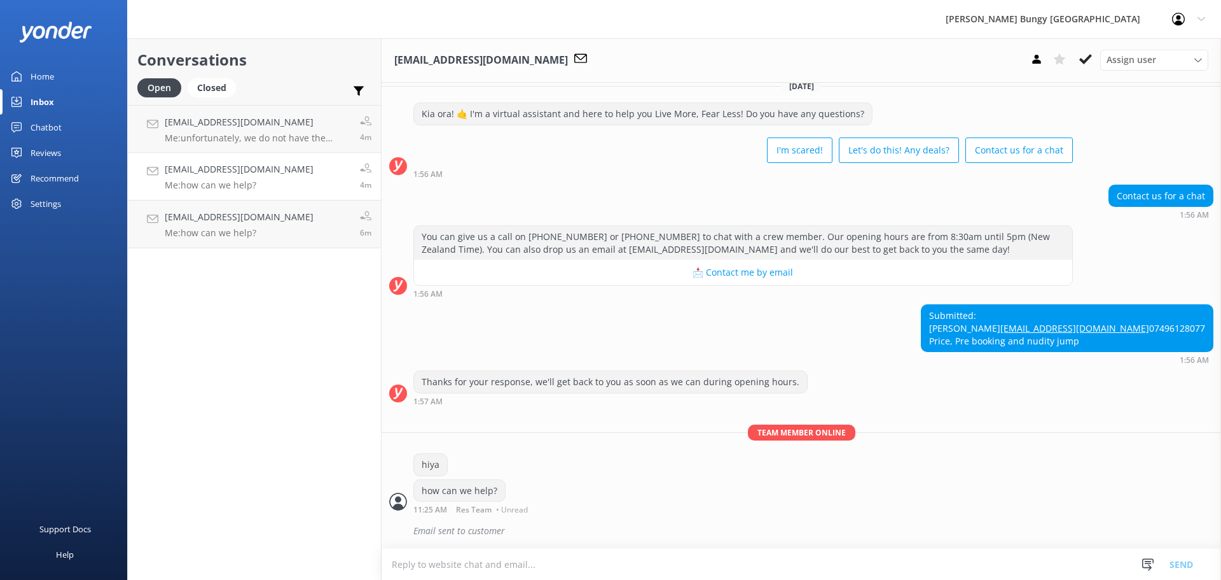
scroll to position [38, 0]
click at [275, 216] on h4 "[EMAIL_ADDRESS][DOMAIN_NAME]" at bounding box center [239, 217] width 149 height 14
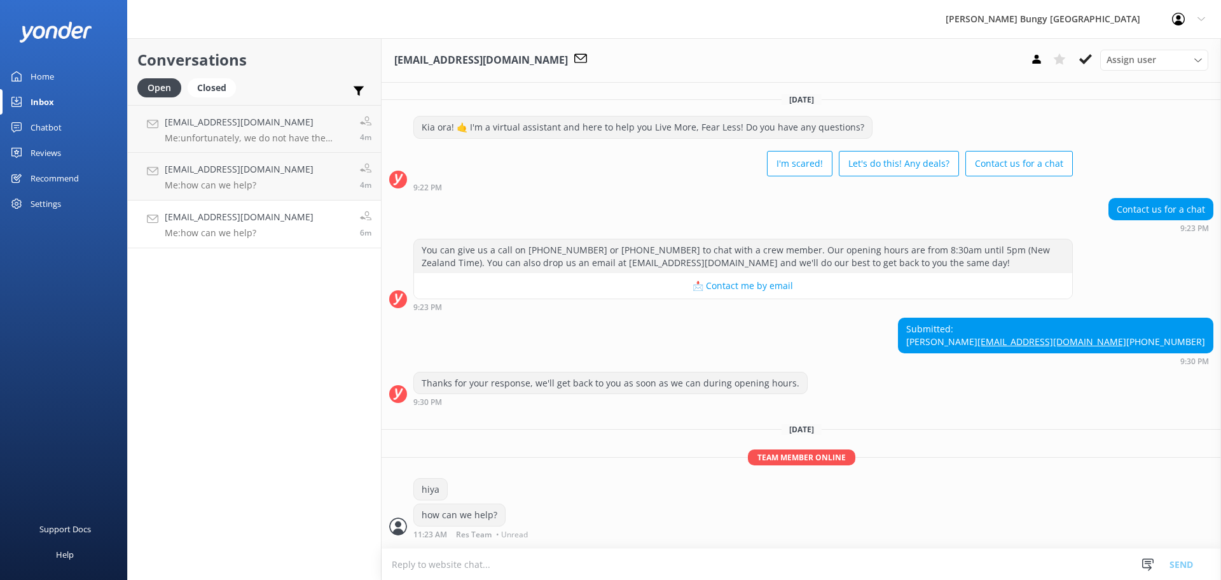
scroll to position [50, 0]
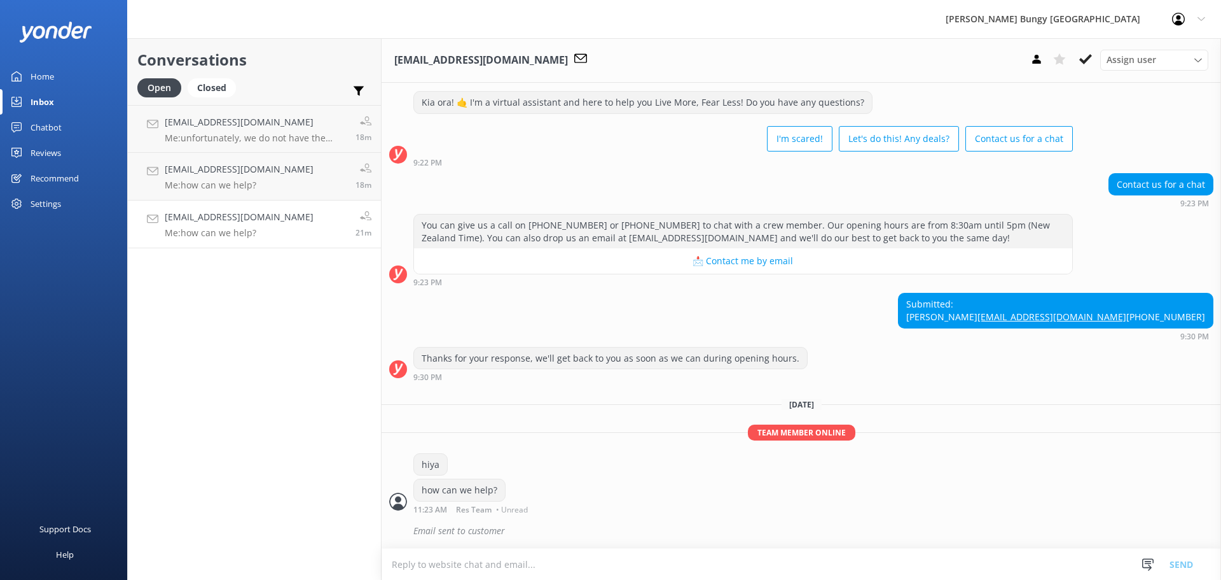
click at [256, 253] on div "Conversations Open Closed Important Assigned to me Unassigned [EMAIL_ADDRESS][D…" at bounding box center [254, 308] width 254 height 541
click at [254, 186] on p "Me: how can we help?" at bounding box center [239, 184] width 149 height 11
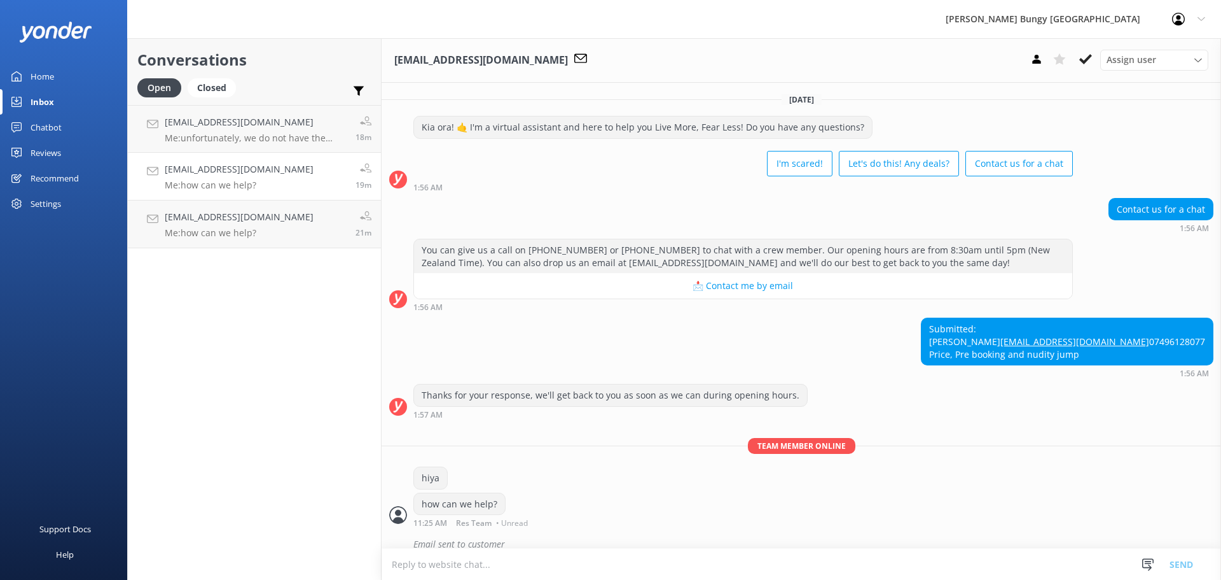
scroll to position [38, 0]
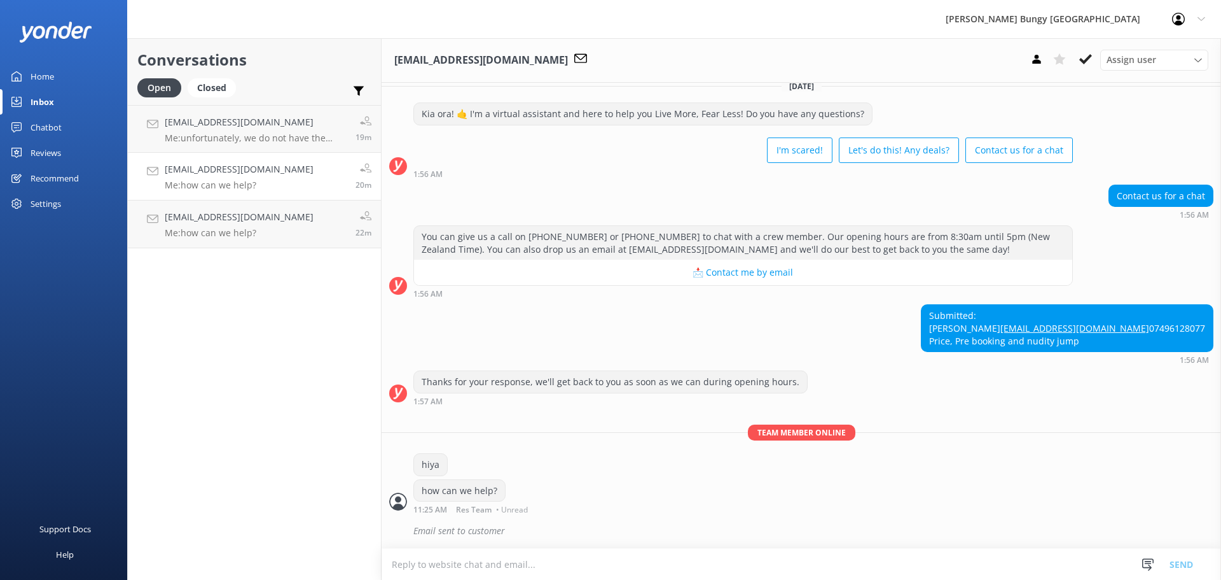
drag, startPoint x: 349, startPoint y: 24, endPoint x: 384, endPoint y: 2, distance: 40.6
click at [366, 11] on div "[PERSON_NAME] Bungy [GEOGRAPHIC_DATA] Profile Settings Logout" at bounding box center [610, 19] width 1221 height 38
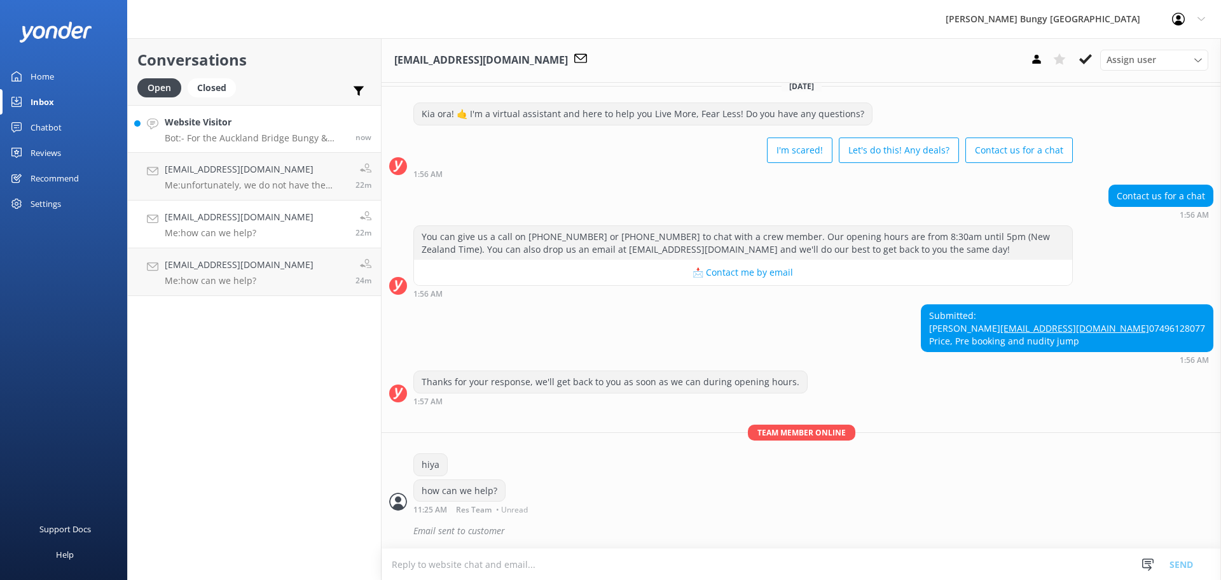
click at [232, 143] on p "Bot: - For the Auckland Bridge Bungy & Climb, if you're using the Free Bungy Bu…" at bounding box center [255, 137] width 181 height 11
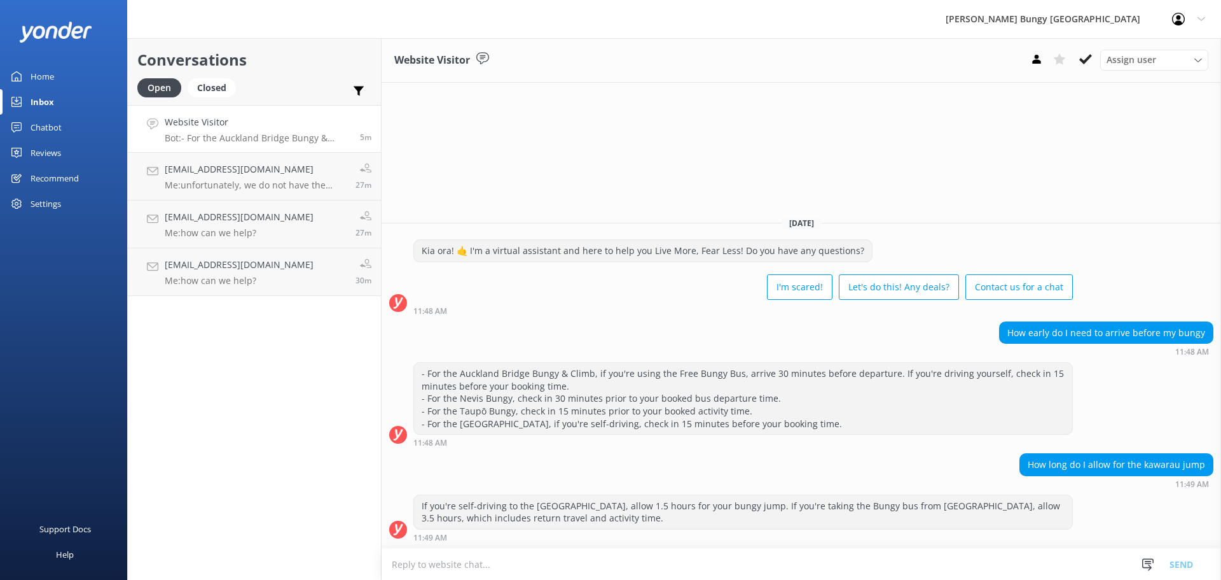
click at [447, 152] on div "Website Visitor Assign user Mike Voyce Michelle Gillard Tech Admin Dan Waugh Re…" at bounding box center [802, 308] width 840 height 541
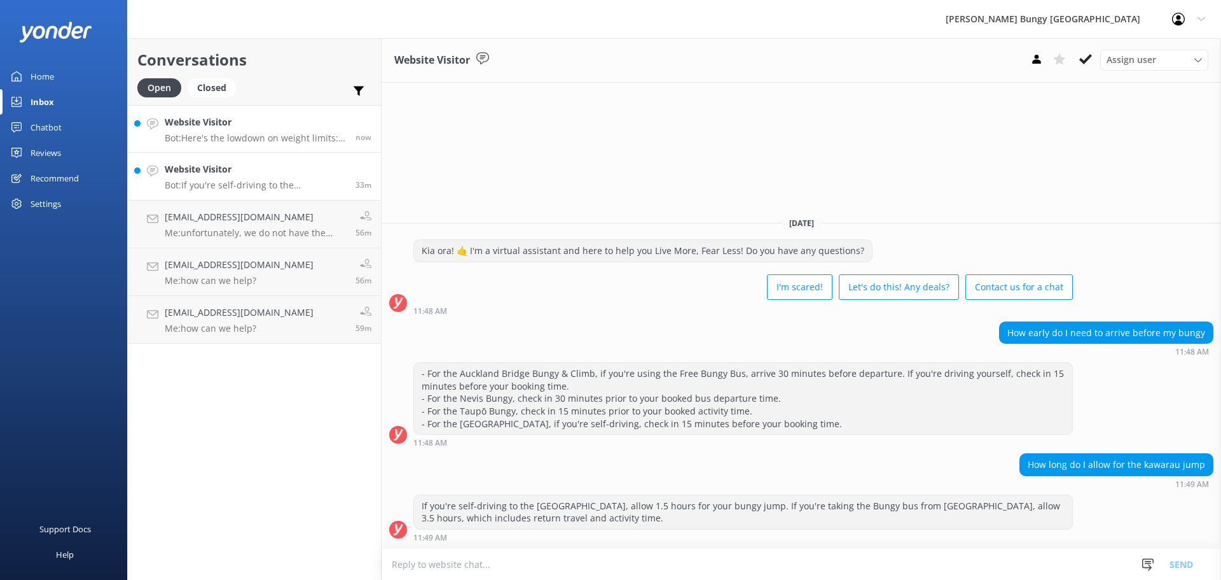
click at [284, 111] on link "Website Visitor Bot: Here's the lowdown on weight limits: - Kawarau Bridge Bung…" at bounding box center [254, 129] width 253 height 48
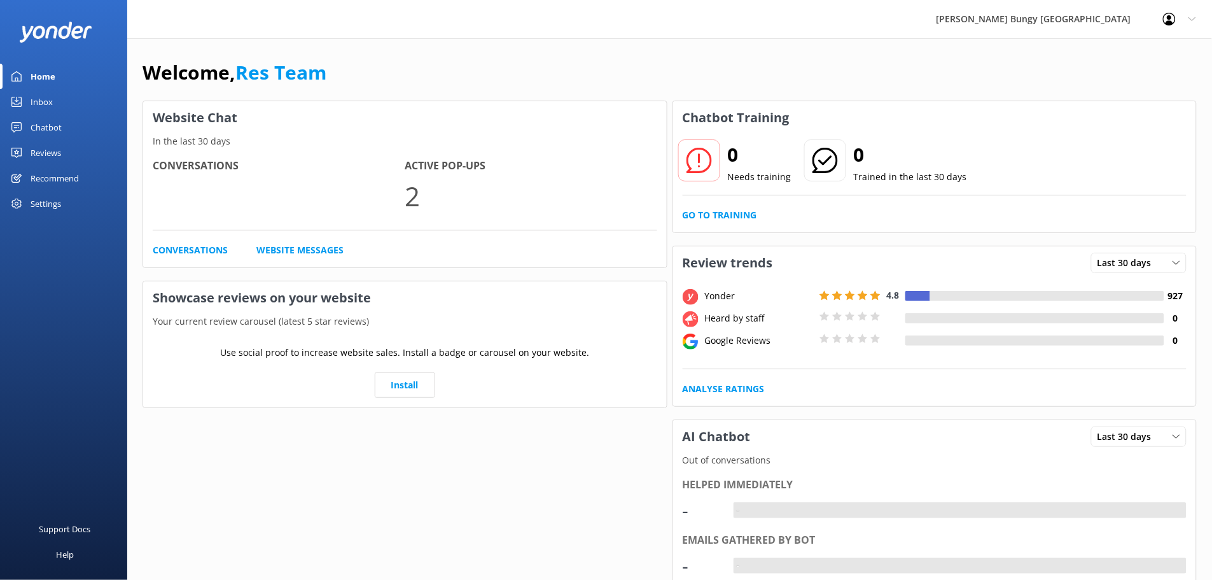
click at [32, 92] on div "Inbox" at bounding box center [42, 101] width 22 height 25
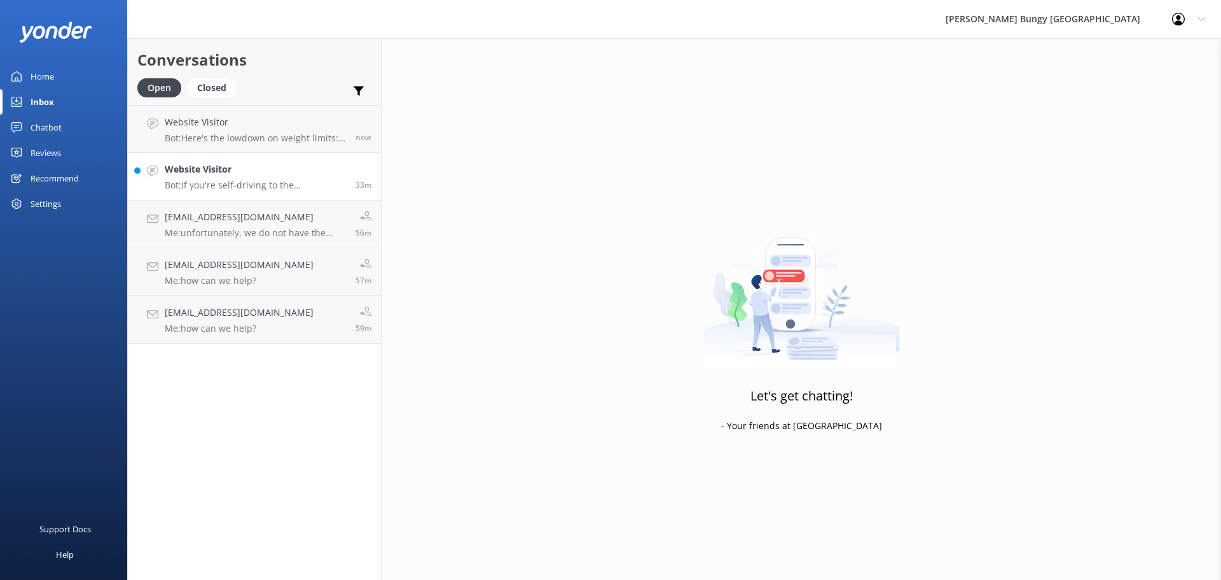
click at [261, 171] on h4 "Website Visitor" at bounding box center [255, 169] width 181 height 14
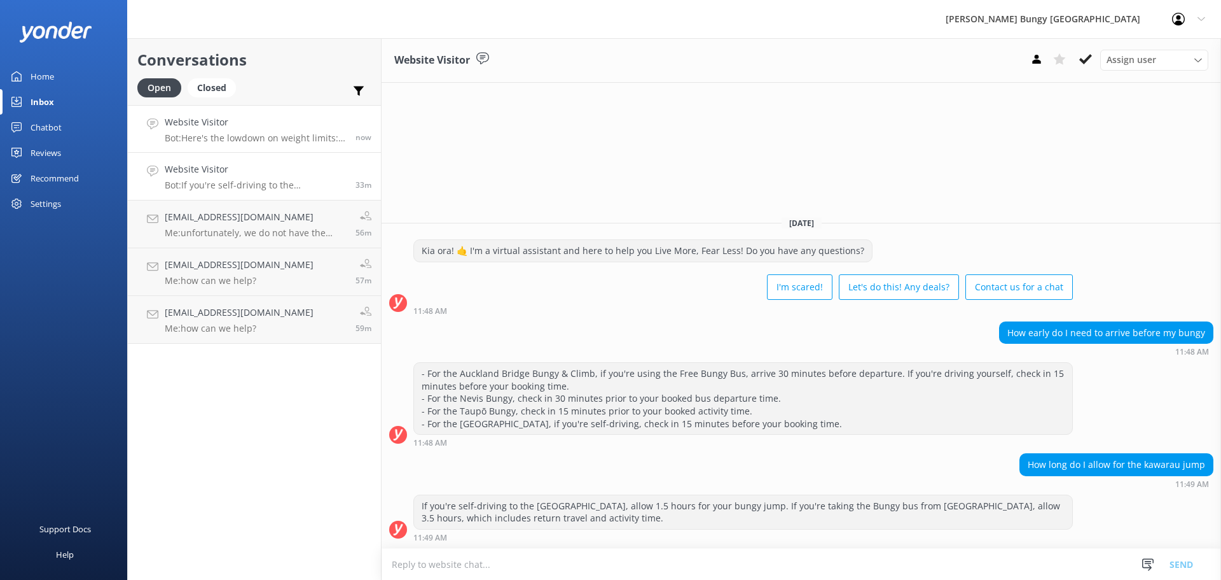
click at [267, 122] on h4 "Website Visitor" at bounding box center [255, 122] width 181 height 14
